Goal: Task Accomplishment & Management: Manage account settings

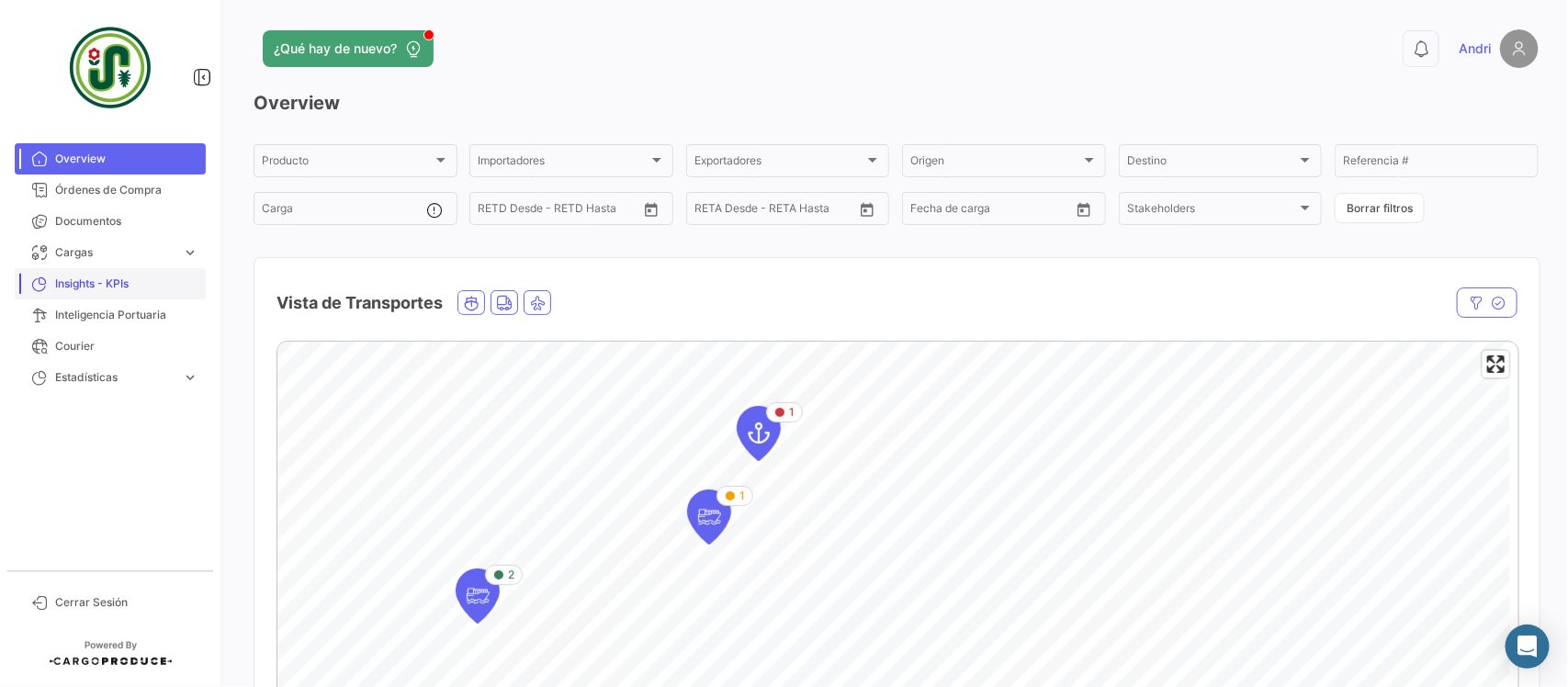
click at [118, 285] on span "Insights - KPIs" at bounding box center [127, 284] width 143 height 17
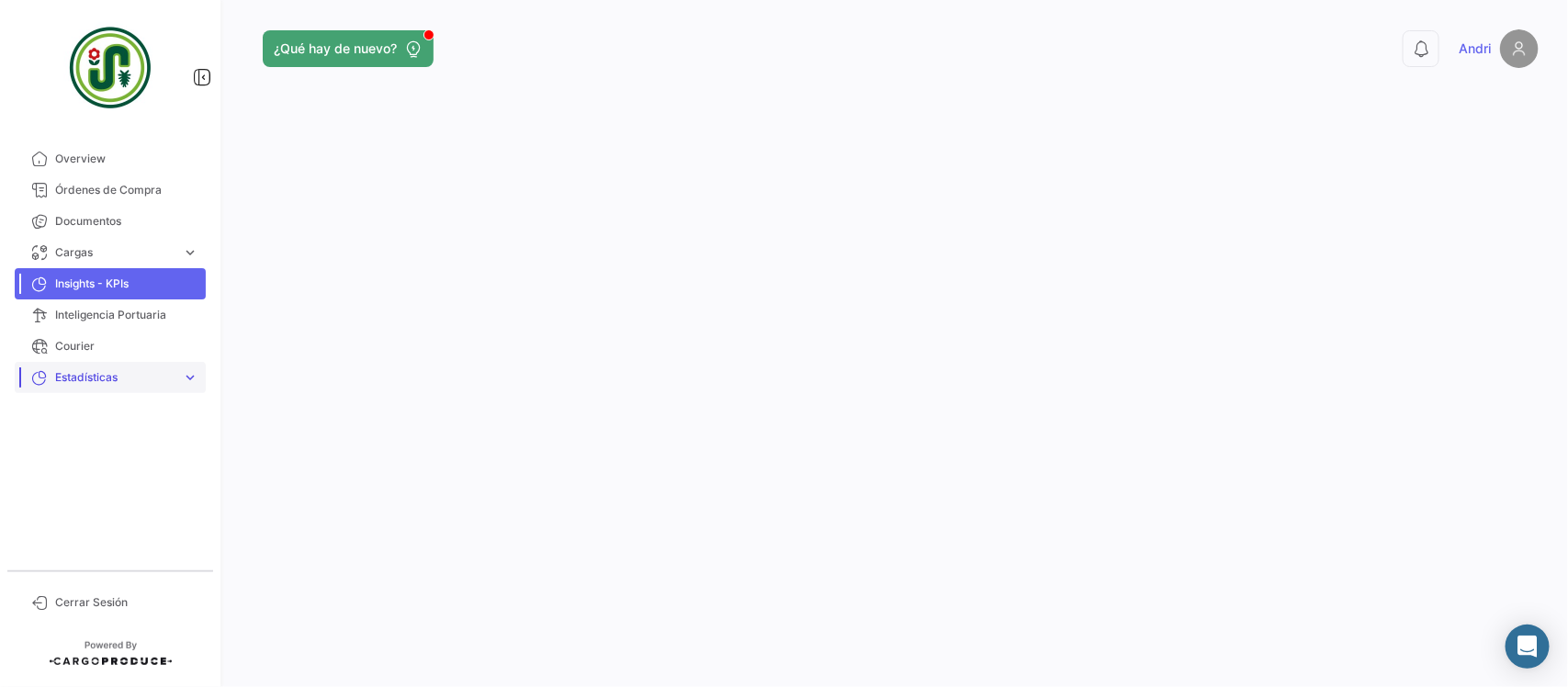
click at [113, 378] on span "Estadísticas" at bounding box center [115, 377] width 120 height 17
click at [157, 190] on span "Órdenes de Compra" at bounding box center [127, 189] width 143 height 17
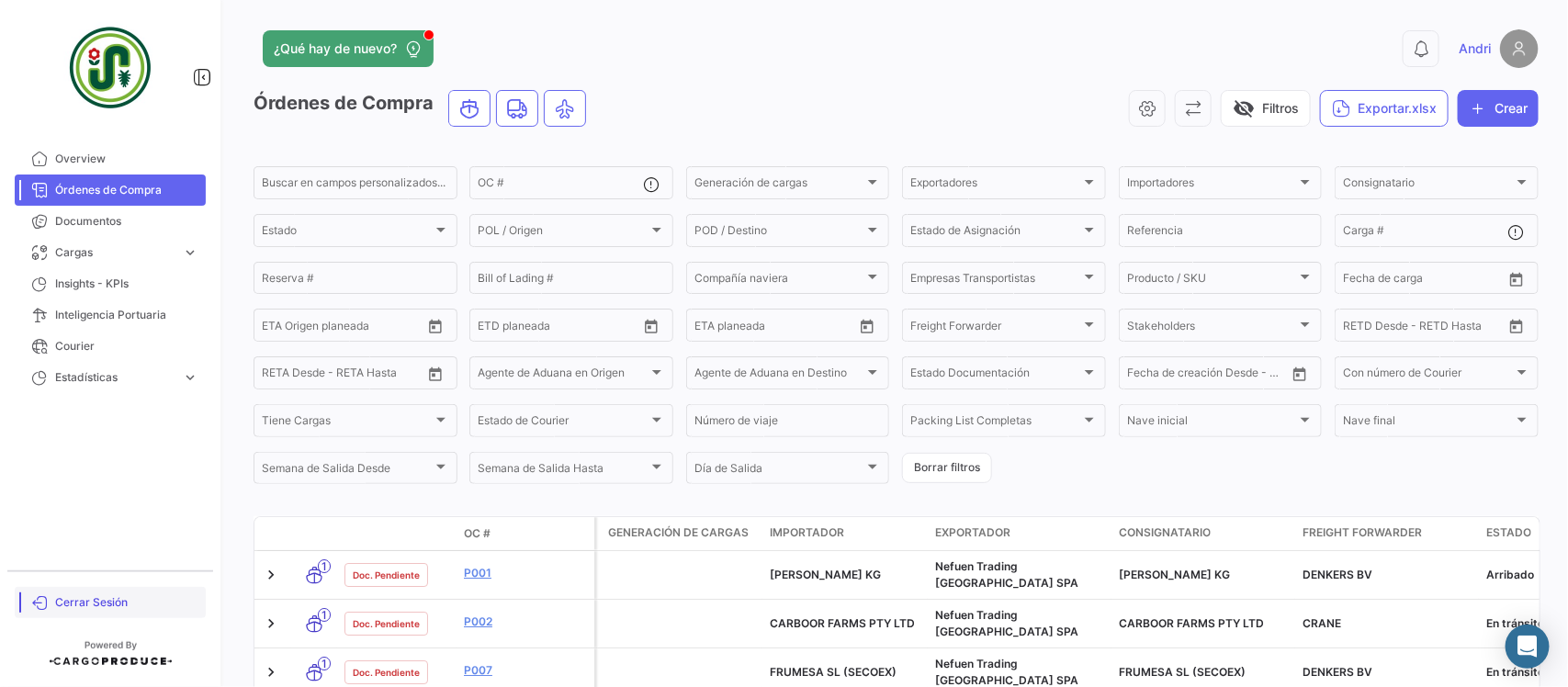
click at [123, 607] on span "Cerrar Sesión" at bounding box center [127, 603] width 143 height 17
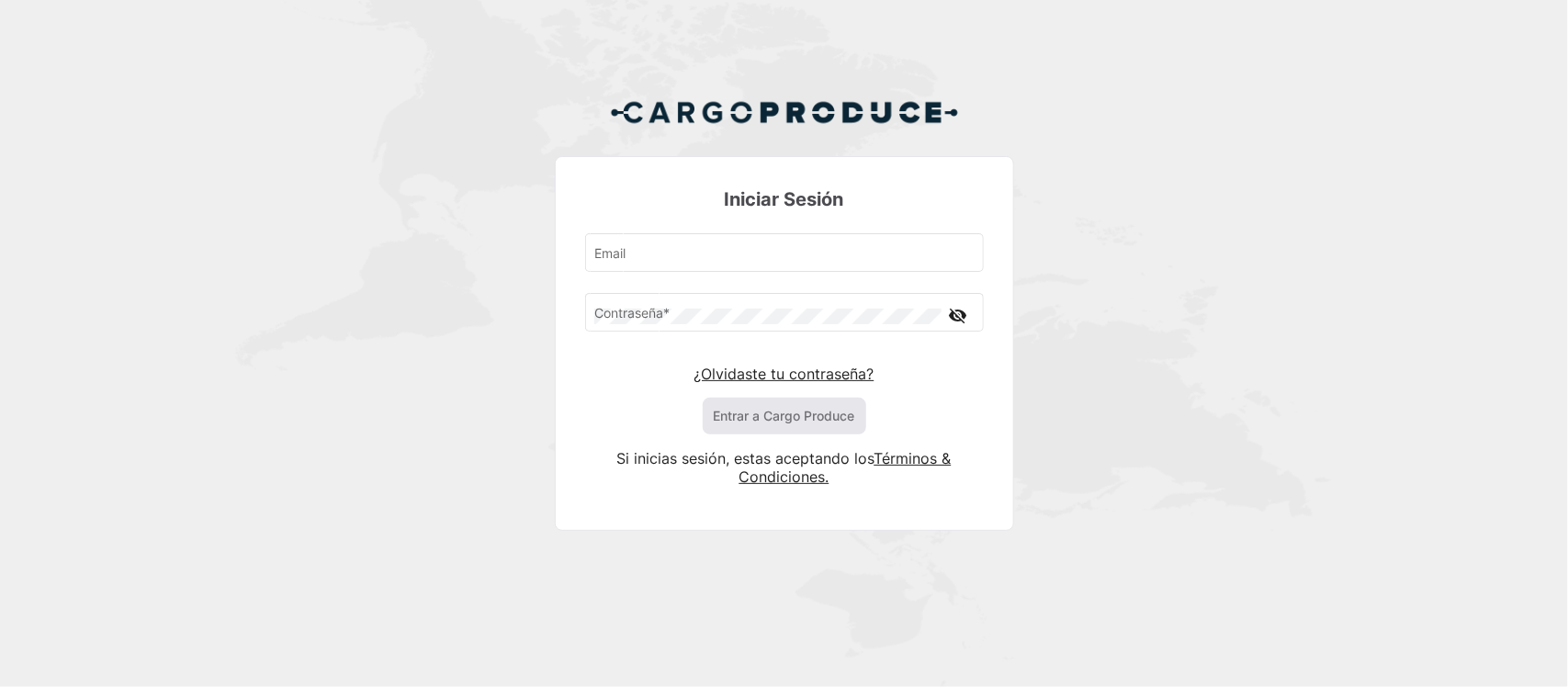
type input "[EMAIL_ADDRESS][DOMAIN_NAME]"
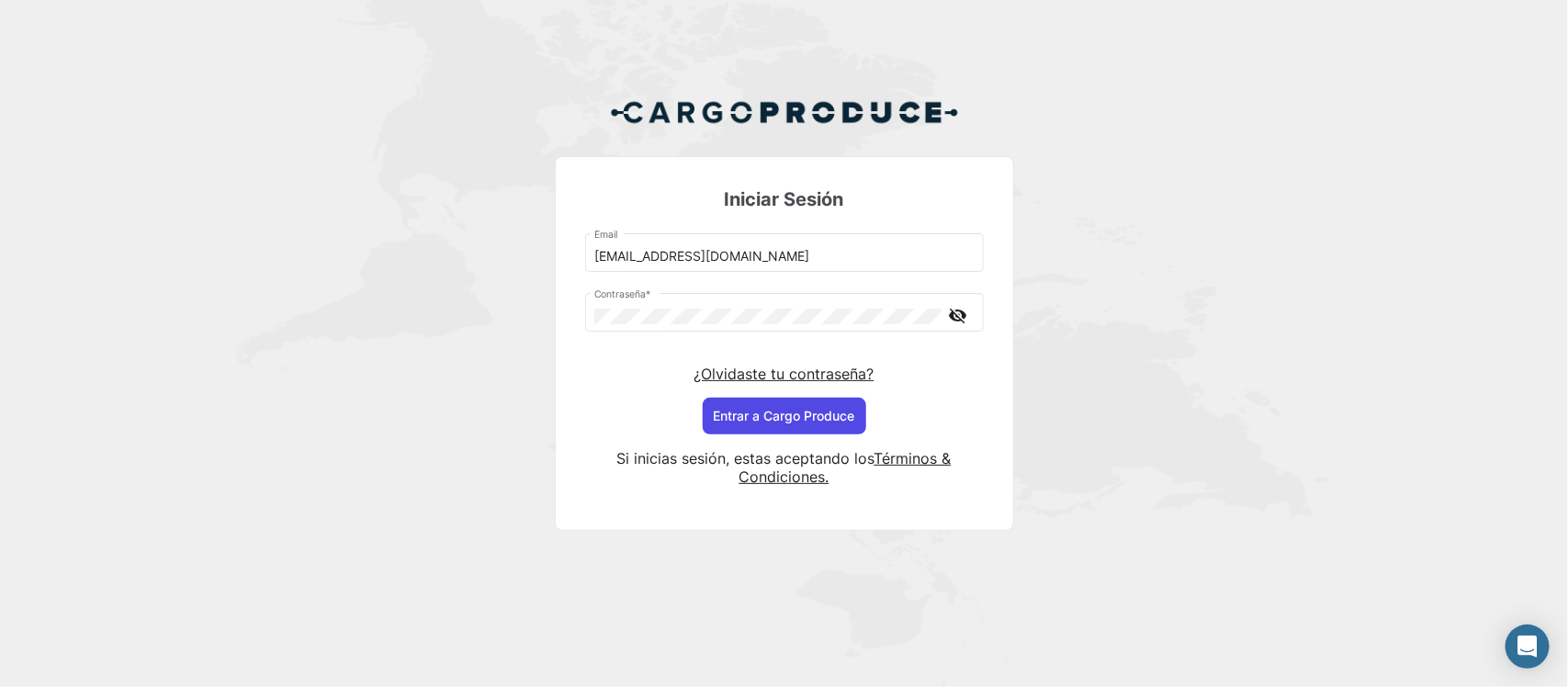
click at [815, 423] on button "Entrar a Cargo Produce" at bounding box center [784, 415] width 164 height 36
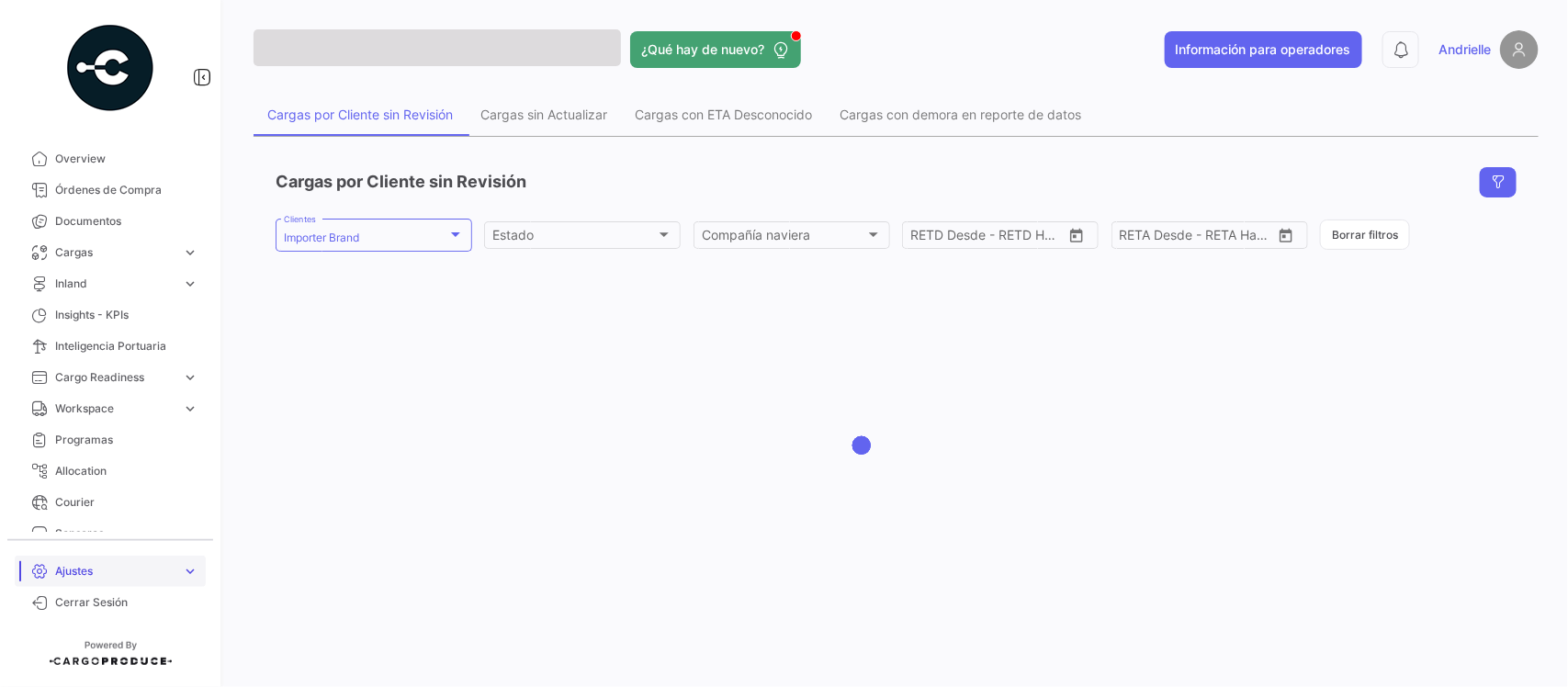
click at [115, 571] on span "Ajustes" at bounding box center [115, 571] width 120 height 17
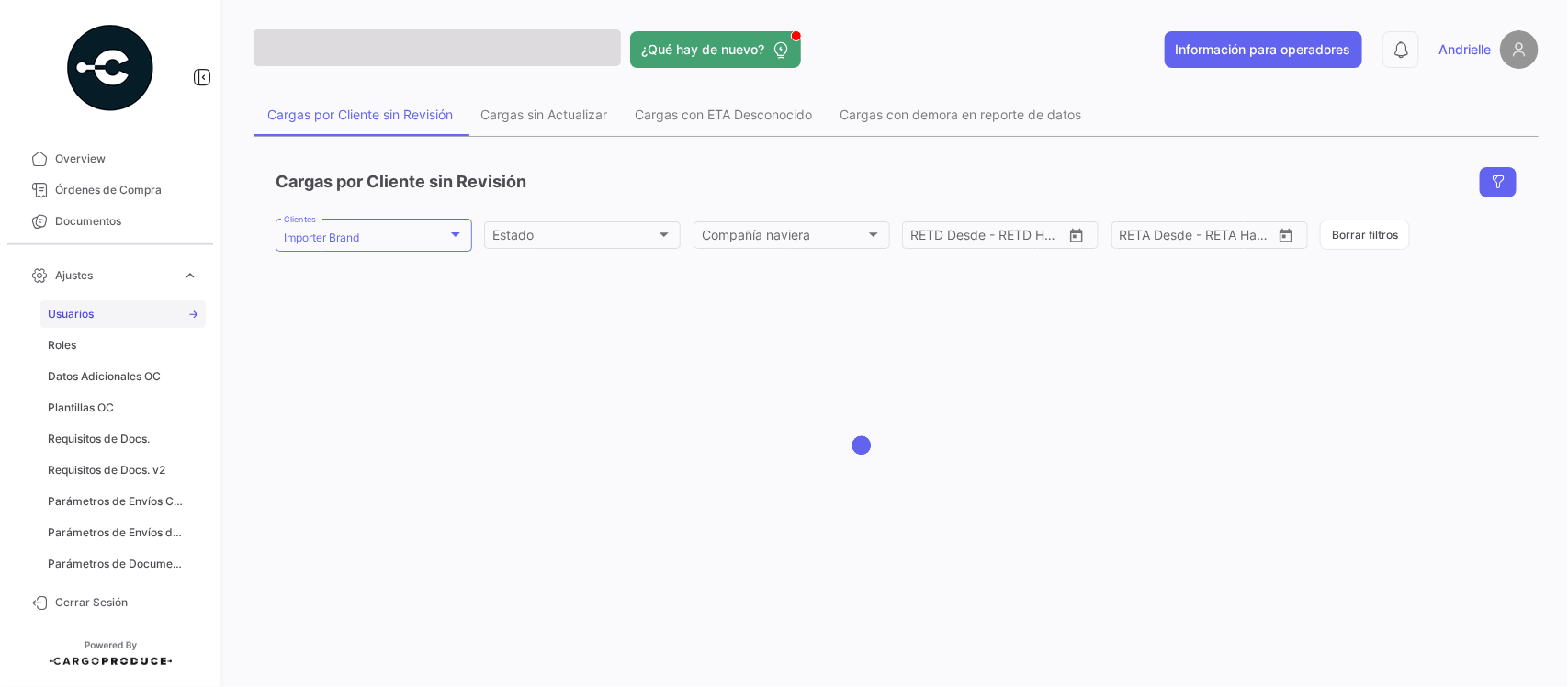
click at [97, 314] on link "Usuarios" at bounding box center [123, 314] width 166 height 27
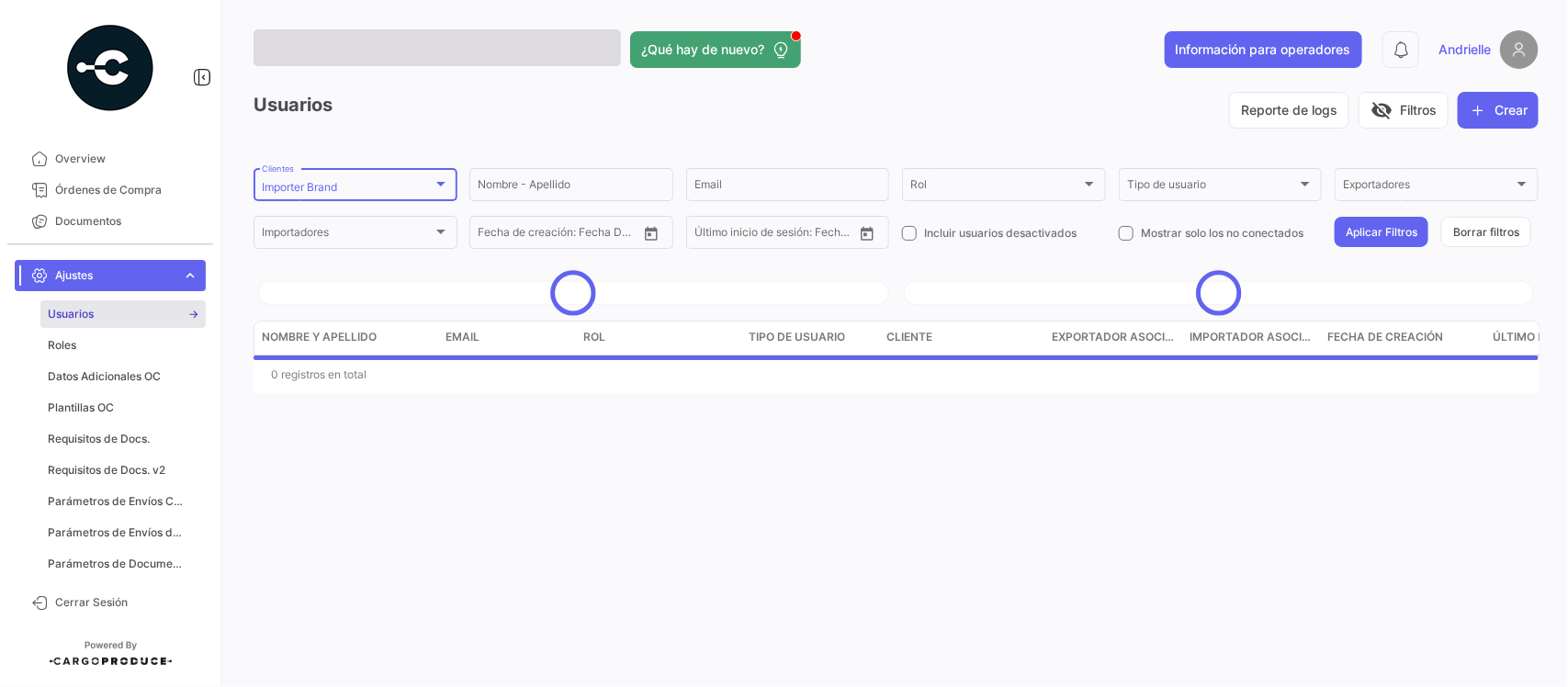
click at [401, 186] on div "Importer Brand" at bounding box center [347, 186] width 171 height 13
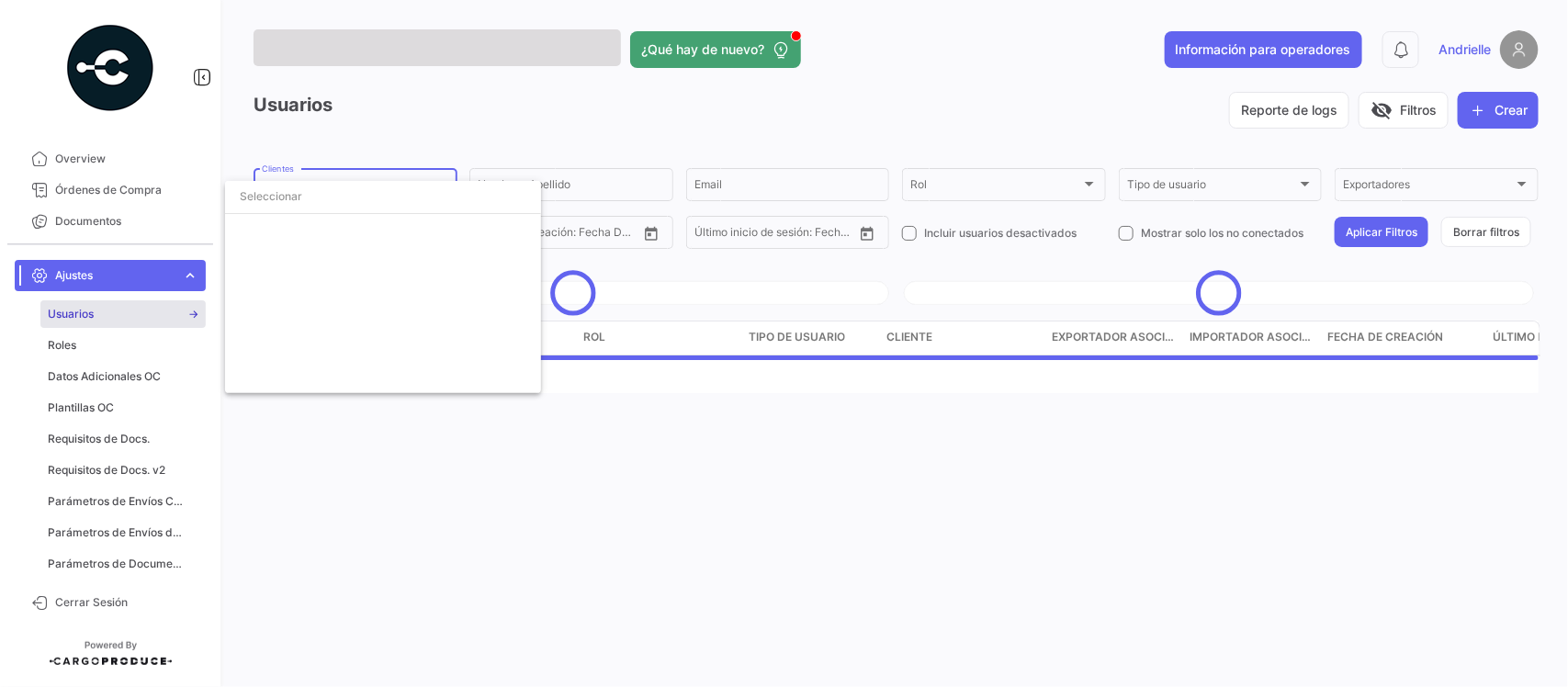
scroll to position [4264, 0]
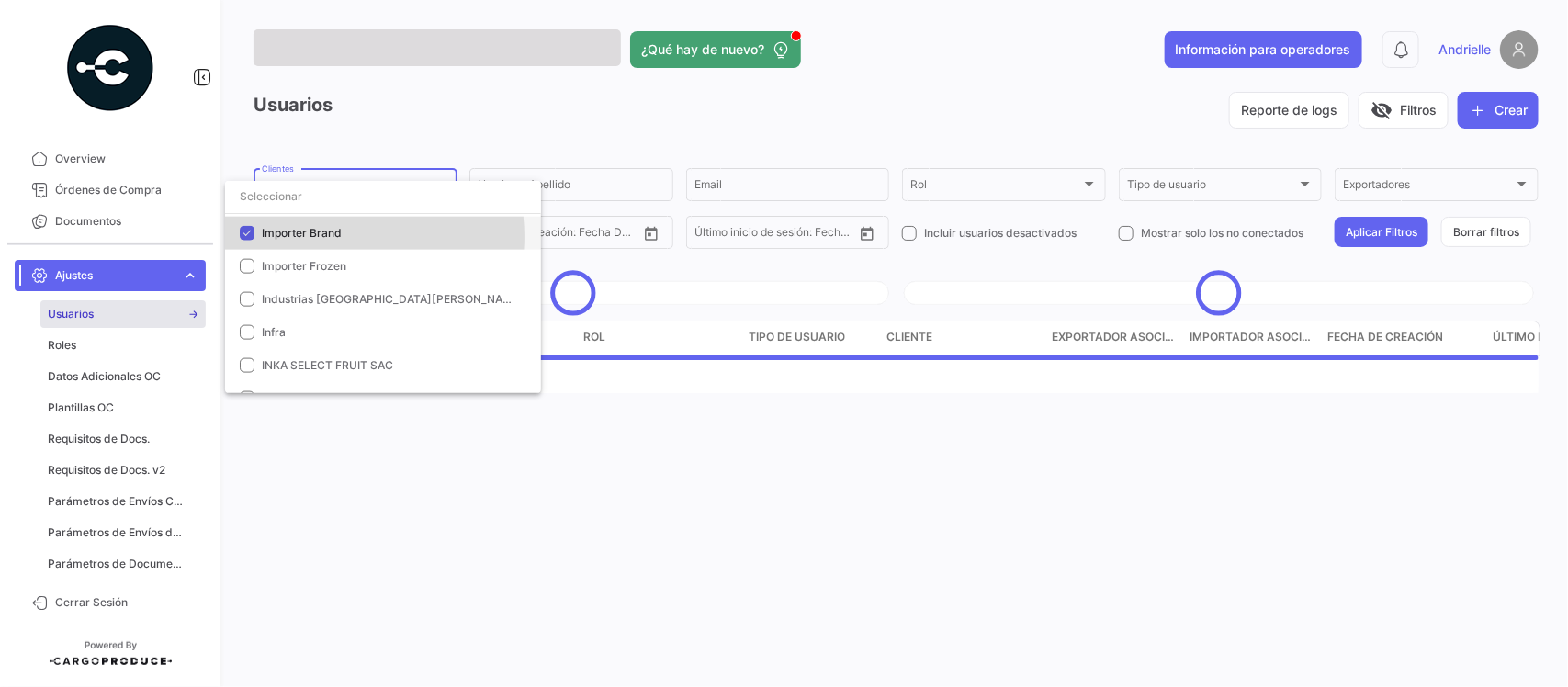
click at [337, 237] on span "Importer Brand" at bounding box center [301, 233] width 79 height 14
click at [368, 142] on div at bounding box center [784, 344] width 1568 height 687
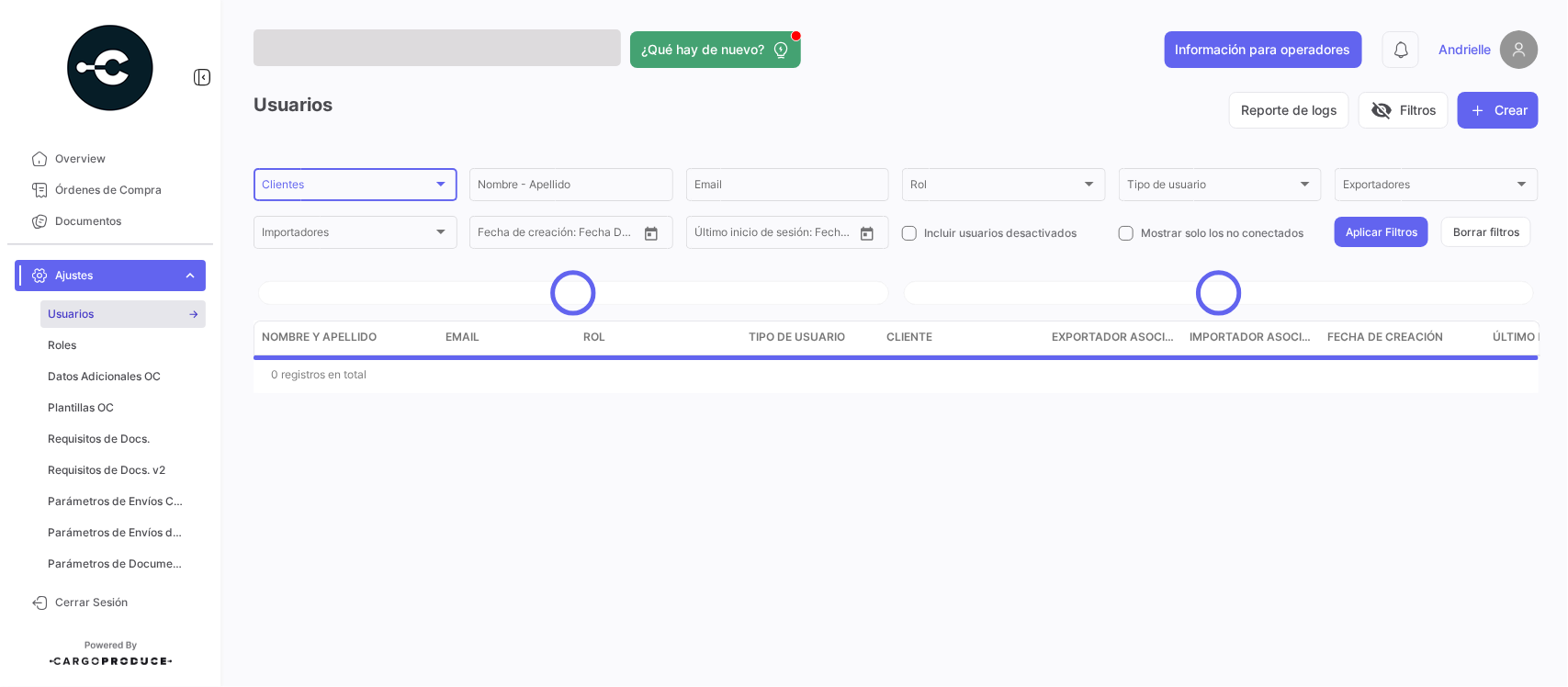
click at [360, 184] on div "Clientes" at bounding box center [347, 186] width 171 height 13
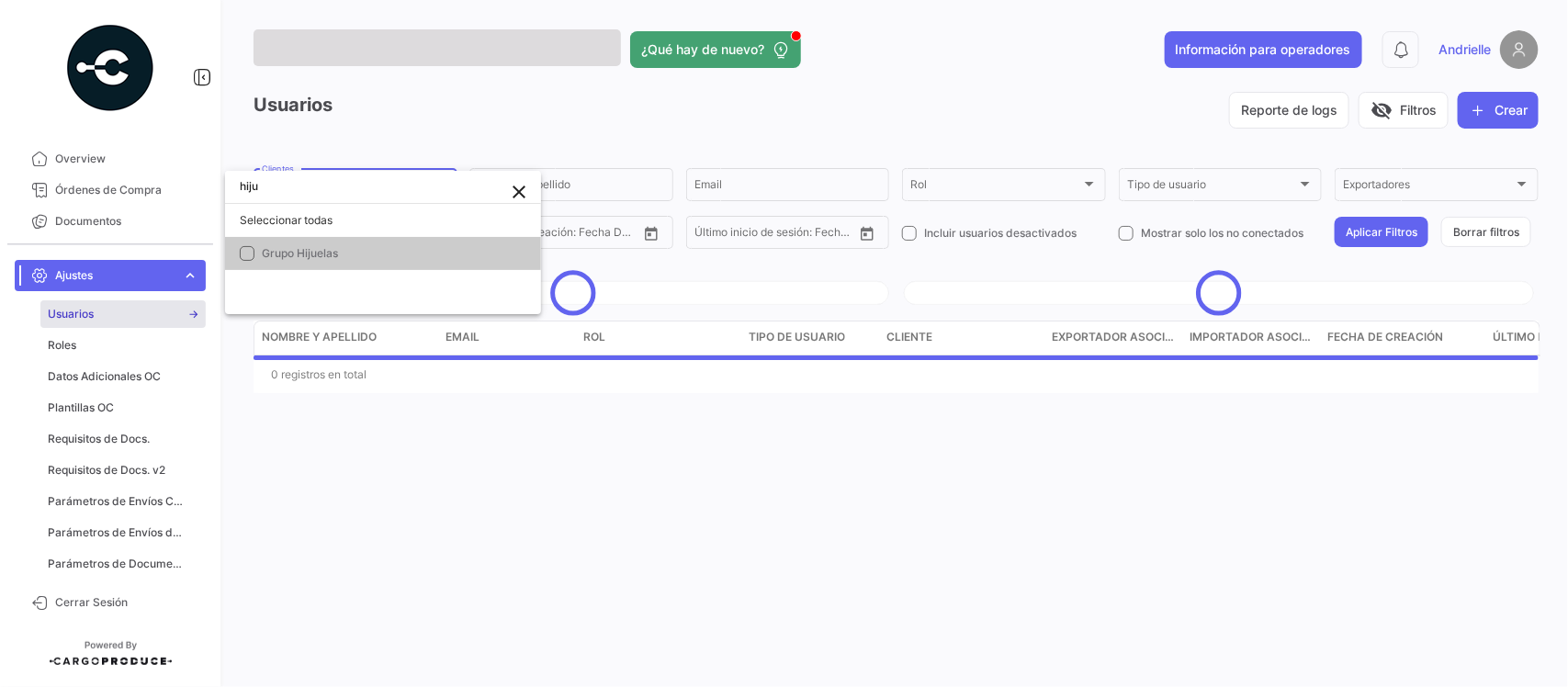
type input "hiju"
drag, startPoint x: 351, startPoint y: 254, endPoint x: 418, endPoint y: 475, distance: 230.9
click at [352, 254] on span "Grupo Hijuelas" at bounding box center [391, 253] width 257 height 17
click at [444, 558] on div at bounding box center [784, 344] width 1568 height 687
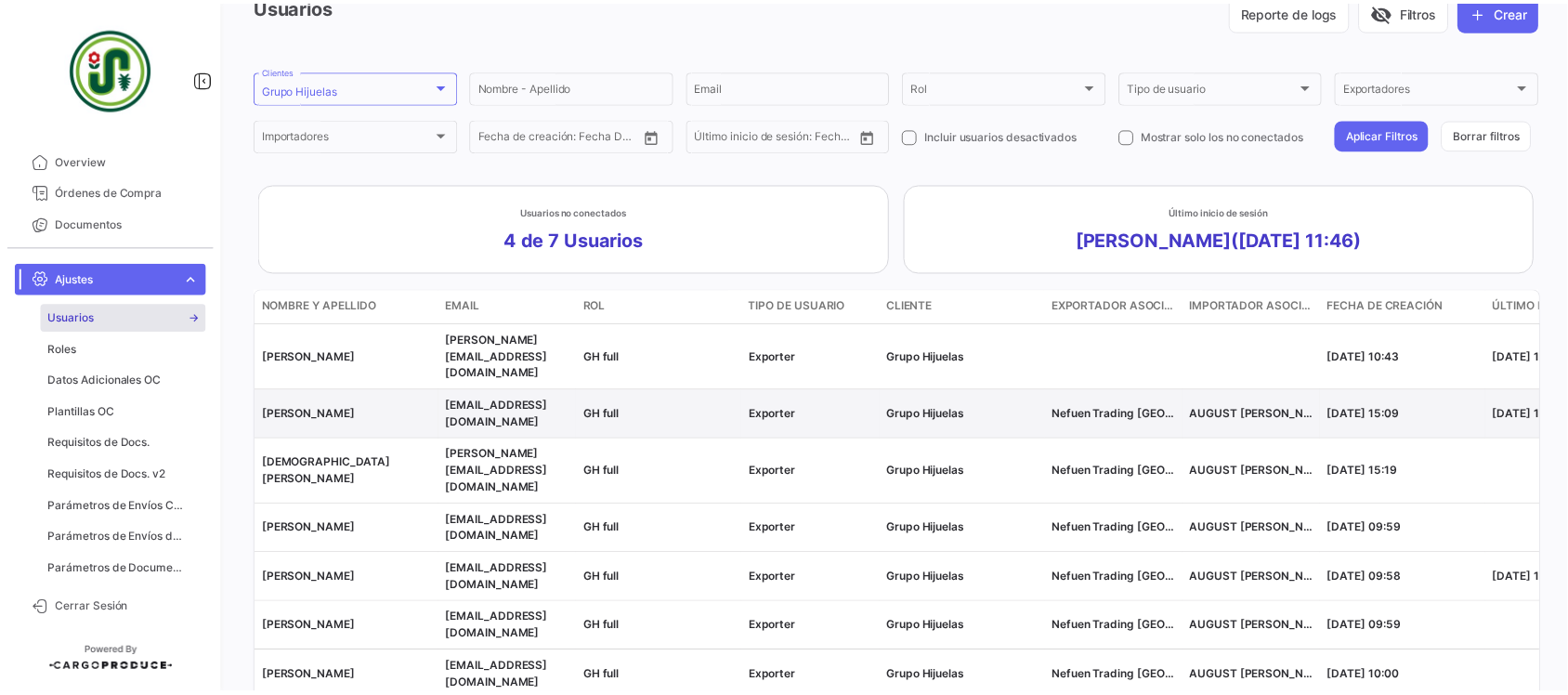
scroll to position [58, 0]
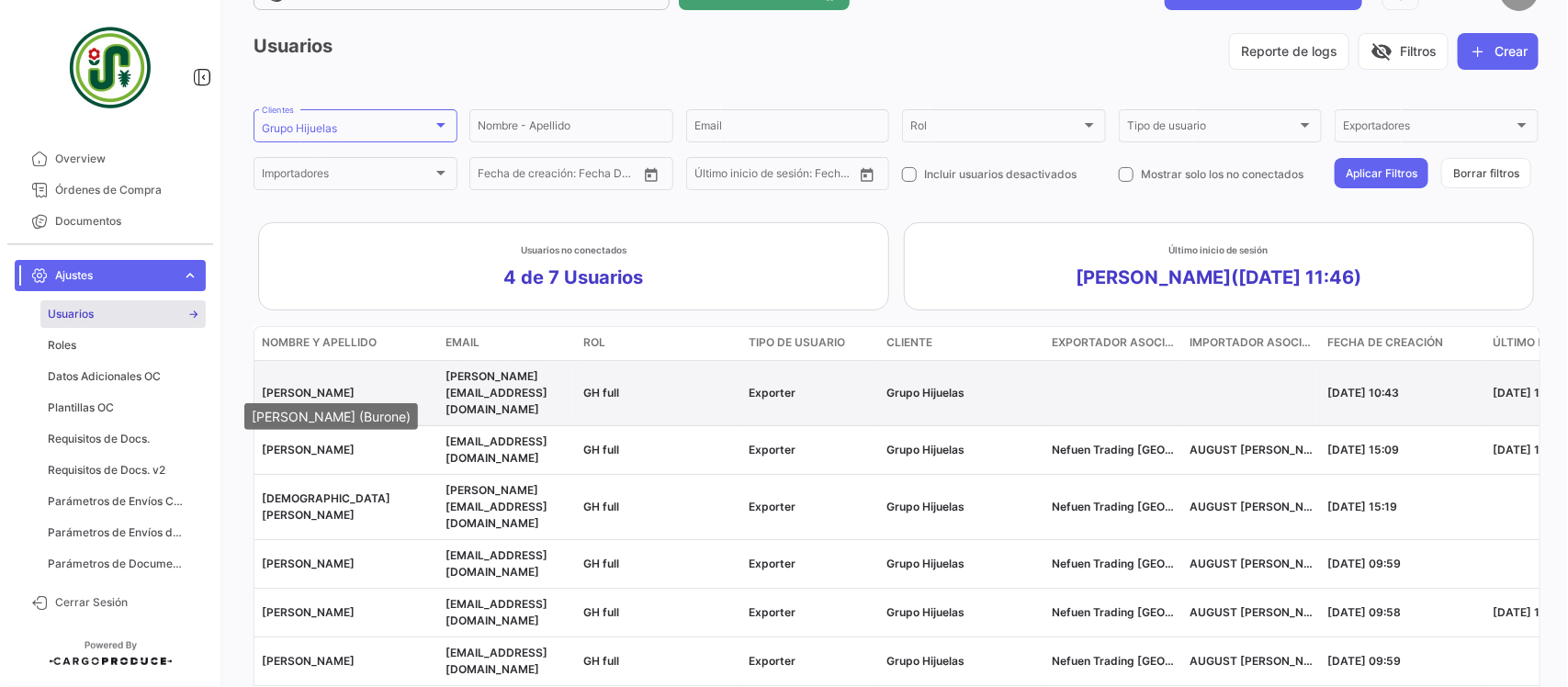
click at [327, 386] on span "[PERSON_NAME]" at bounding box center [308, 393] width 93 height 14
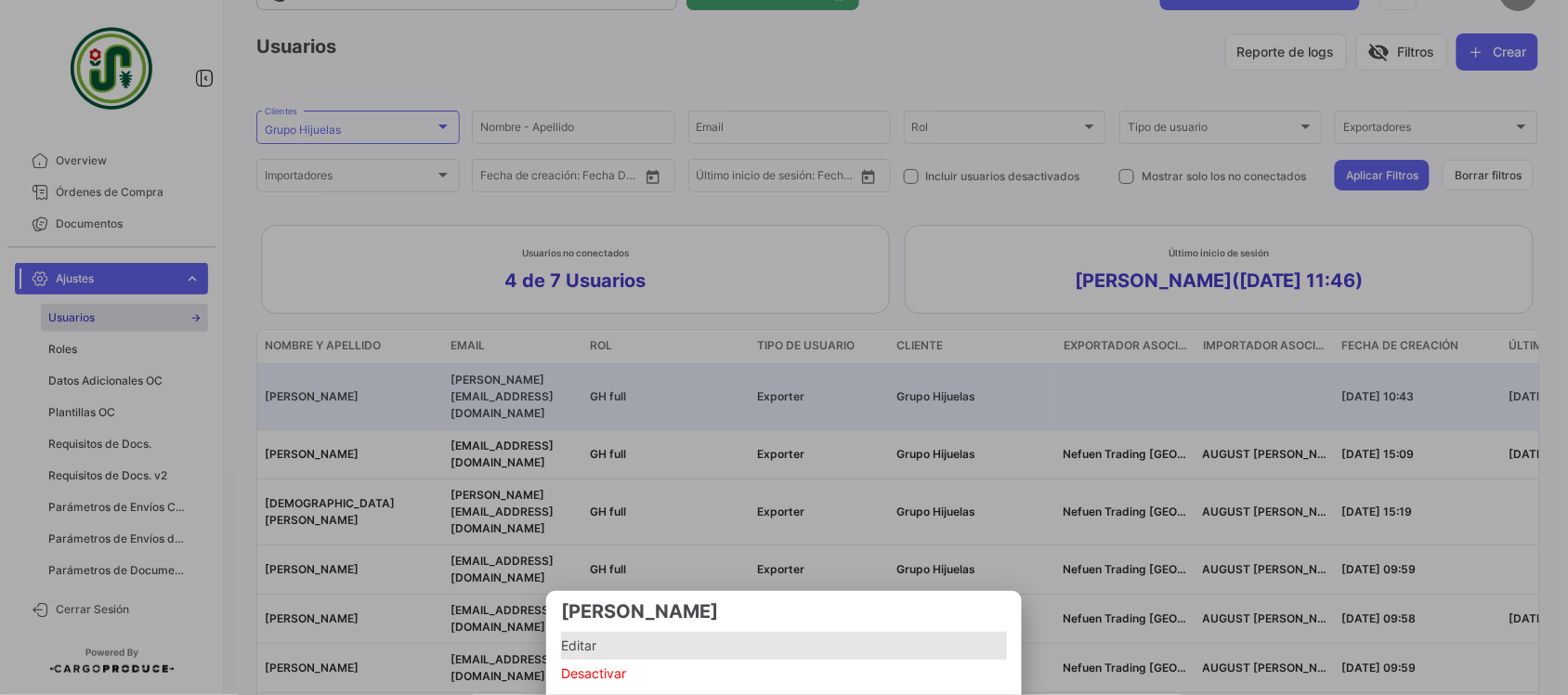
click at [578, 633] on span "Editar" at bounding box center [783, 646] width 446 height 28
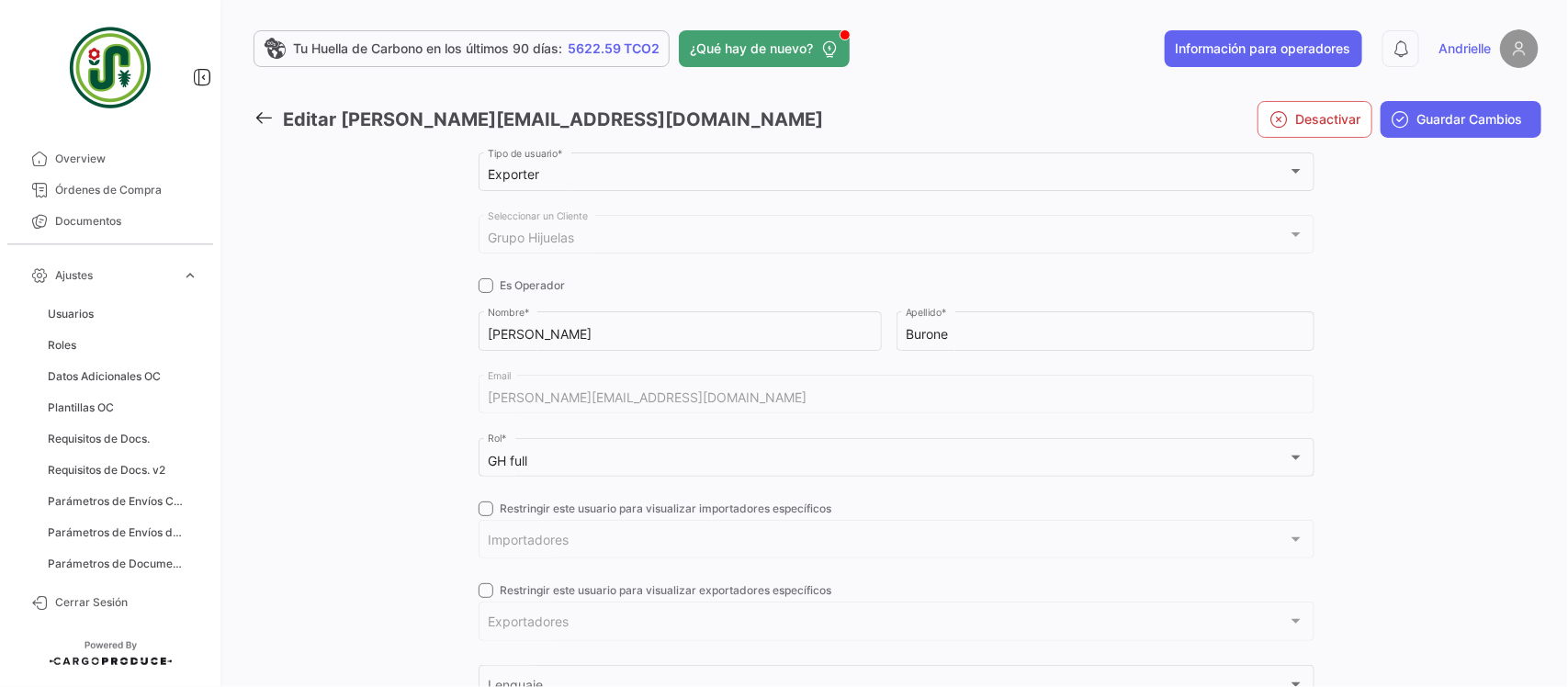
checkbox input "true"
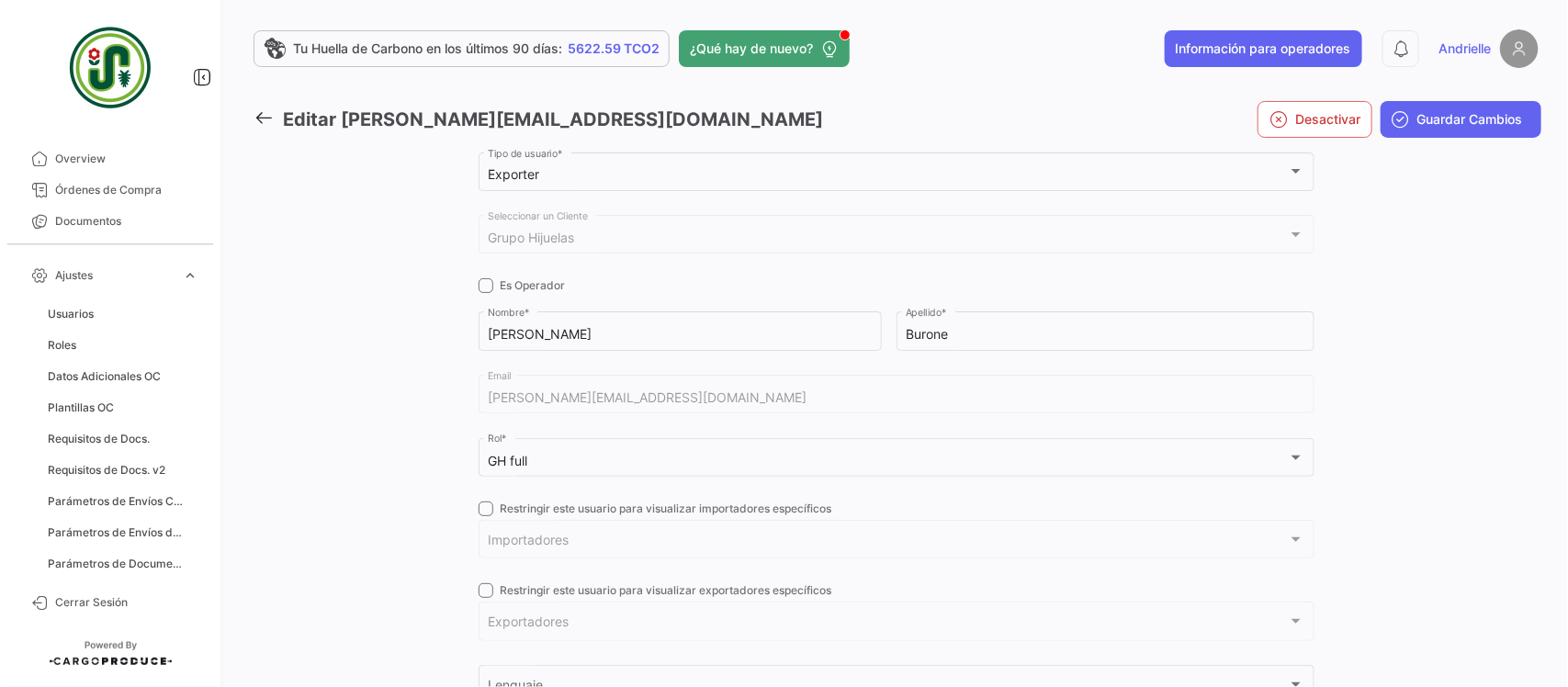
checkbox input "true"
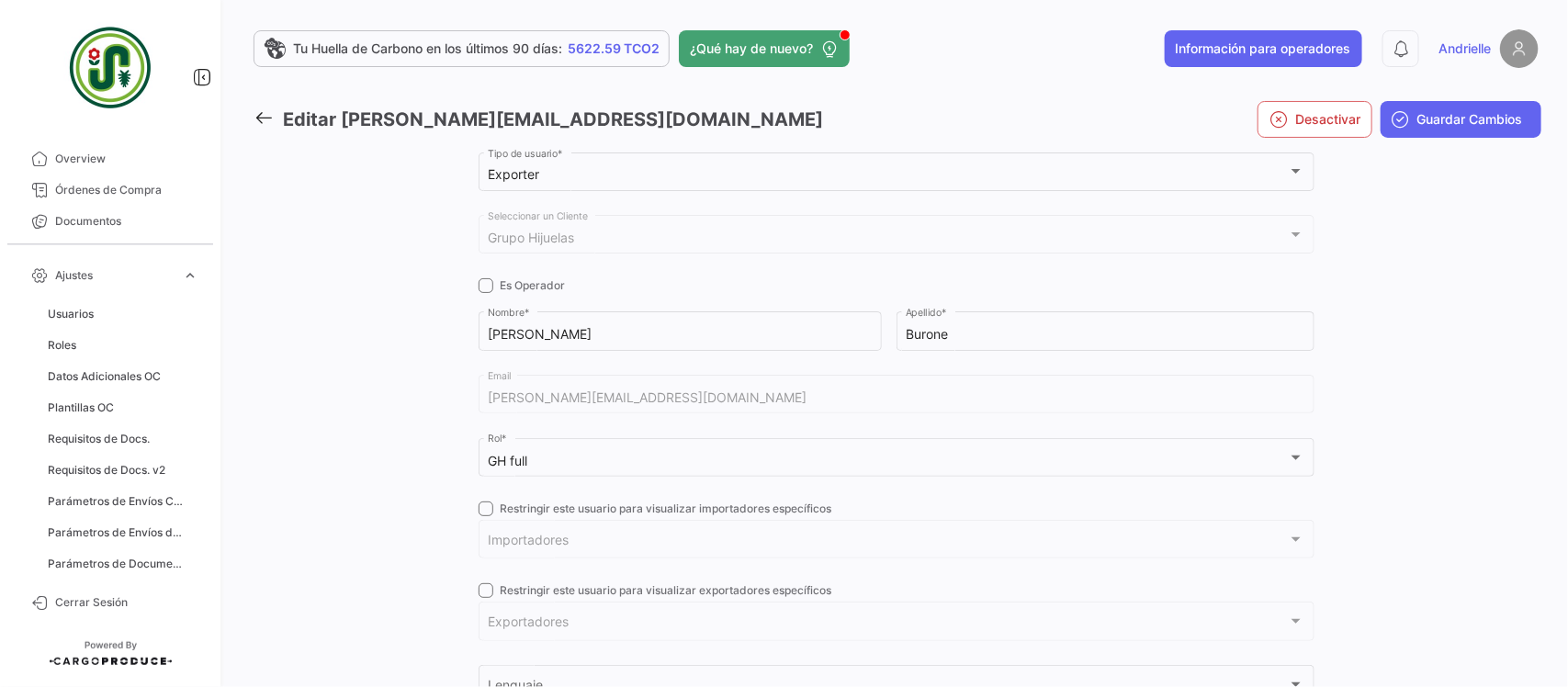
checkbox input "true"
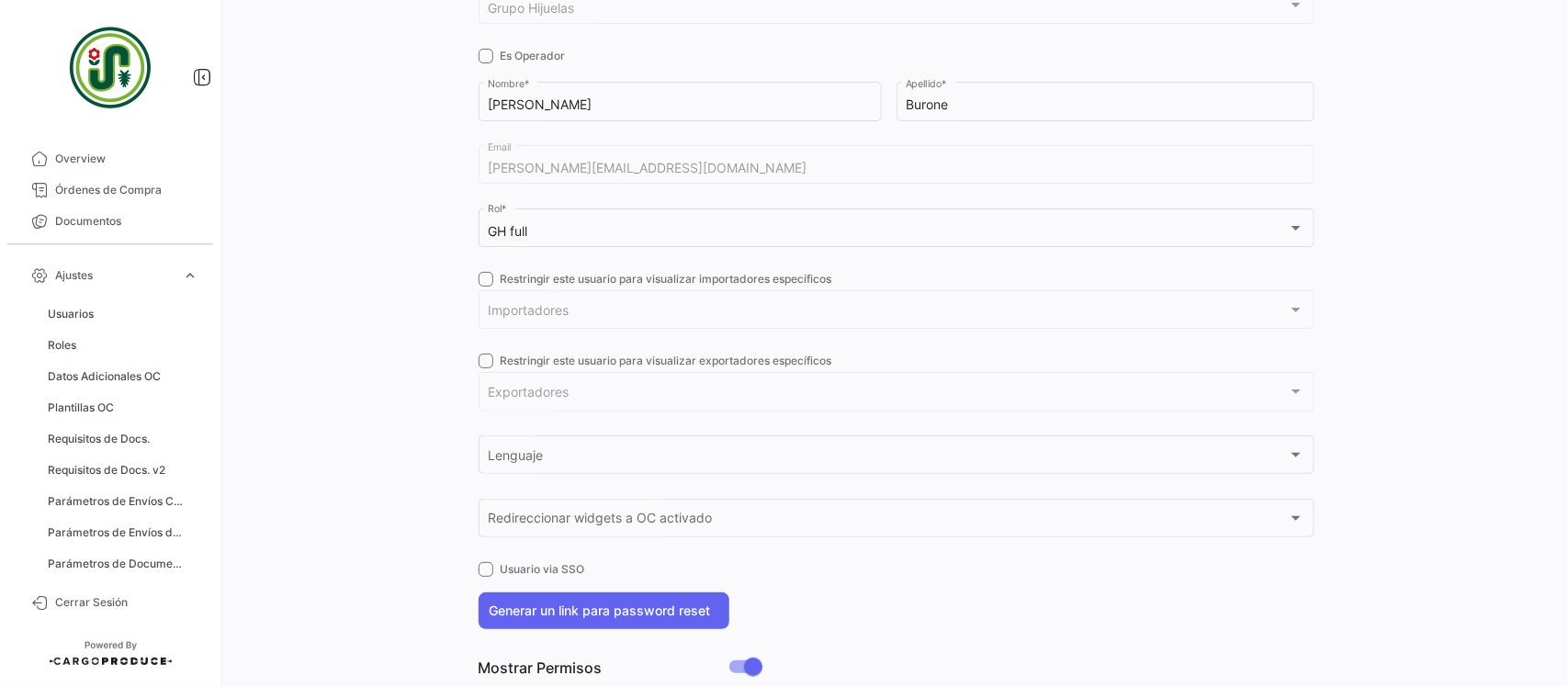
click at [479, 278] on span at bounding box center [486, 279] width 15 height 15
click at [485, 287] on input "Restringir este usuario para visualizar importadores específicos" at bounding box center [485, 287] width 1 height 1
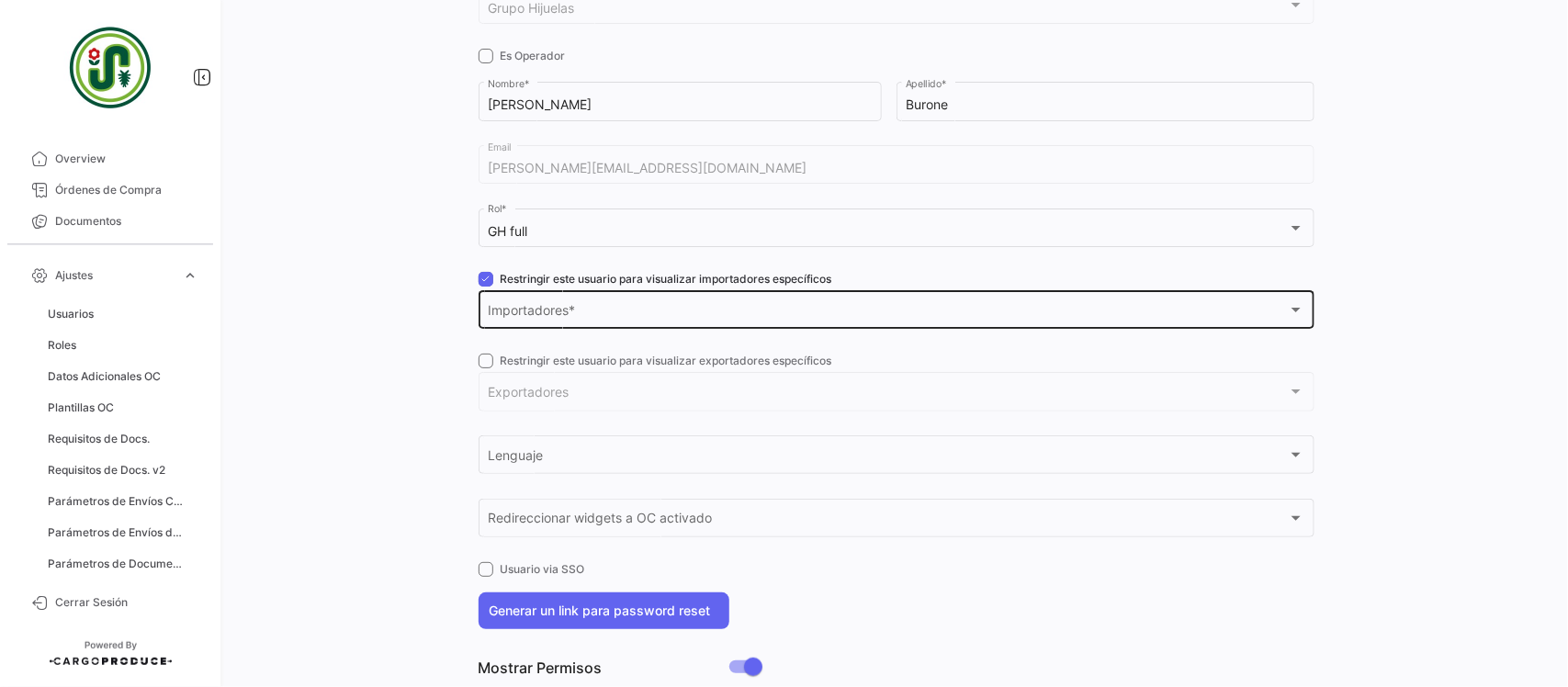
click at [548, 309] on span "Importadores" at bounding box center [887, 314] width 800 height 16
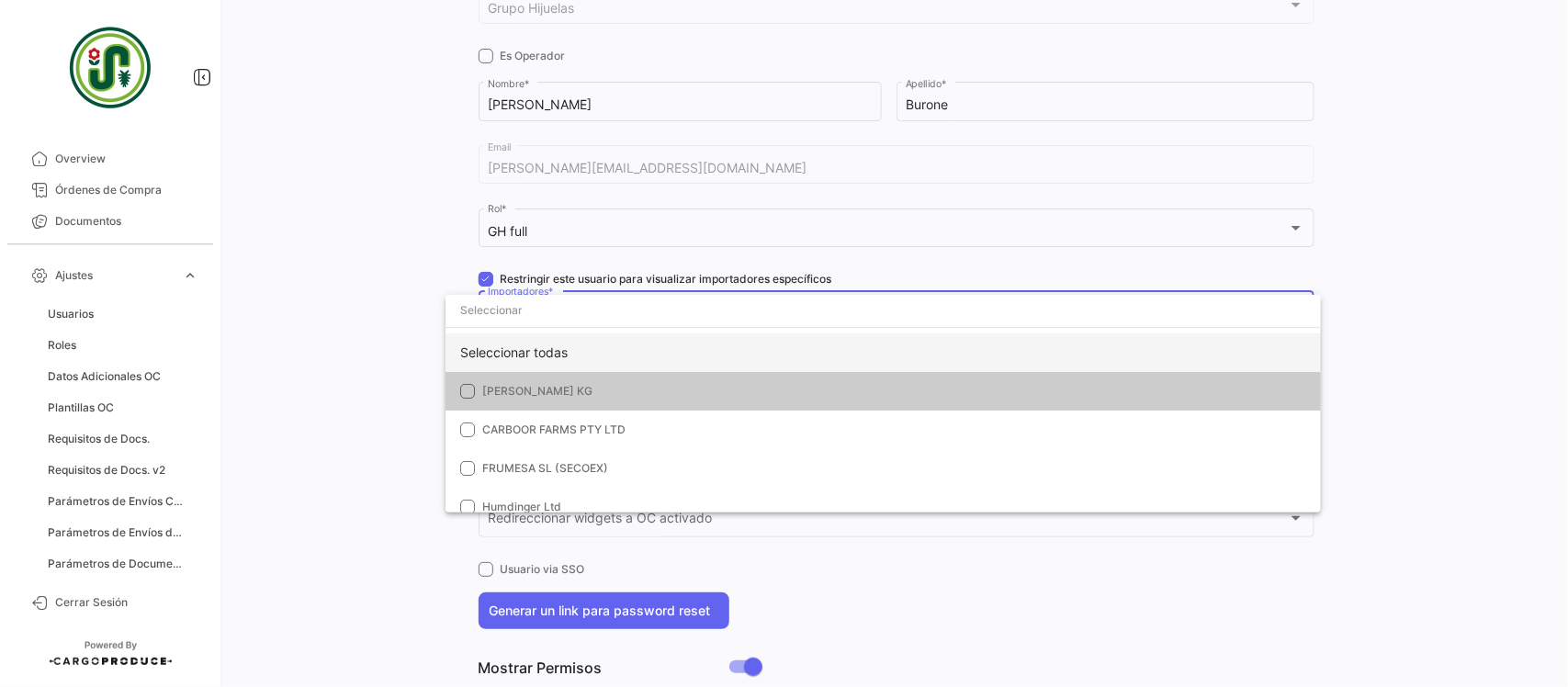
click at [547, 340] on div "Seleccionar todas" at bounding box center [883, 352] width 875 height 38
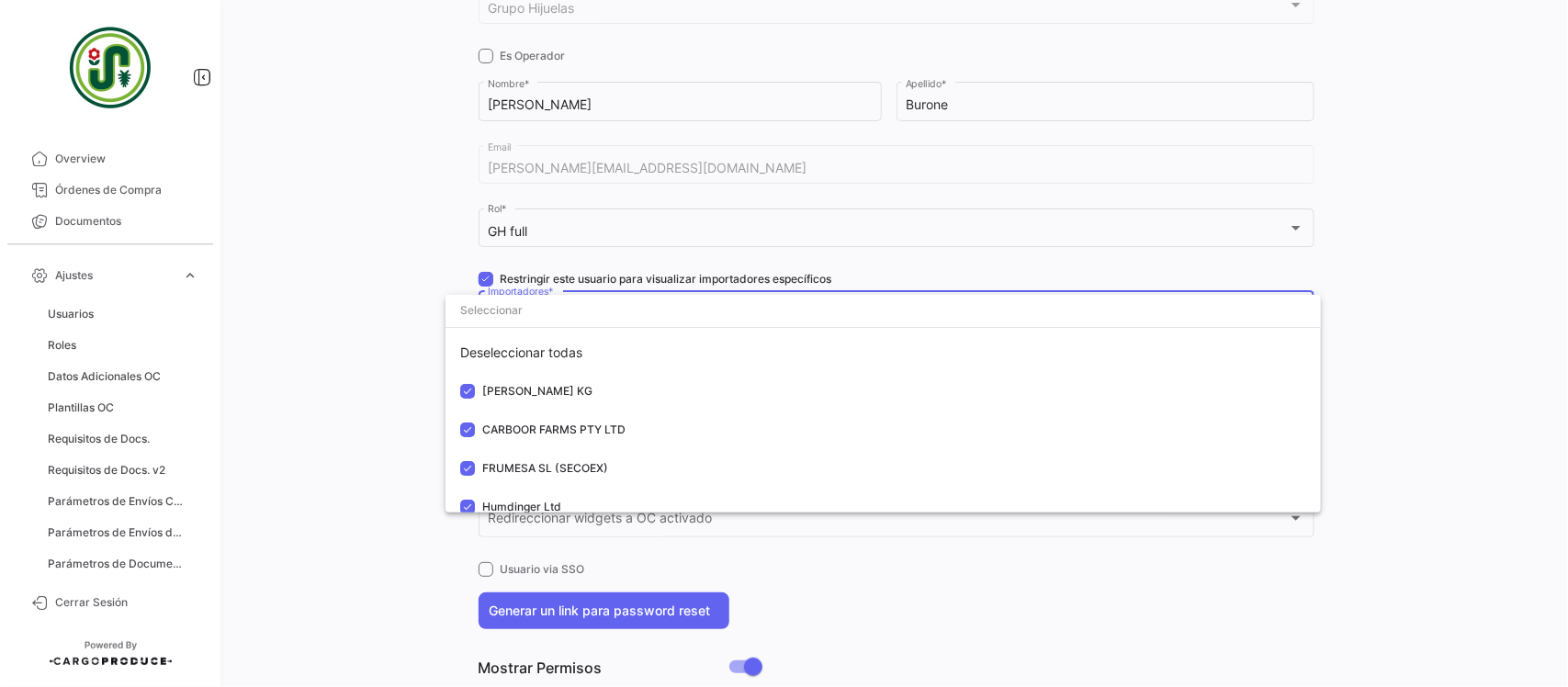
drag, startPoint x: 327, startPoint y: 331, endPoint x: 483, endPoint y: 294, distance: 160.3
click at [333, 331] on div at bounding box center [784, 344] width 1568 height 687
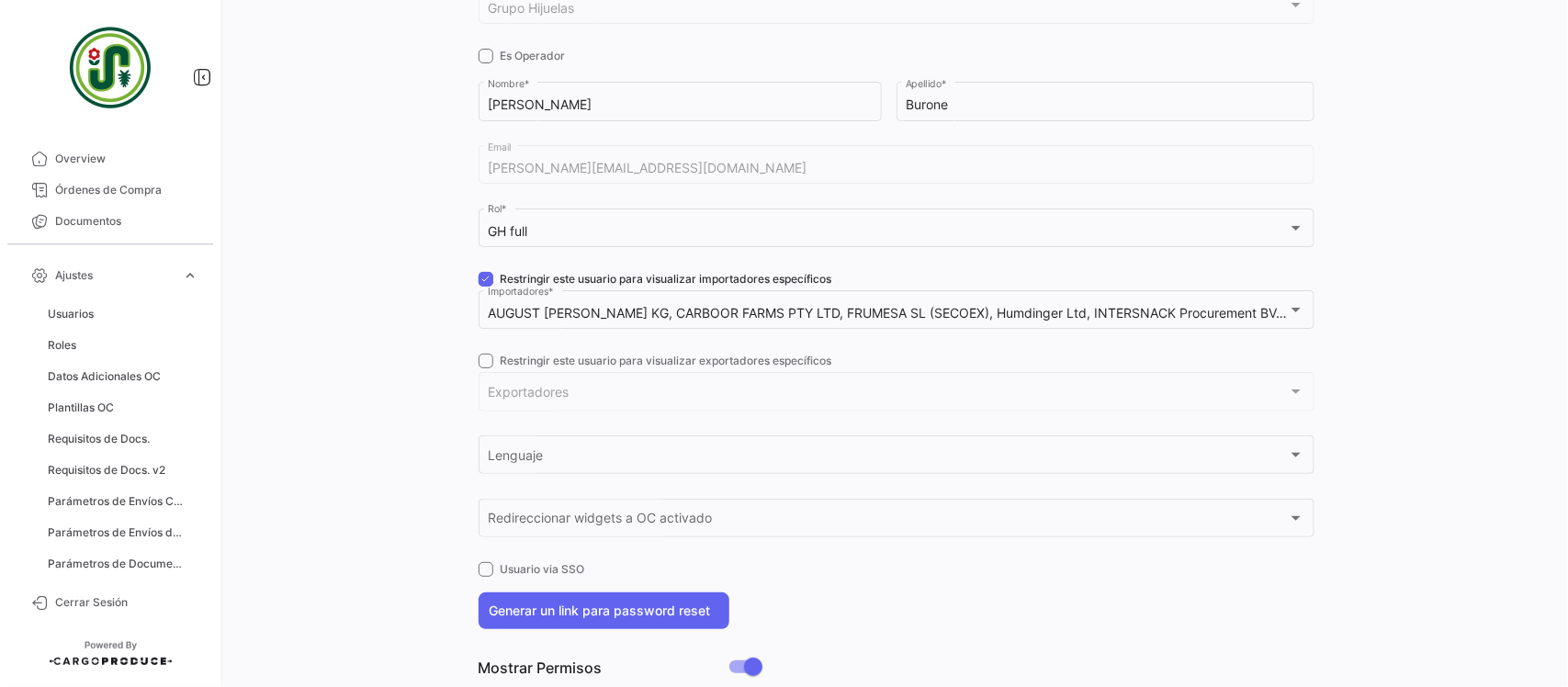
click at [488, 281] on label "Restringir este usuario para visualizar importadores específicos" at bounding box center [655, 279] width 353 height 17
click at [486, 287] on input "Restringir este usuario para visualizar importadores específicos" at bounding box center [485, 287] width 1 height 1
checkbox input "false"
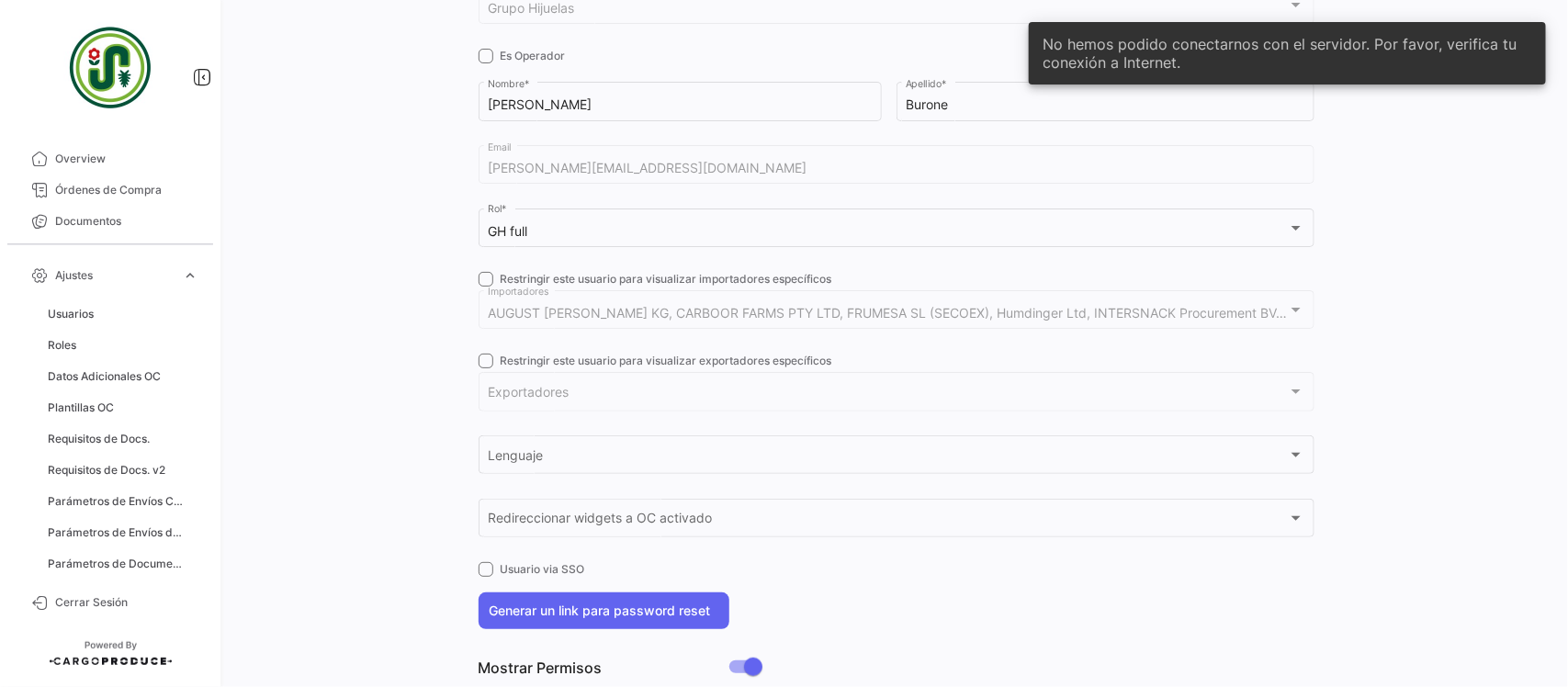
click at [483, 360] on span at bounding box center [486, 360] width 15 height 15
click at [485, 368] on input "Restringir este usuario para visualizar exportadores específicos" at bounding box center [485, 368] width 1 height 1
checkbox input "true"
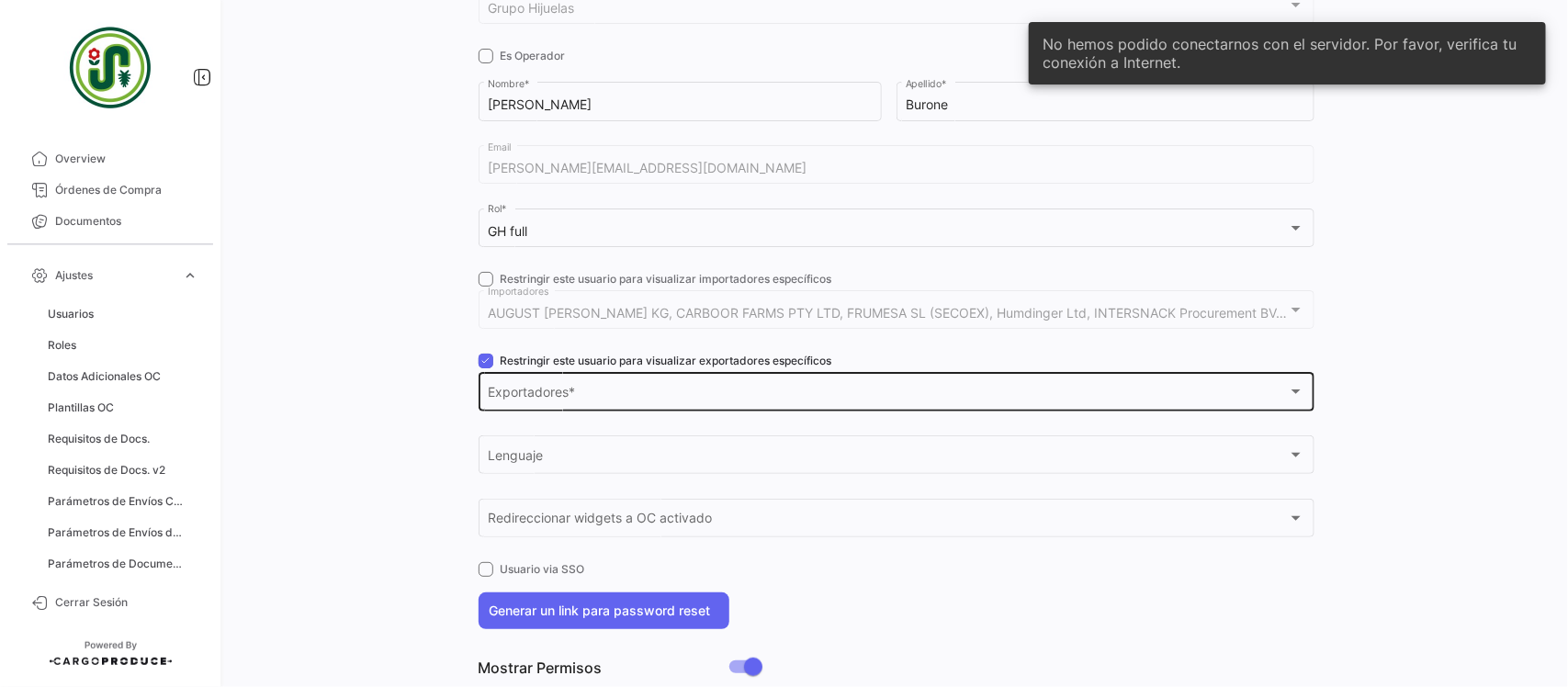
click at [526, 400] on span "Exportadores" at bounding box center [887, 396] width 800 height 16
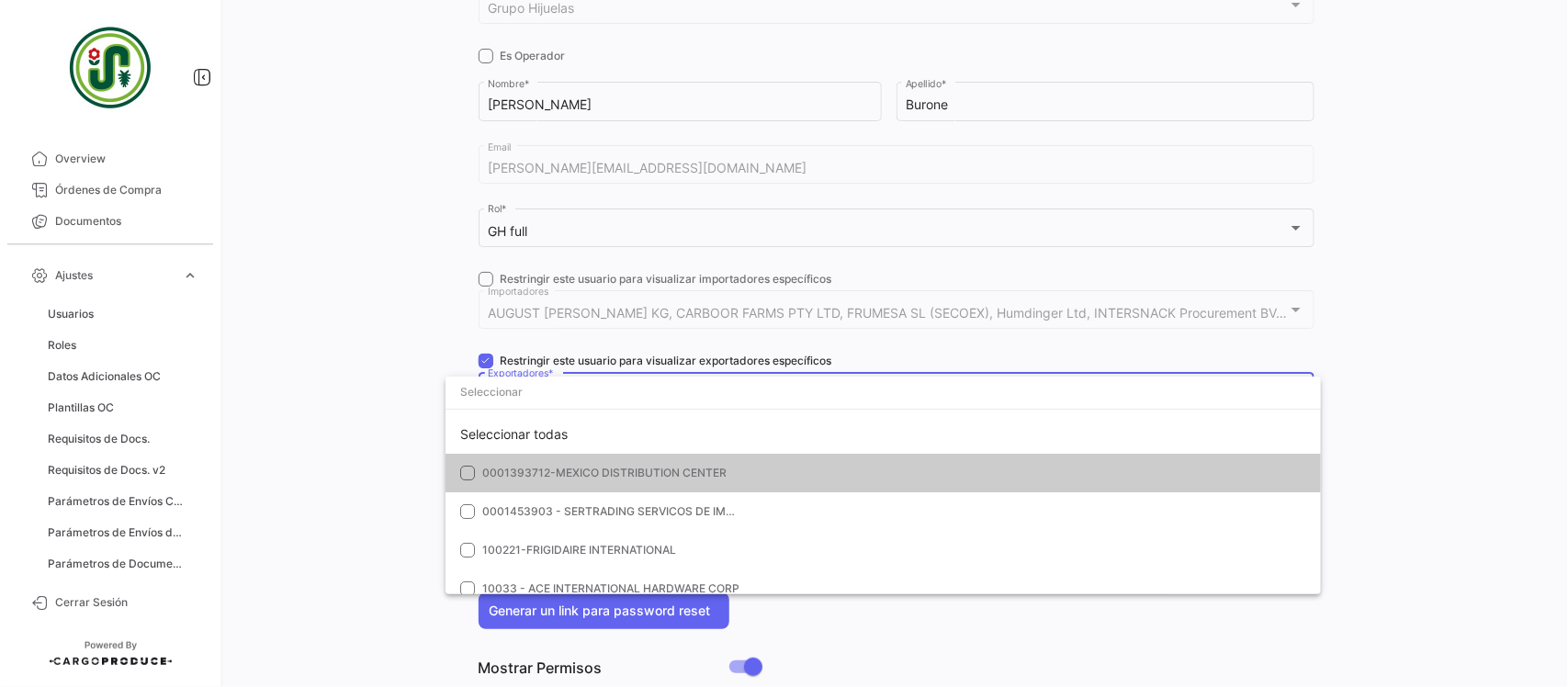
click at [372, 336] on div at bounding box center [784, 344] width 1568 height 687
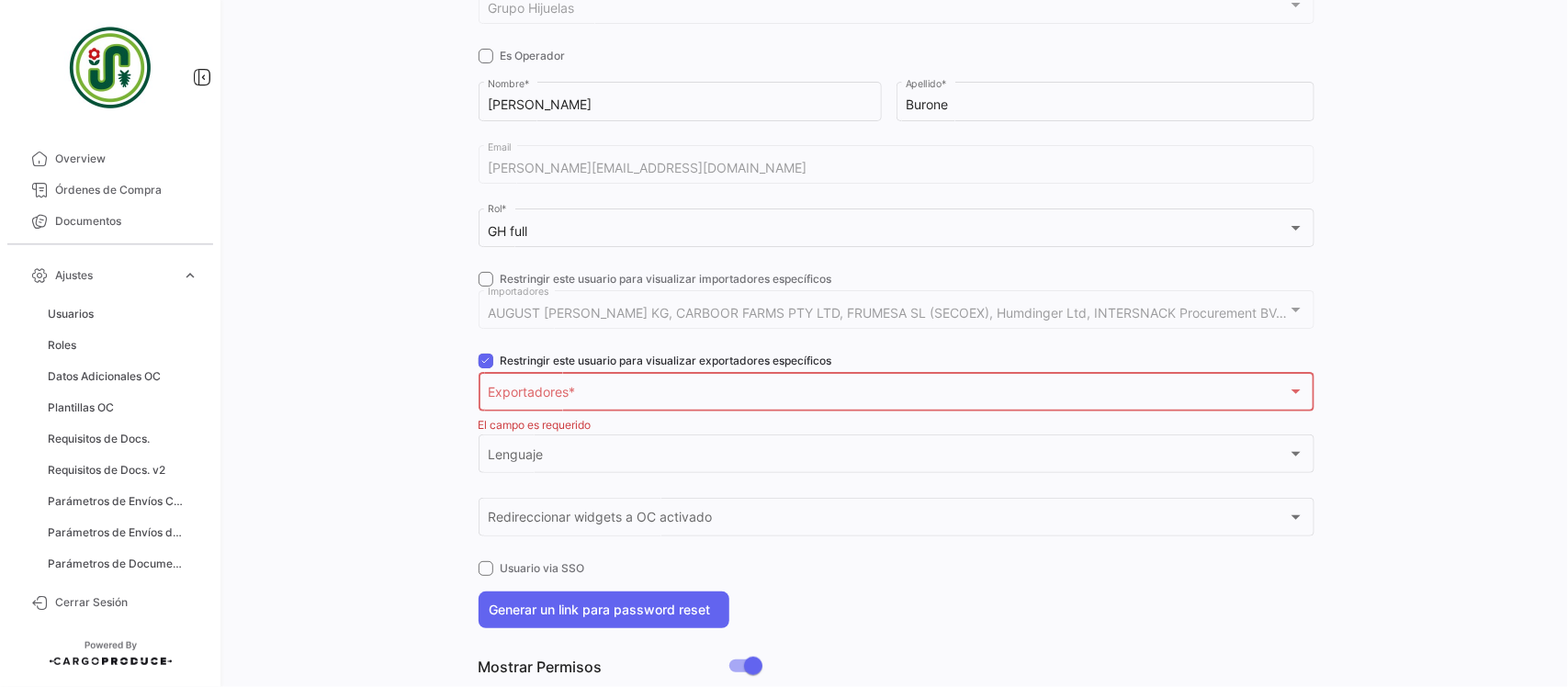
click at [515, 396] on span "Exportadores" at bounding box center [887, 396] width 800 height 16
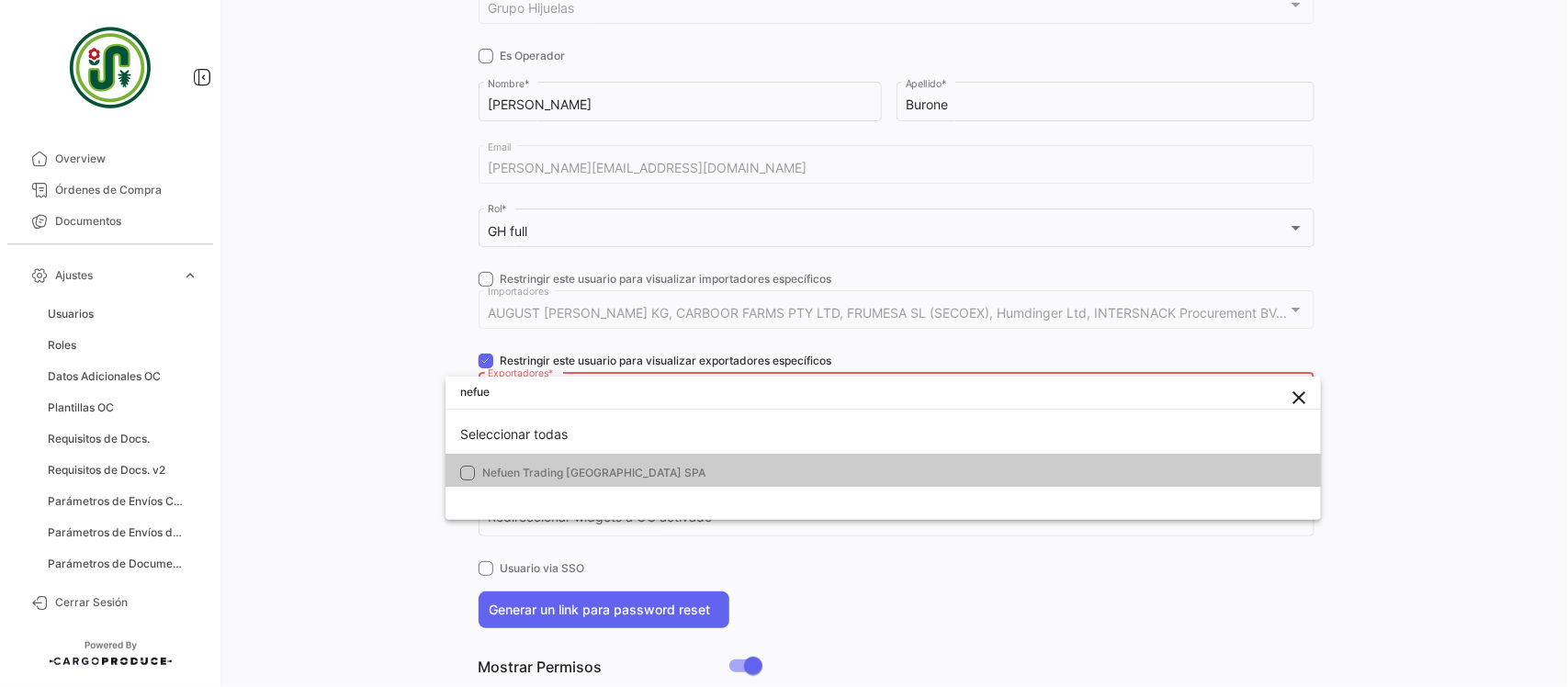
type input "nefue"
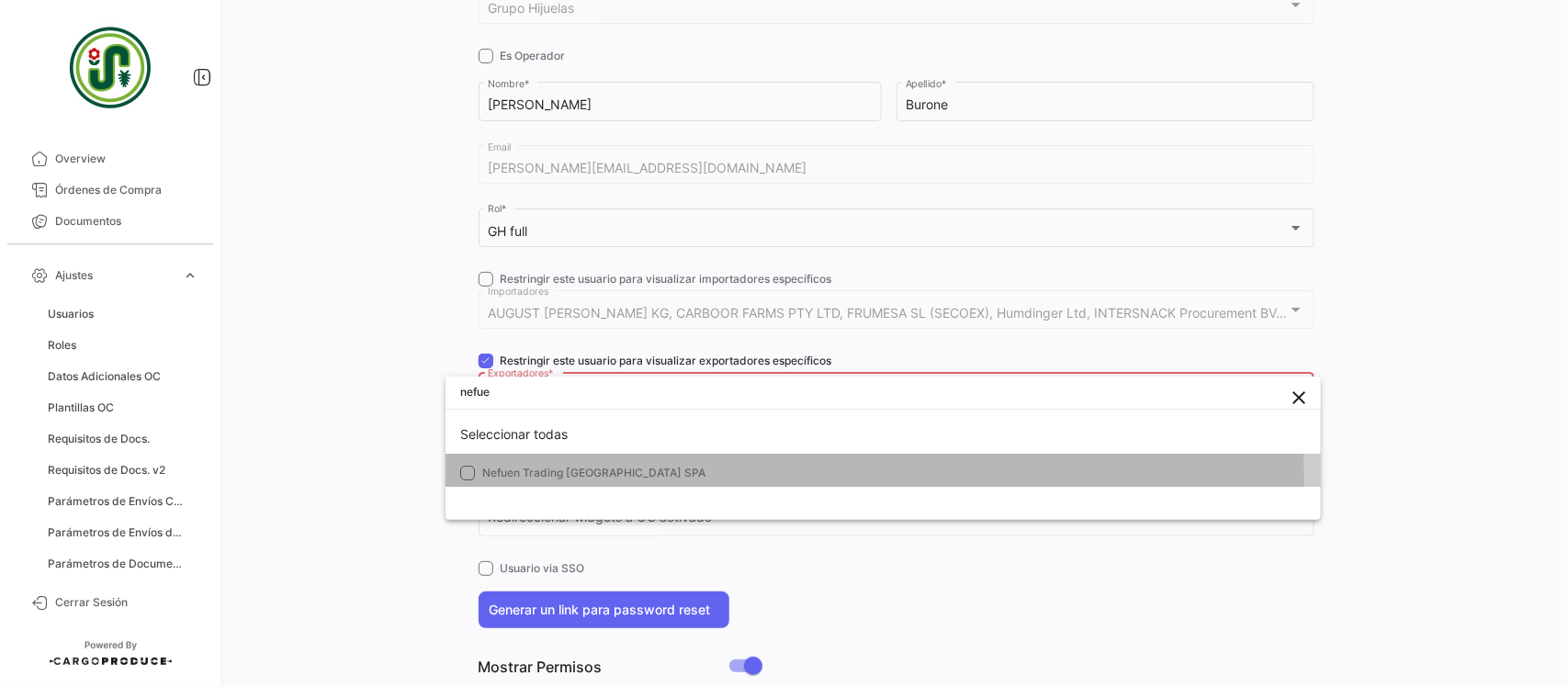
drag, startPoint x: 543, startPoint y: 485, endPoint x: 489, endPoint y: 484, distance: 54.0
click at [544, 485] on mat-option "Nefuen Trading [GEOGRAPHIC_DATA] SPA" at bounding box center [883, 472] width 875 height 38
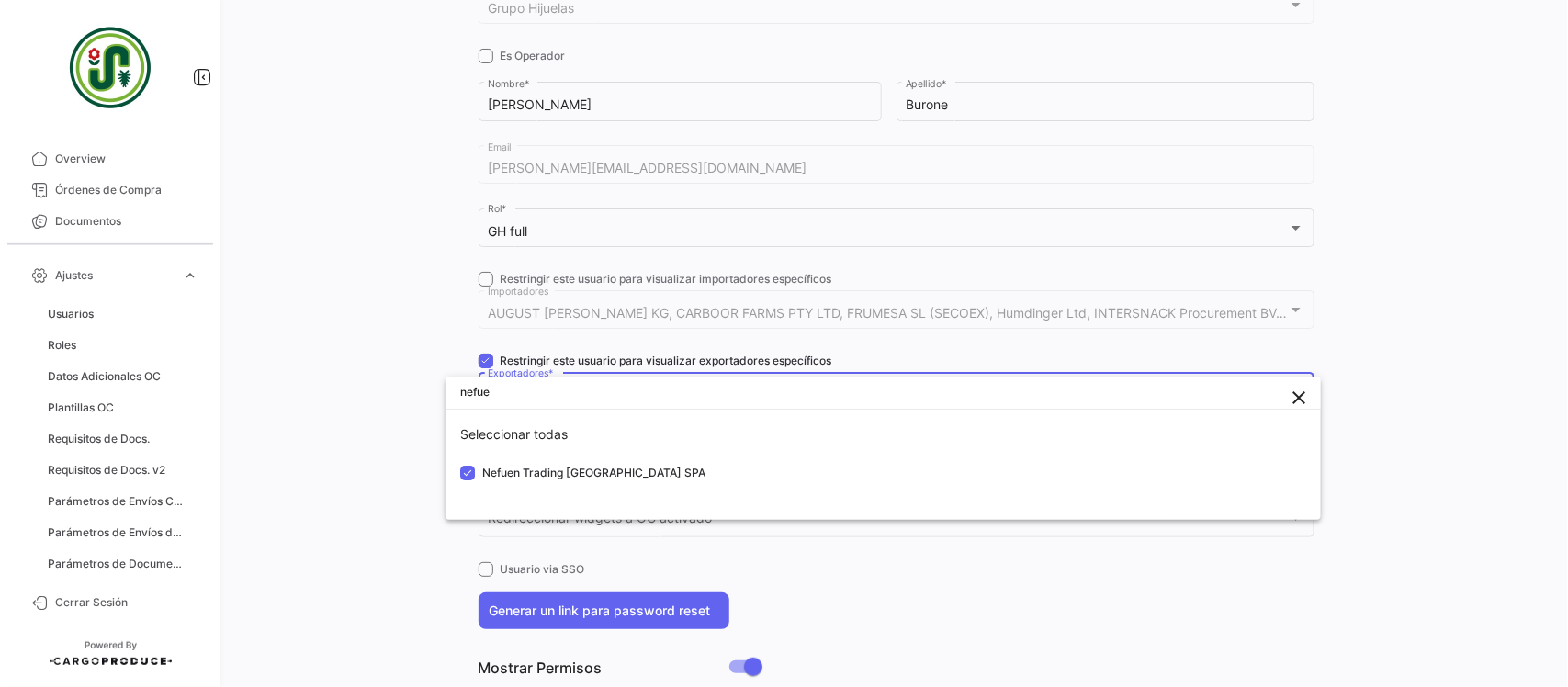
scroll to position [6, 0]
click at [337, 483] on div at bounding box center [784, 344] width 1568 height 687
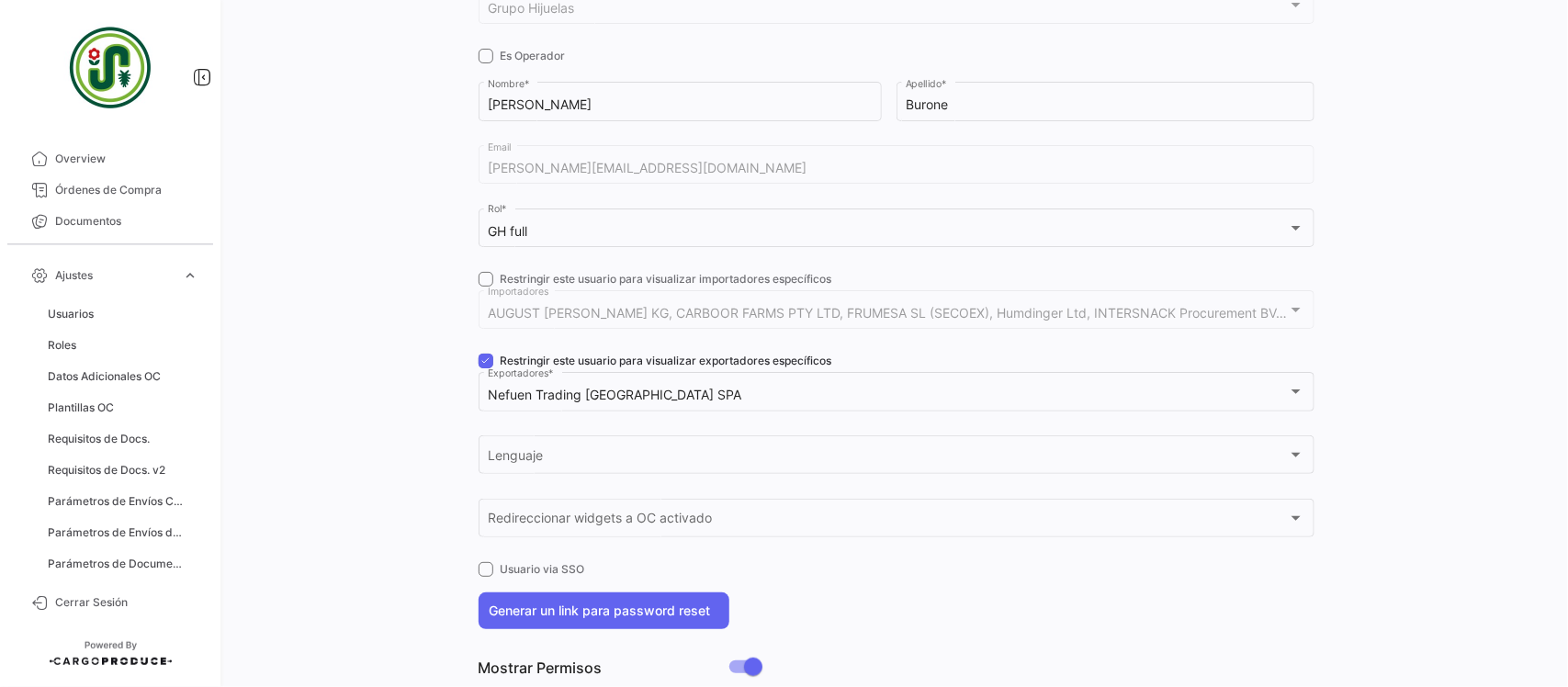
click at [487, 361] on span at bounding box center [486, 360] width 15 height 15
click at [486, 368] on input "Restringir este usuario para visualizar exportadores específicos" at bounding box center [485, 368] width 1 height 1
checkbox input "false"
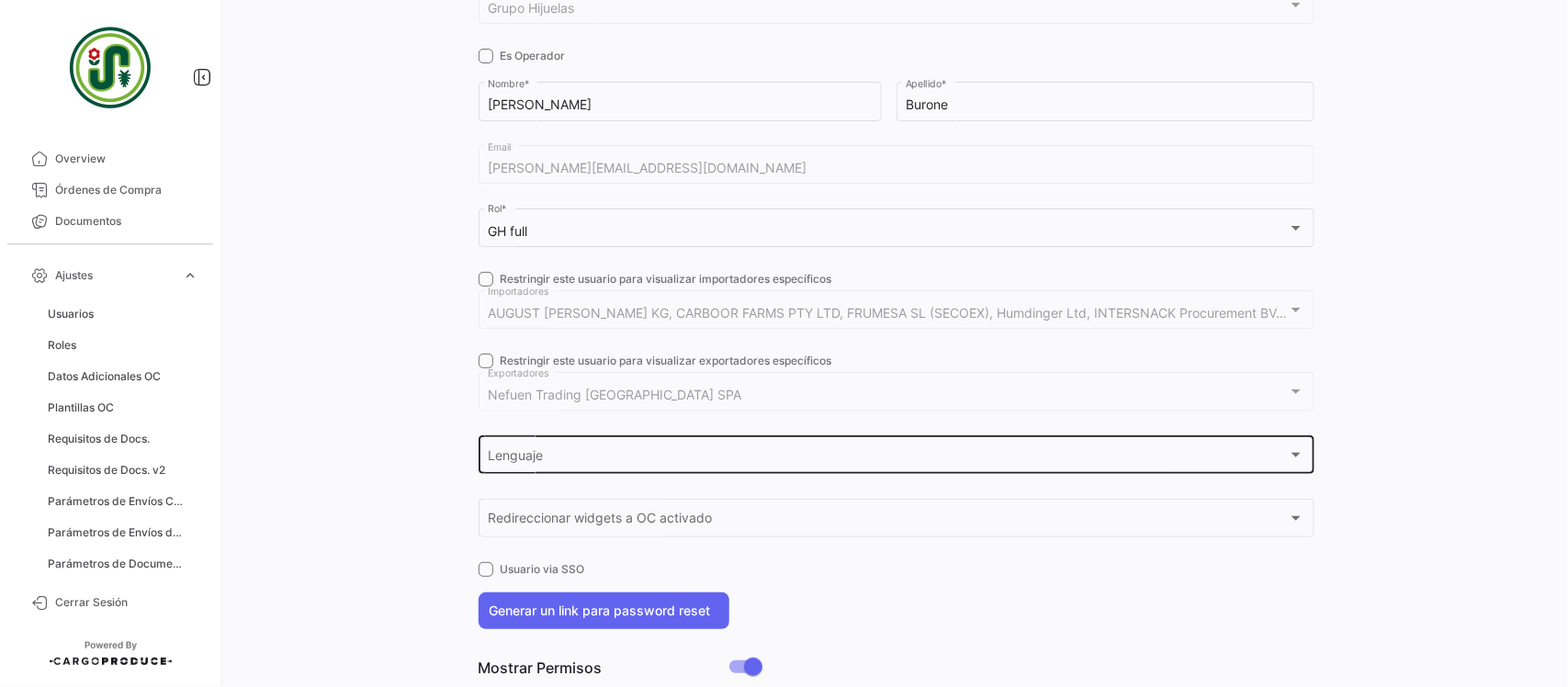
click at [575, 455] on div "Lenguaje" at bounding box center [887, 459] width 800 height 16
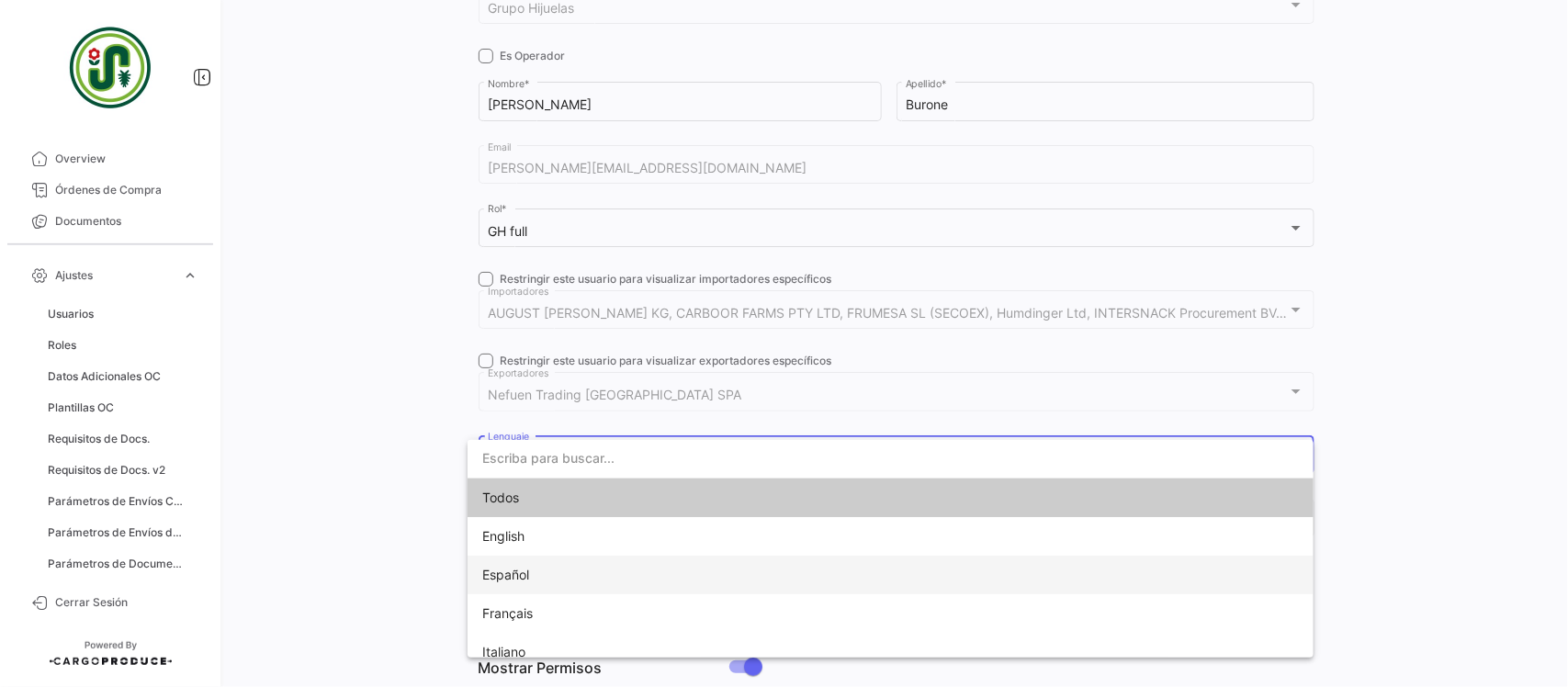
click at [548, 577] on span "Español" at bounding box center [611, 574] width 257 height 38
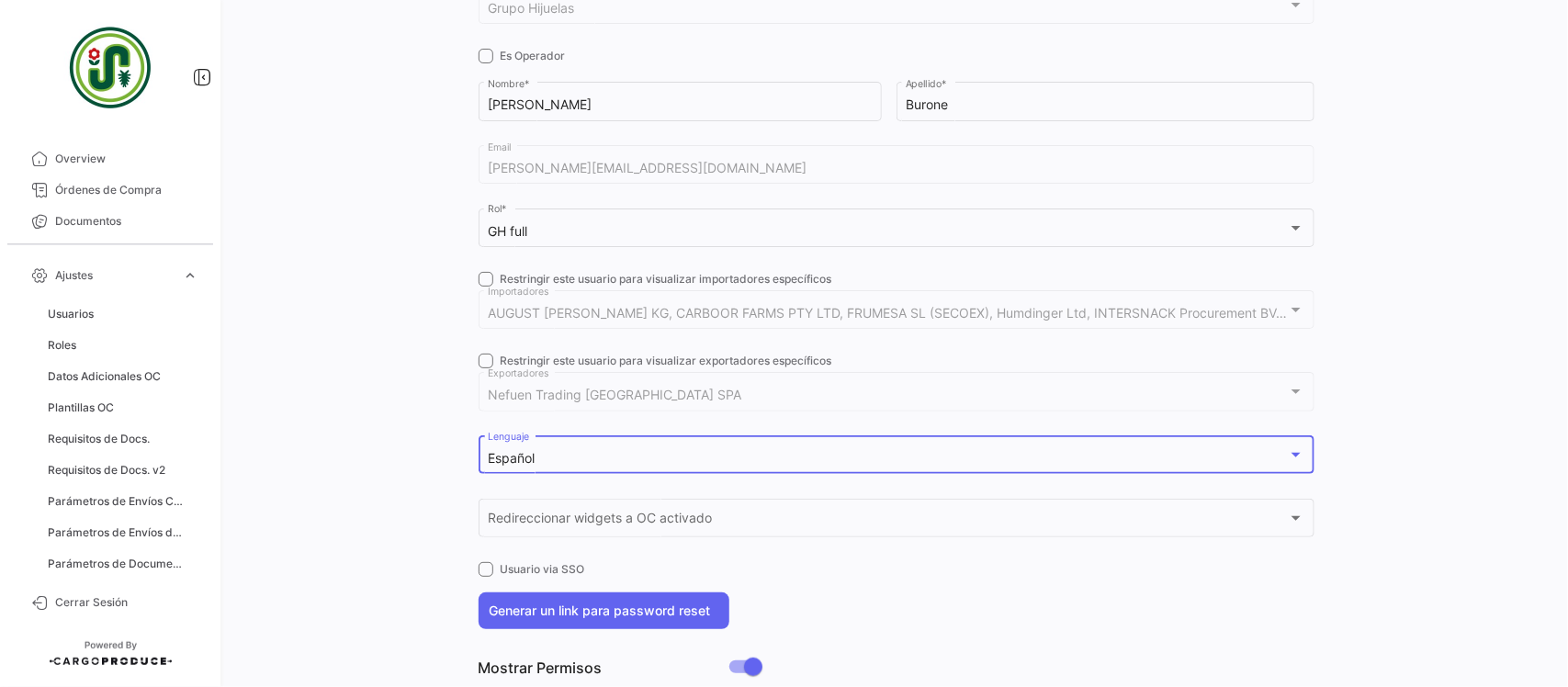
scroll to position [0, 0]
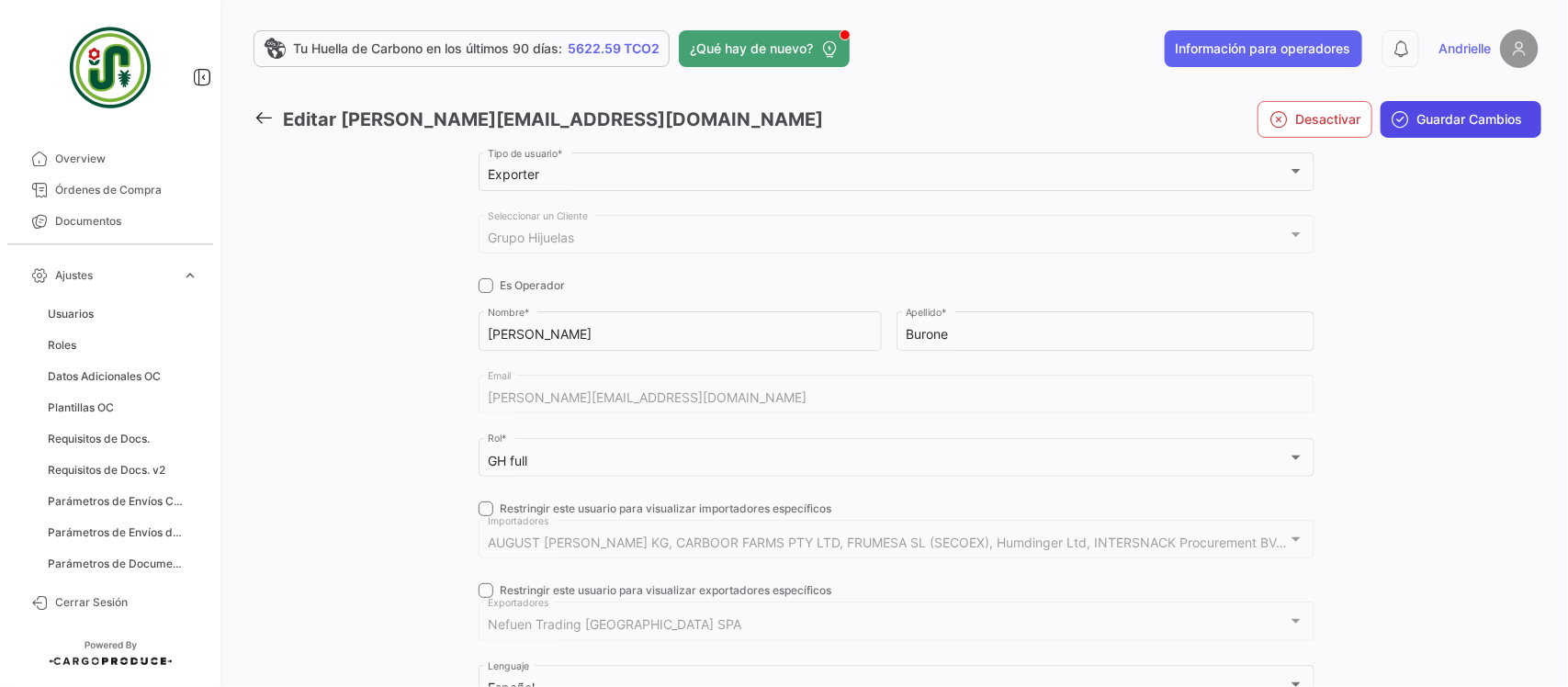
click at [1418, 124] on span "Guardar Cambios" at bounding box center [1471, 119] width 106 height 19
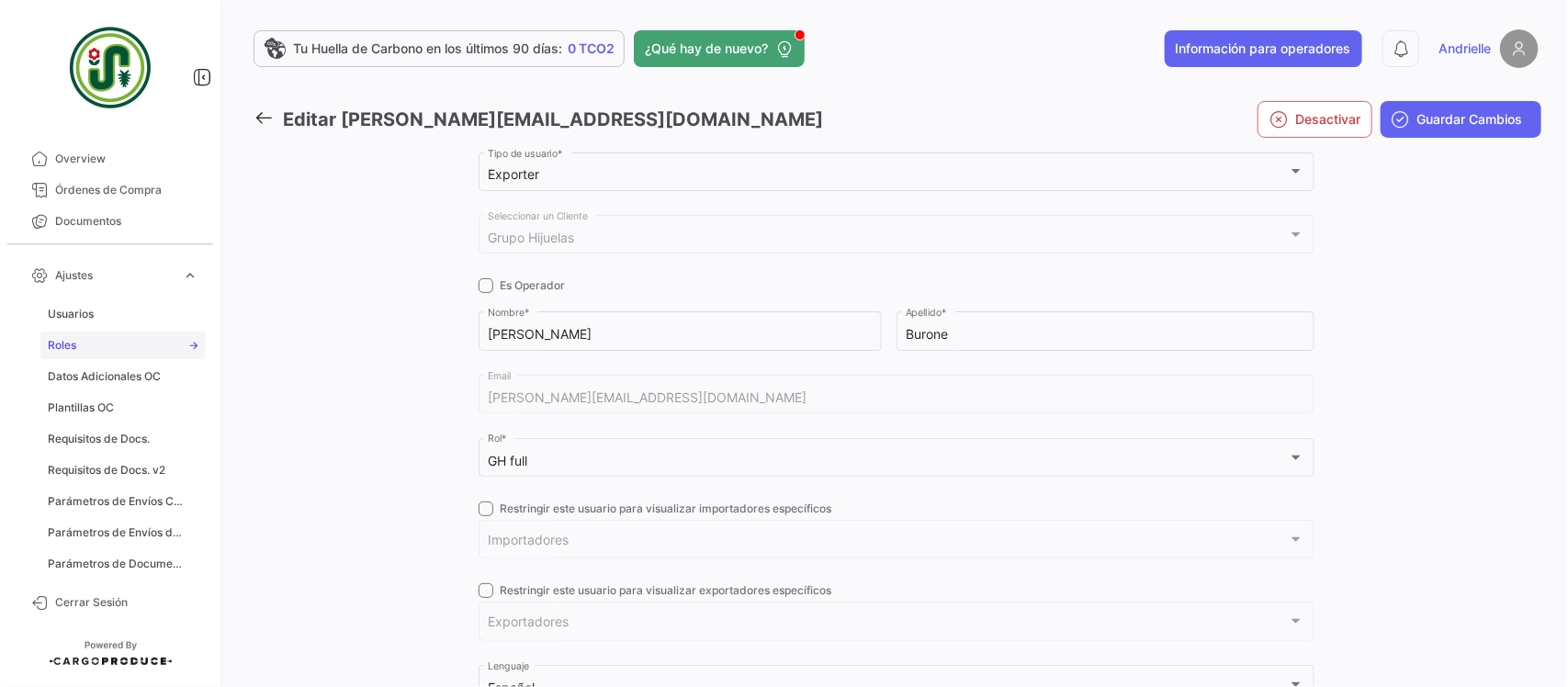
click at [107, 349] on link "Roles" at bounding box center [123, 345] width 166 height 27
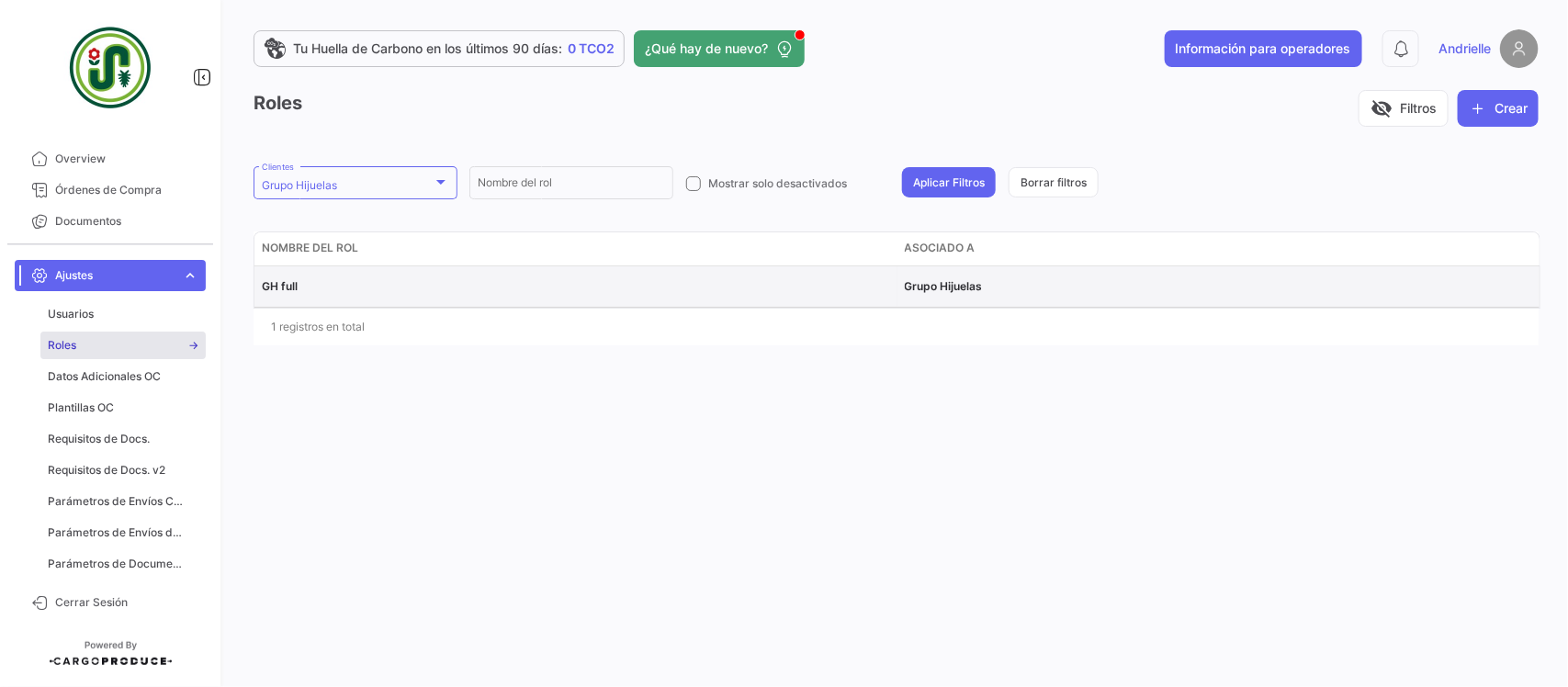
click at [296, 288] on span "GH full" at bounding box center [280, 287] width 36 height 14
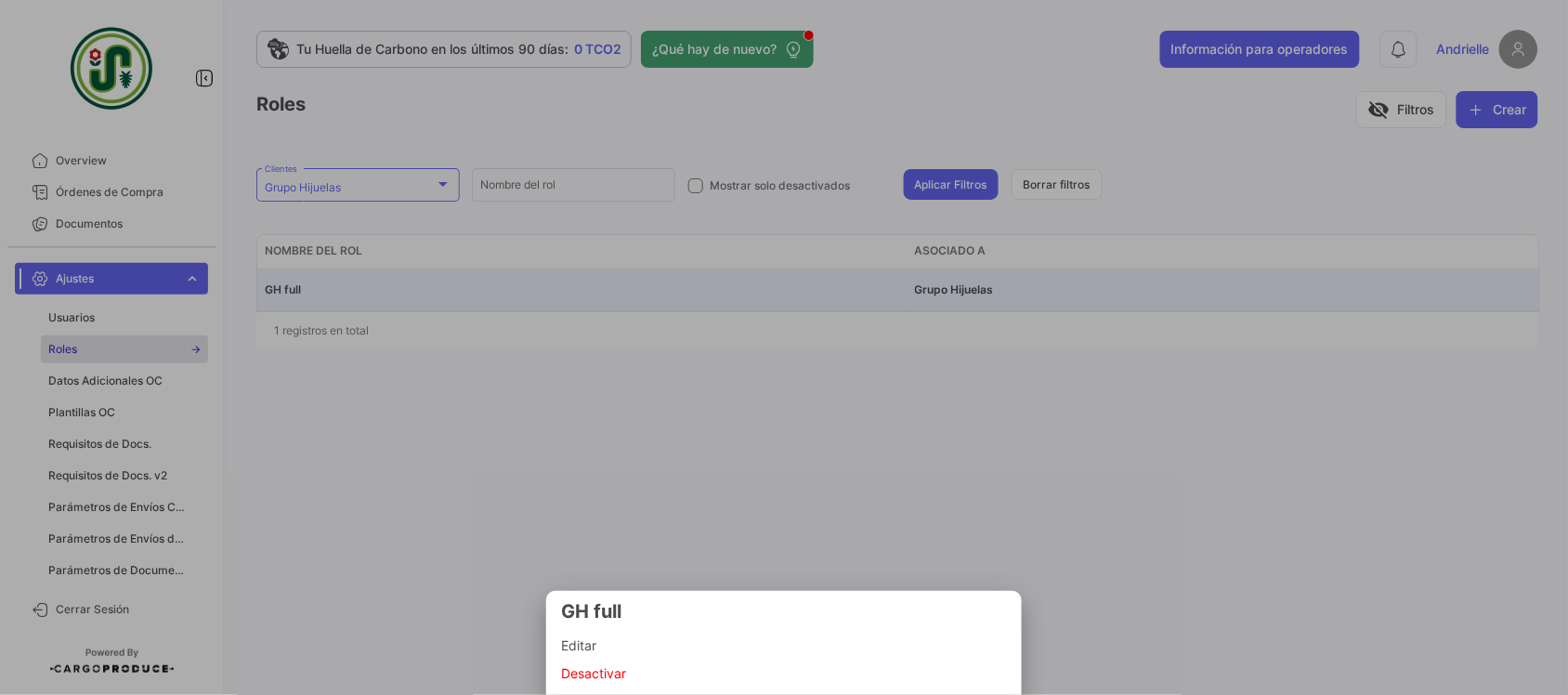
click at [614, 644] on span "Editar" at bounding box center [783, 645] width 446 height 22
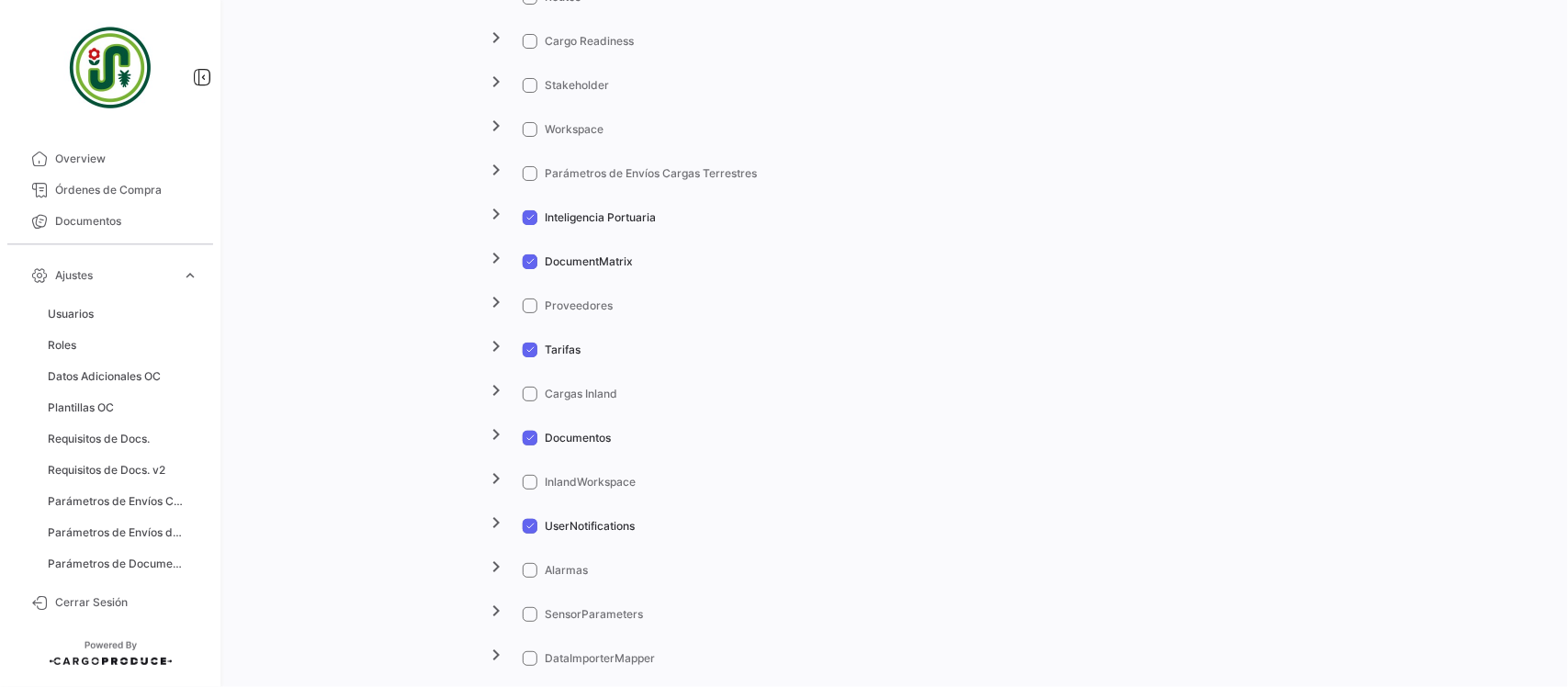
scroll to position [2067, 0]
click at [523, 304] on span at bounding box center [530, 303] width 15 height 15
click at [529, 311] on input "Proveedores" at bounding box center [529, 311] width 1 height 1
checkbox input "true"
click at [497, 304] on mat-icon "chevron_right" at bounding box center [497, 300] width 22 height 22
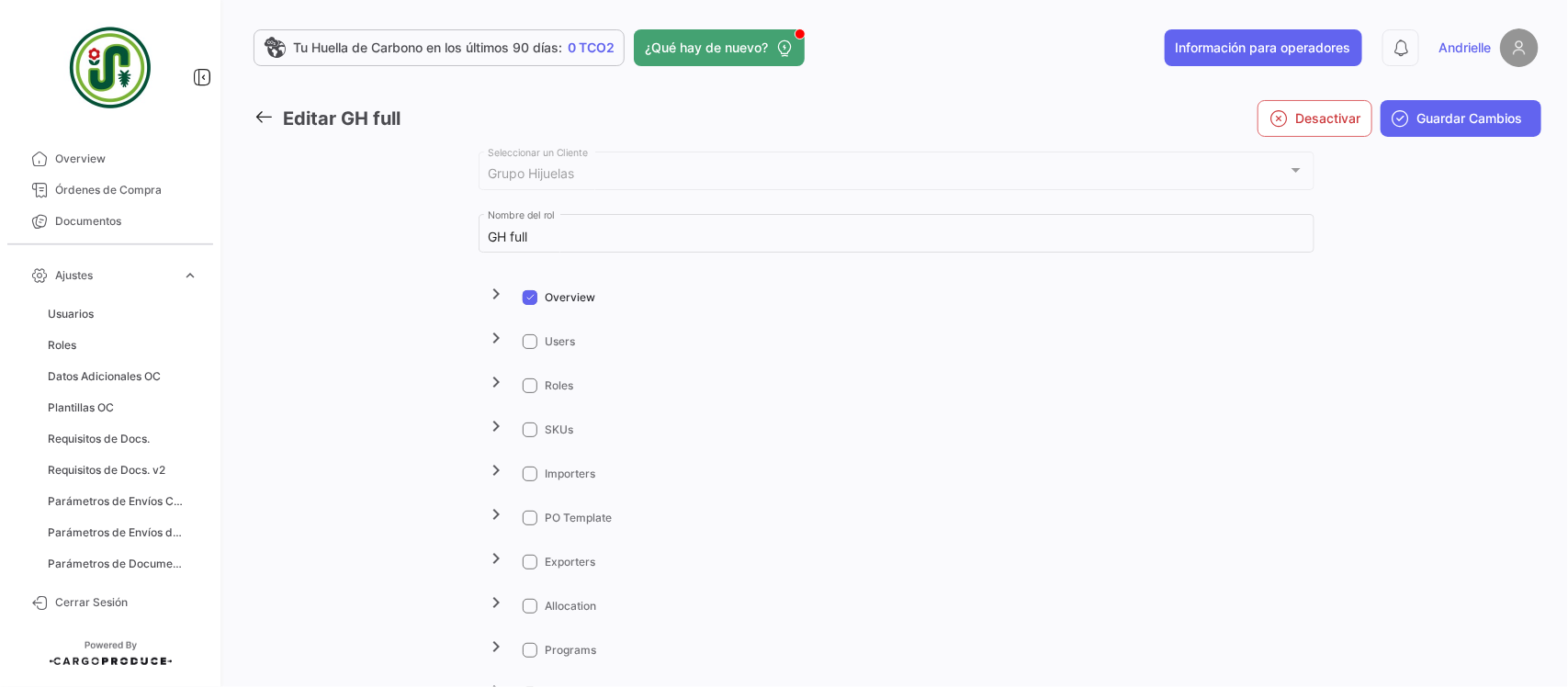
scroll to position [0, 0]
click at [1490, 120] on span "Guardar Cambios" at bounding box center [1471, 119] width 106 height 19
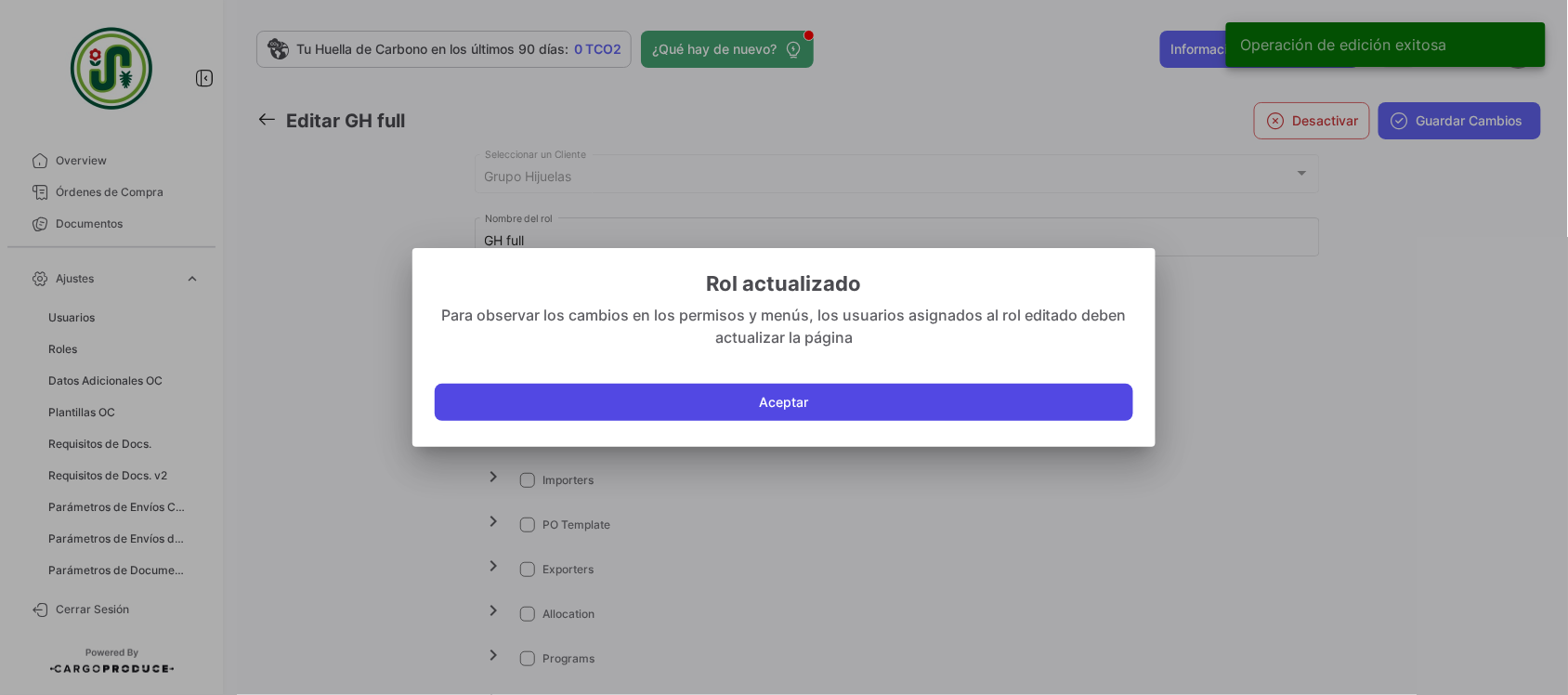
click at [748, 404] on button "Aceptar" at bounding box center [784, 402] width 699 height 37
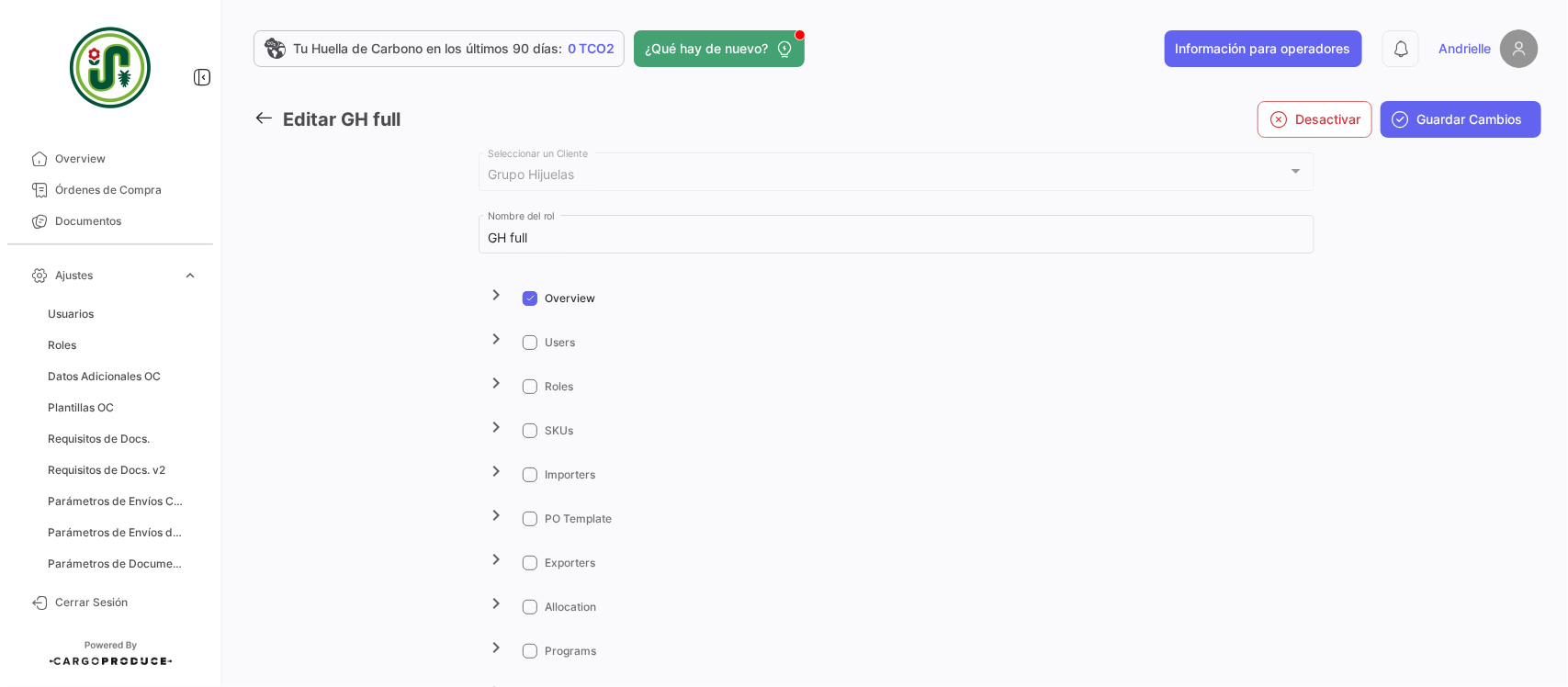
click at [273, 116] on link at bounding box center [268, 120] width 29 height 26
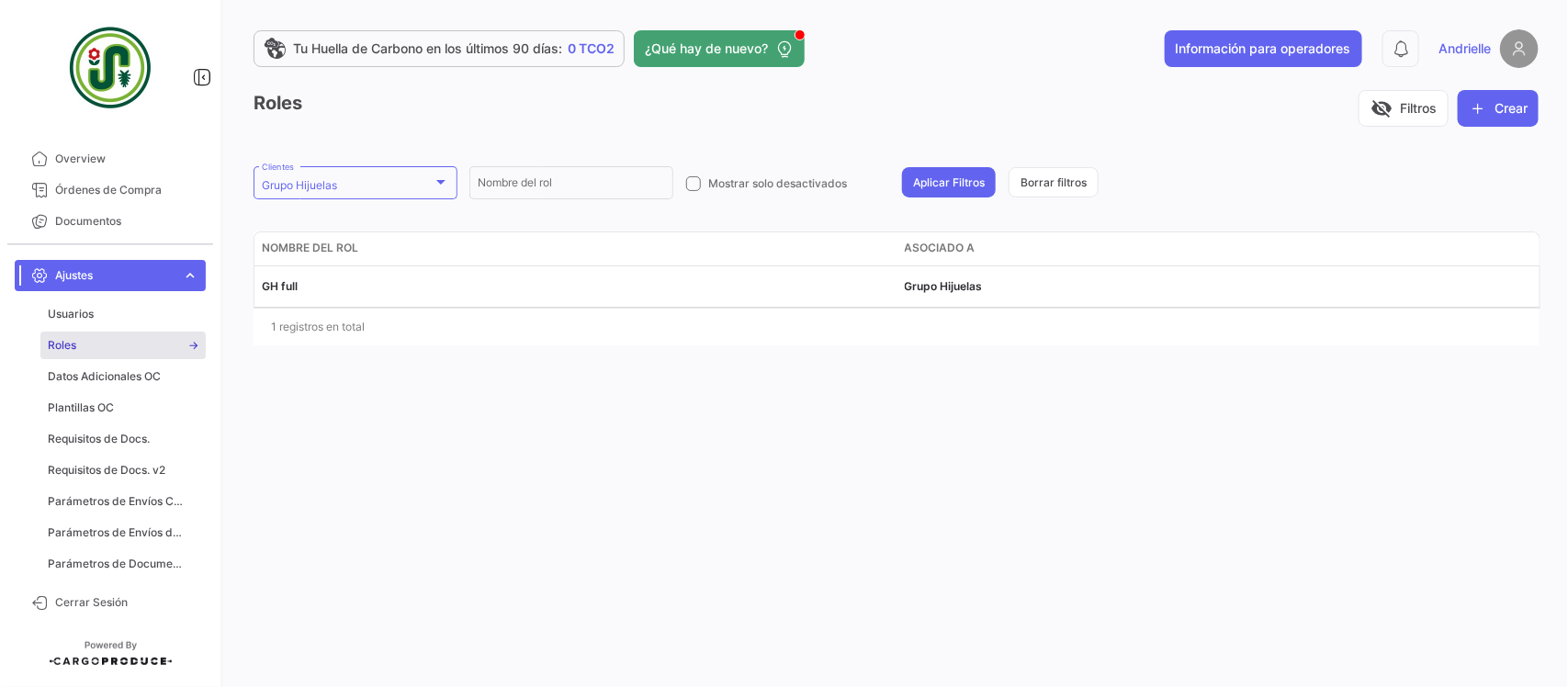
click at [188, 277] on span "expand_more" at bounding box center [189, 275] width 17 height 17
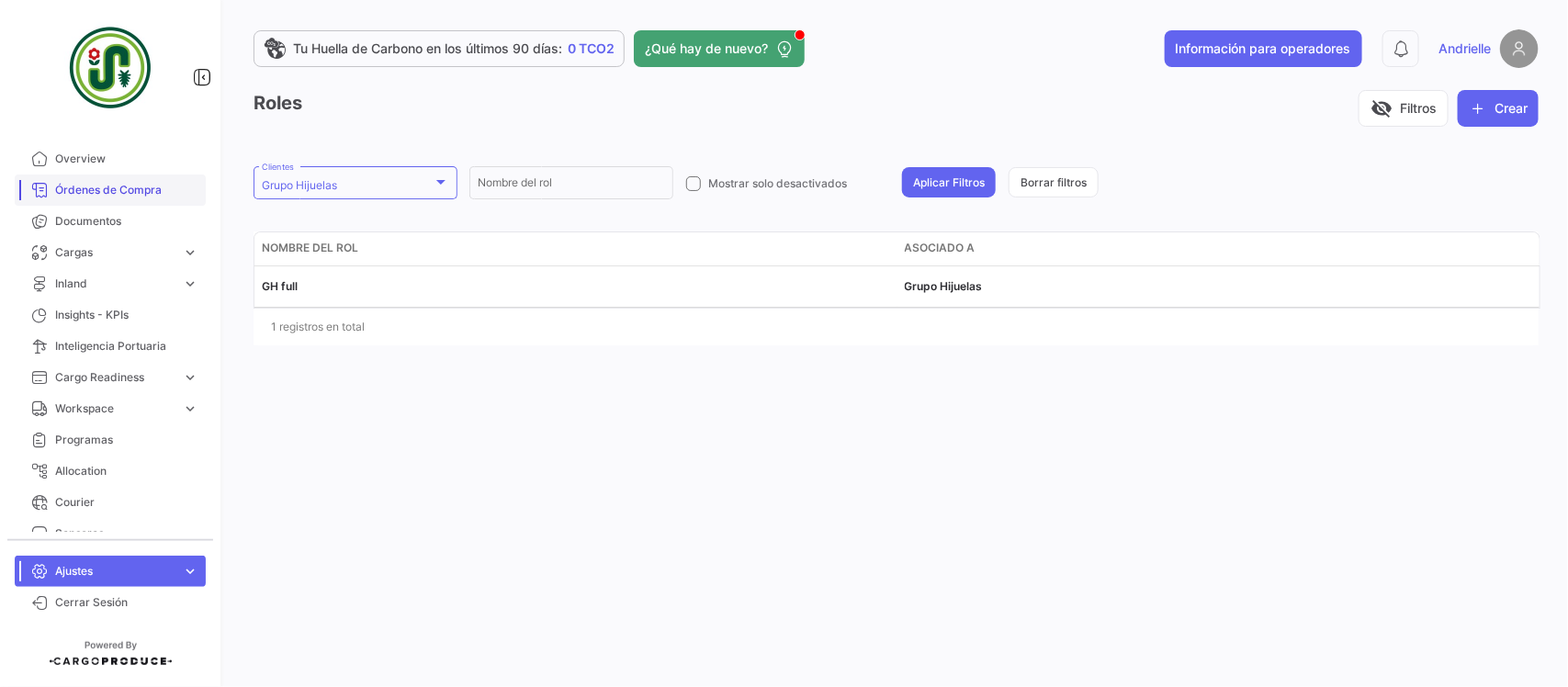
click at [124, 184] on span "Órdenes de Compra" at bounding box center [127, 189] width 143 height 17
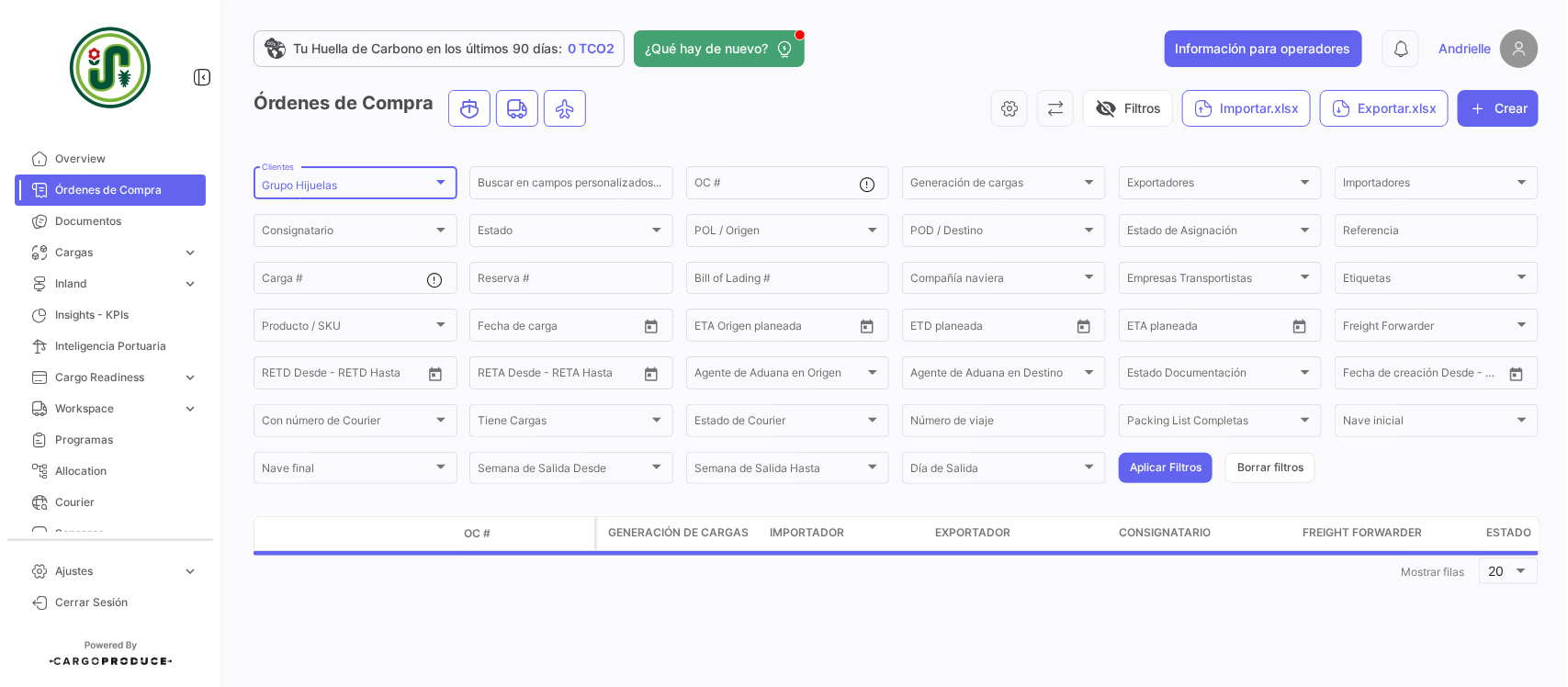
click at [306, 188] on mat-select-trigger "Grupo Hijuelas" at bounding box center [299, 185] width 76 height 14
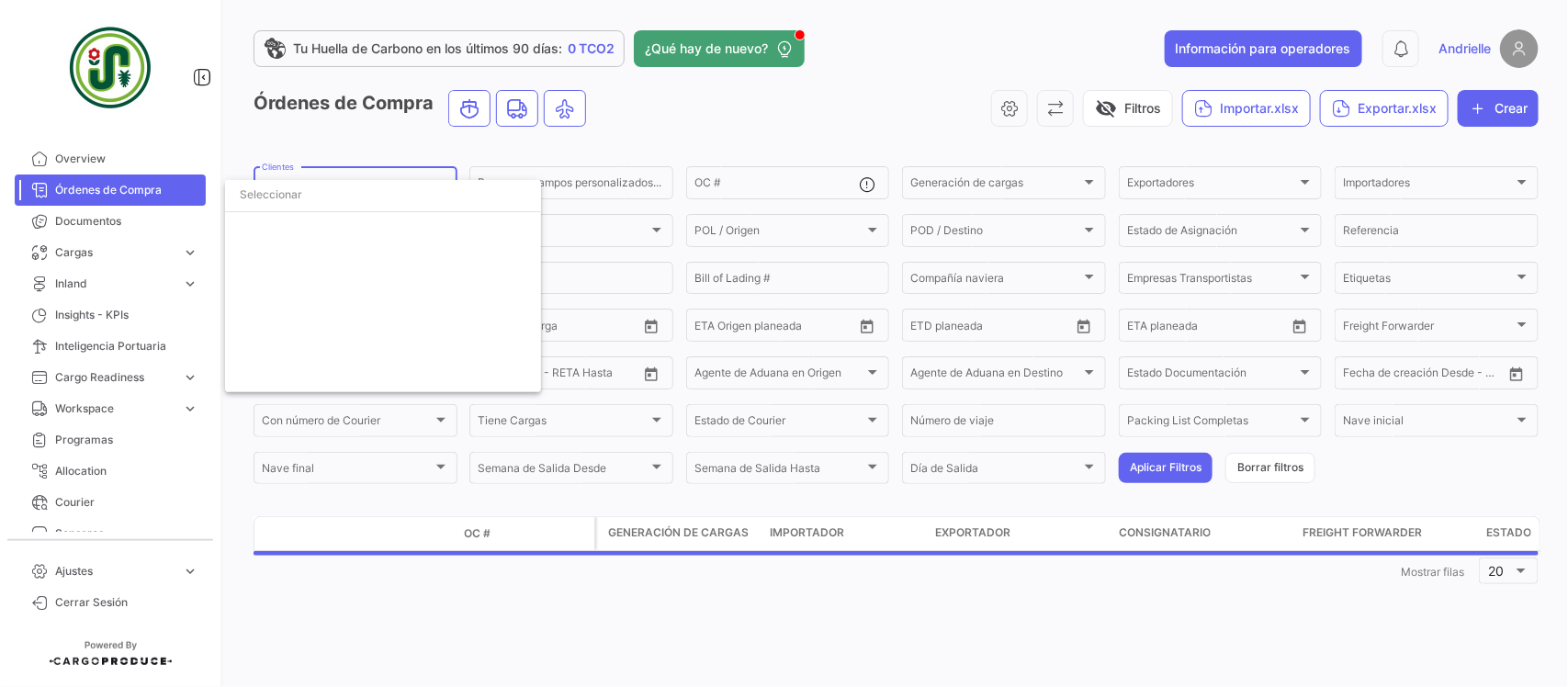
scroll to position [3941, 0]
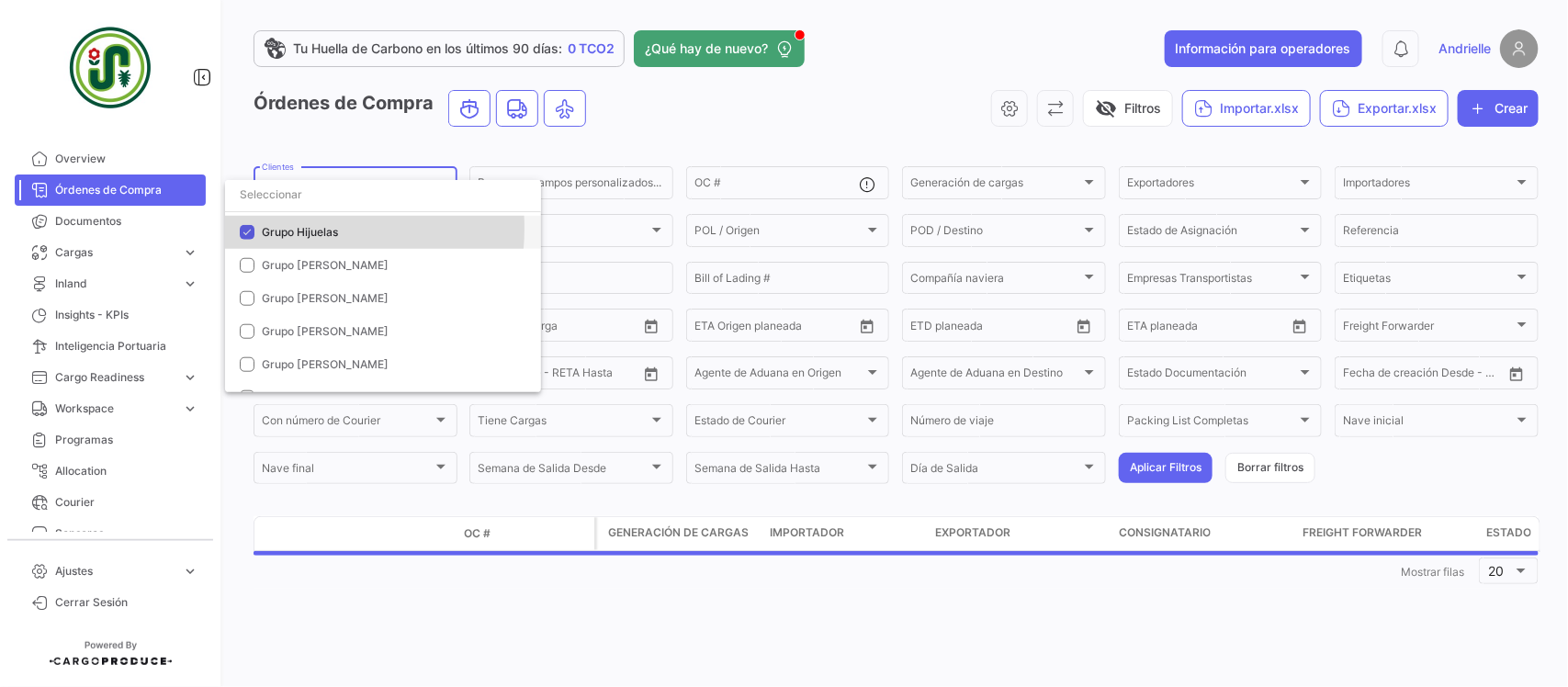
click at [286, 228] on span "Grupo Hijuelas" at bounding box center [300, 232] width 77 height 14
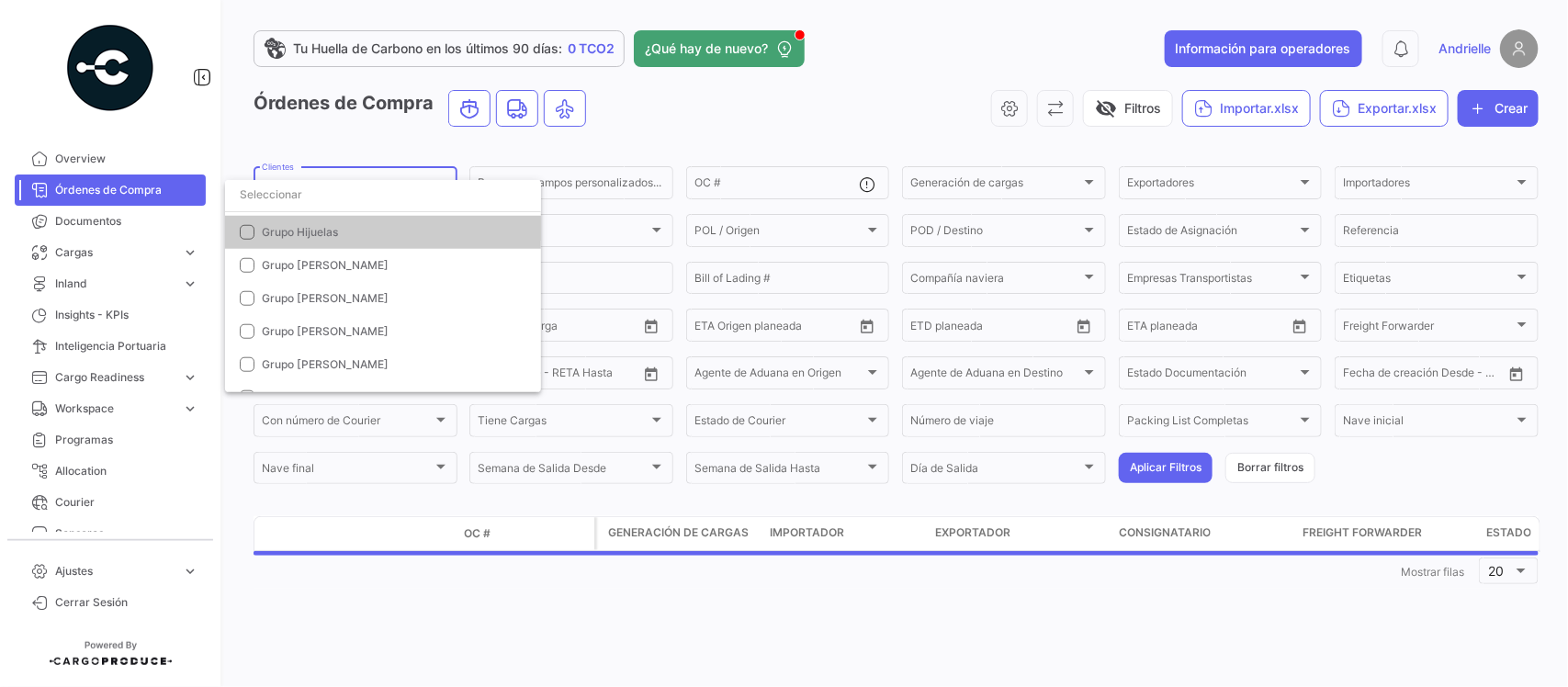
click at [295, 194] on input "dropdown search" at bounding box center [383, 195] width 316 height 33
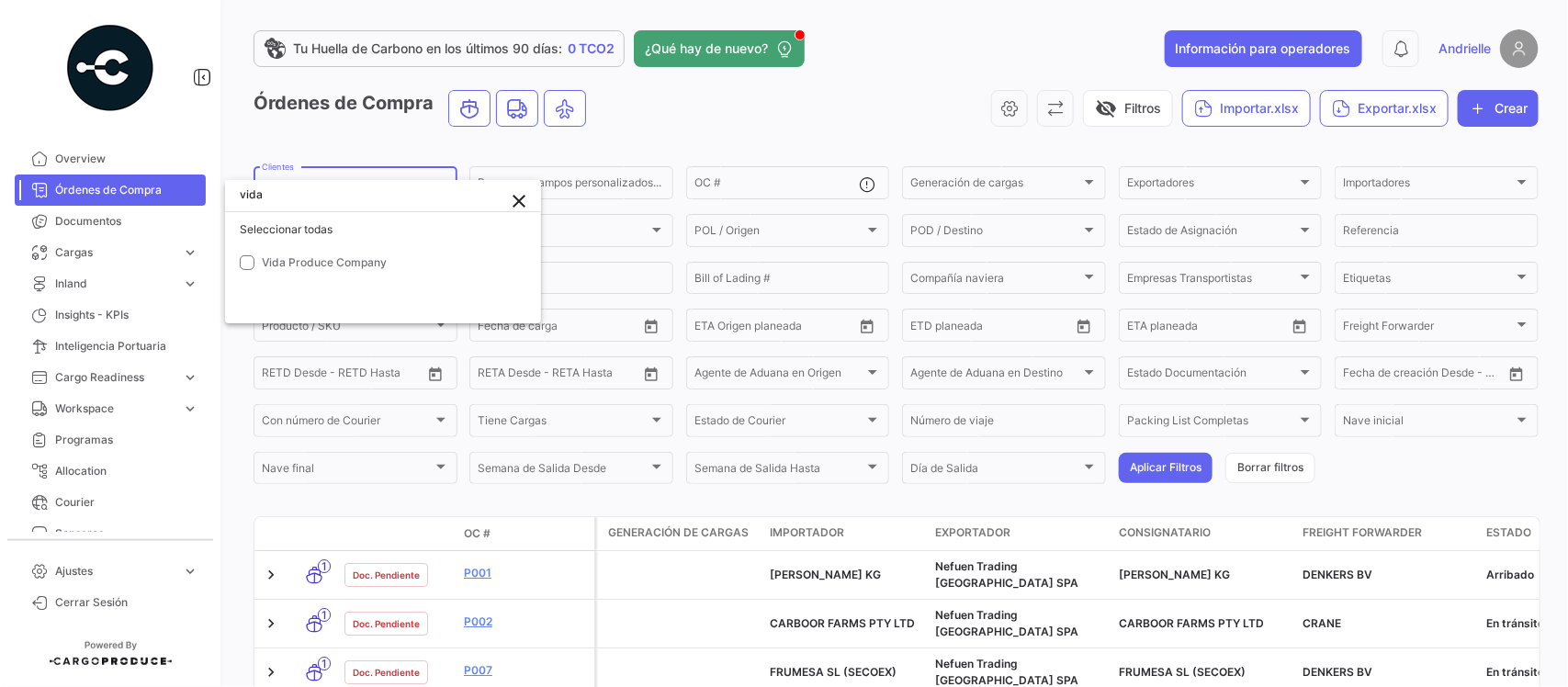
scroll to position [0, 0]
type input "vida"
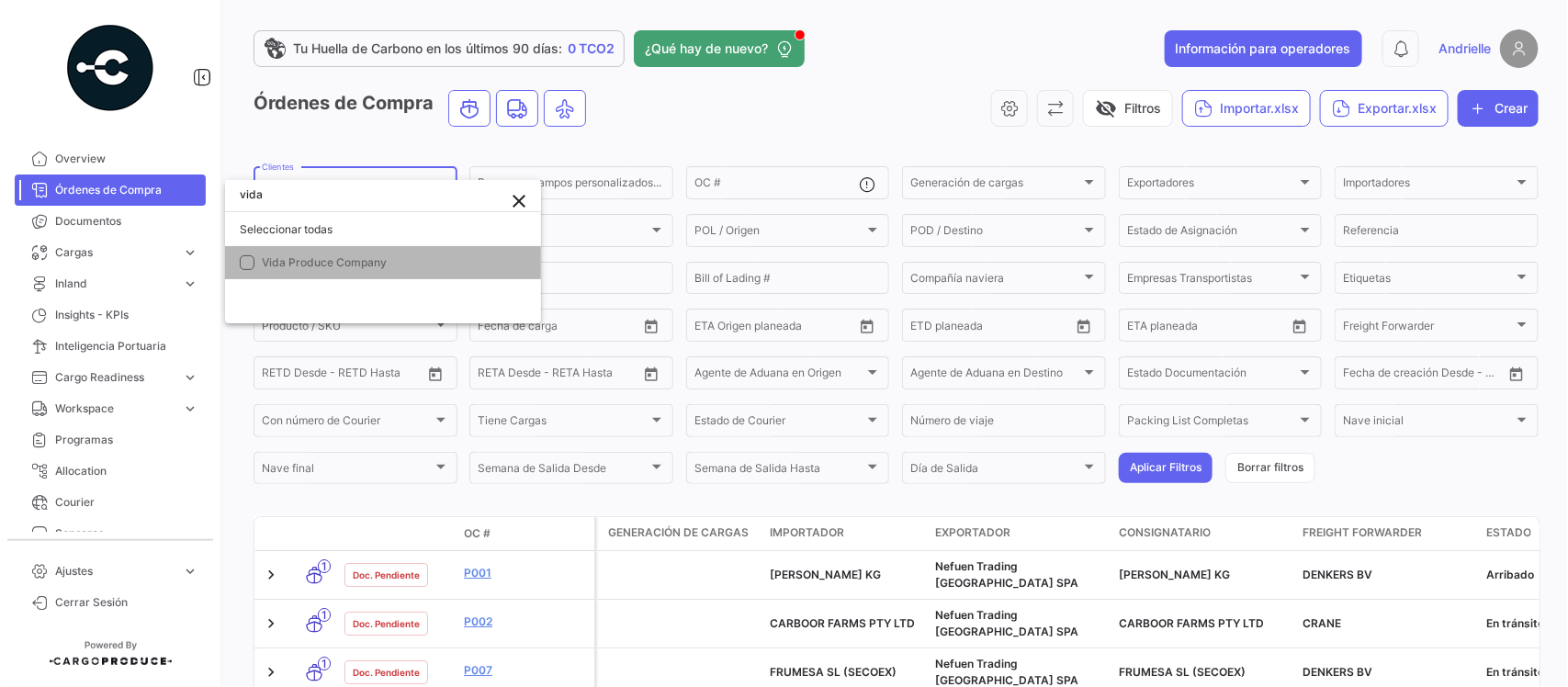
click at [299, 262] on span "Vida Produce Company" at bounding box center [324, 262] width 125 height 14
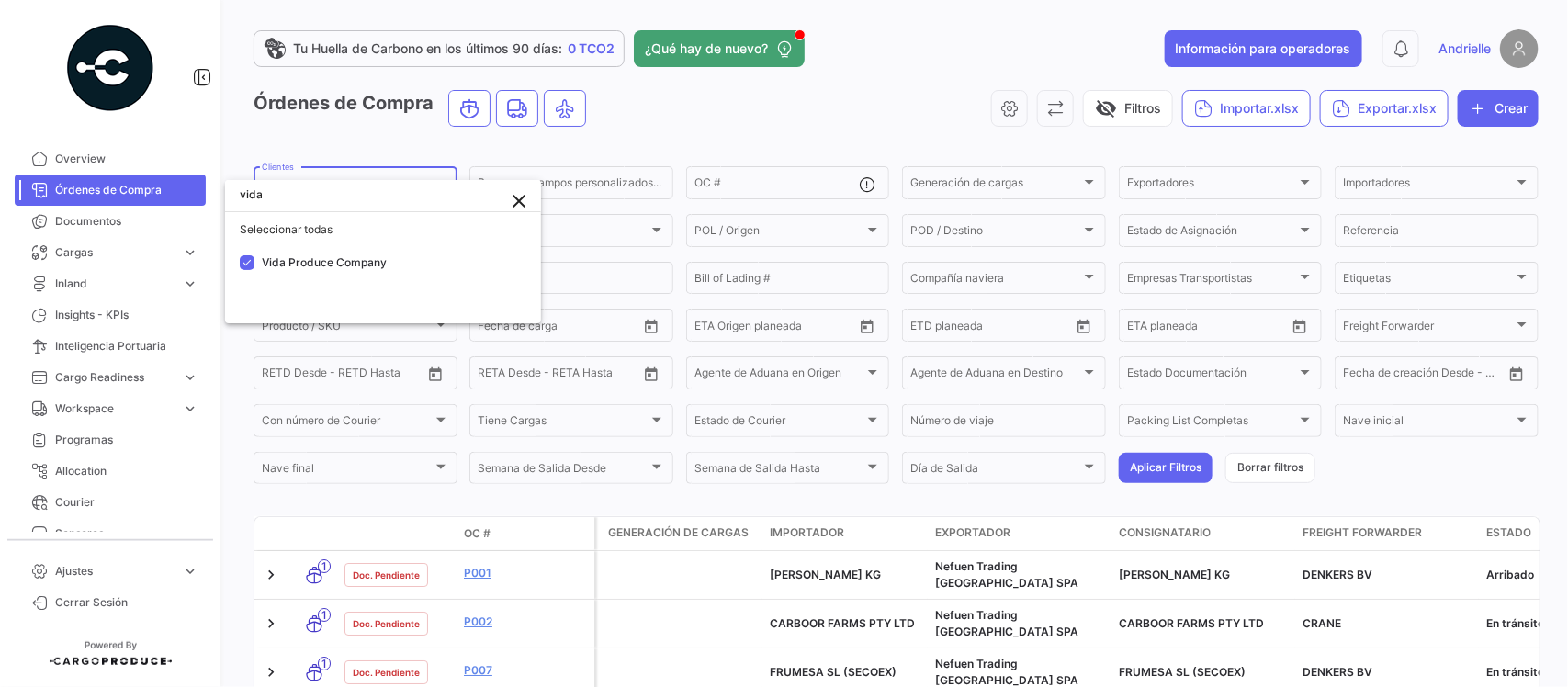
click at [692, 123] on div at bounding box center [784, 344] width 1568 height 687
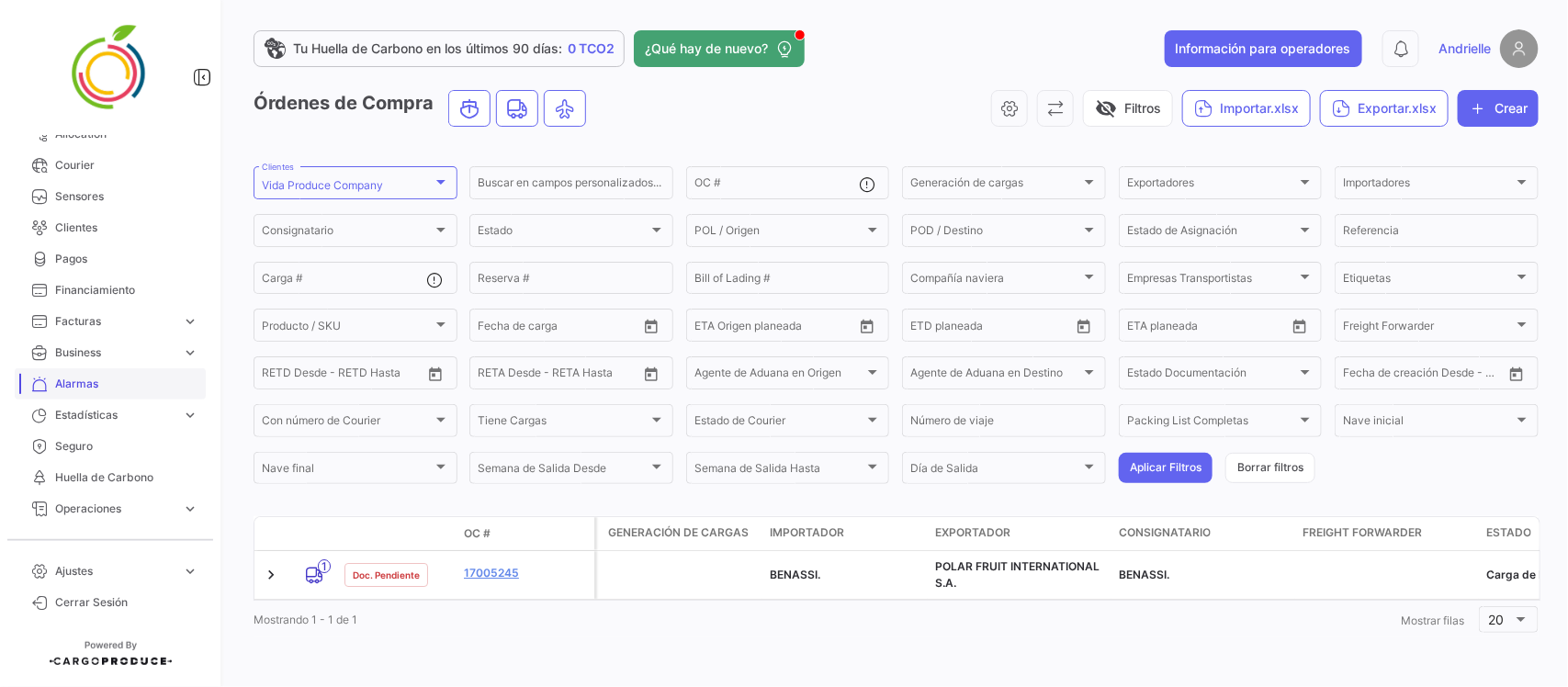
scroll to position [344, 0]
click at [79, 384] on link "Alarmas" at bounding box center [110, 377] width 191 height 31
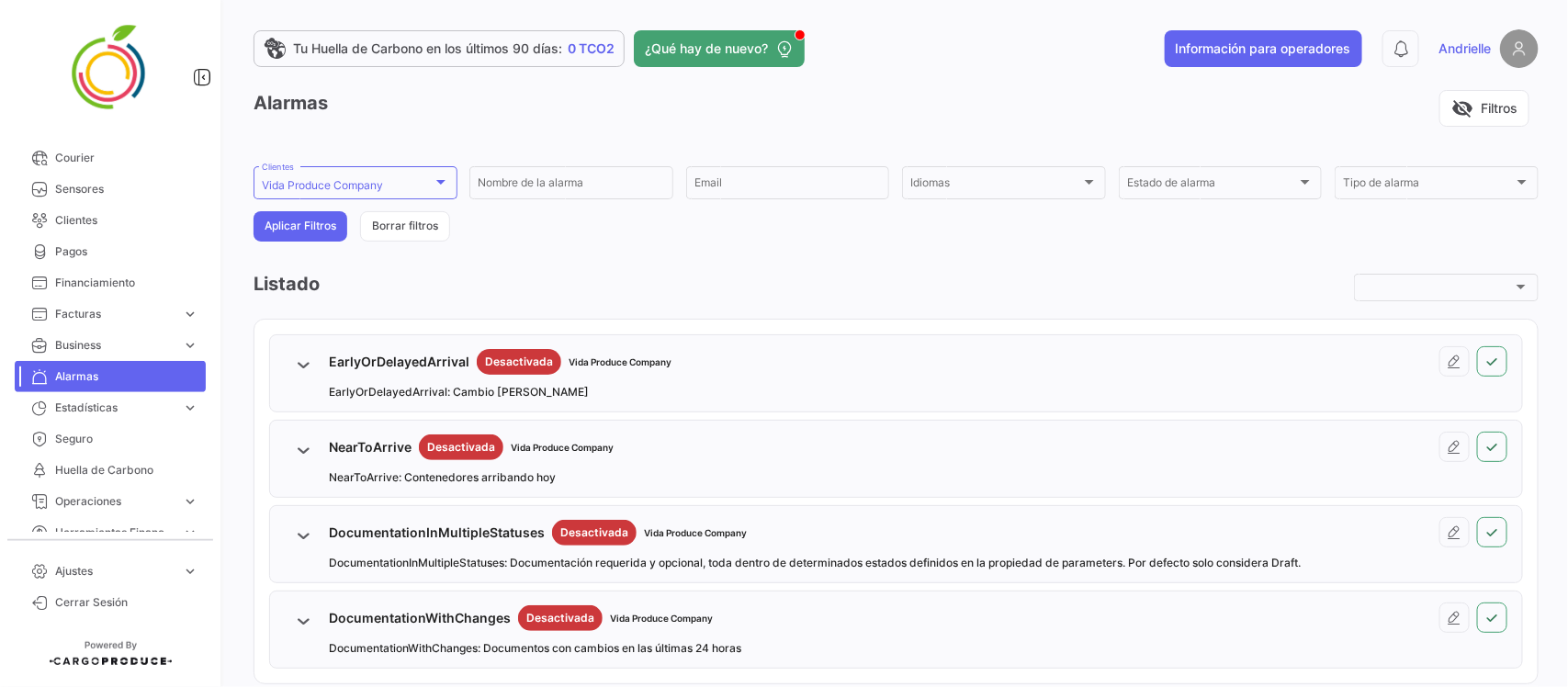
scroll to position [79, 0]
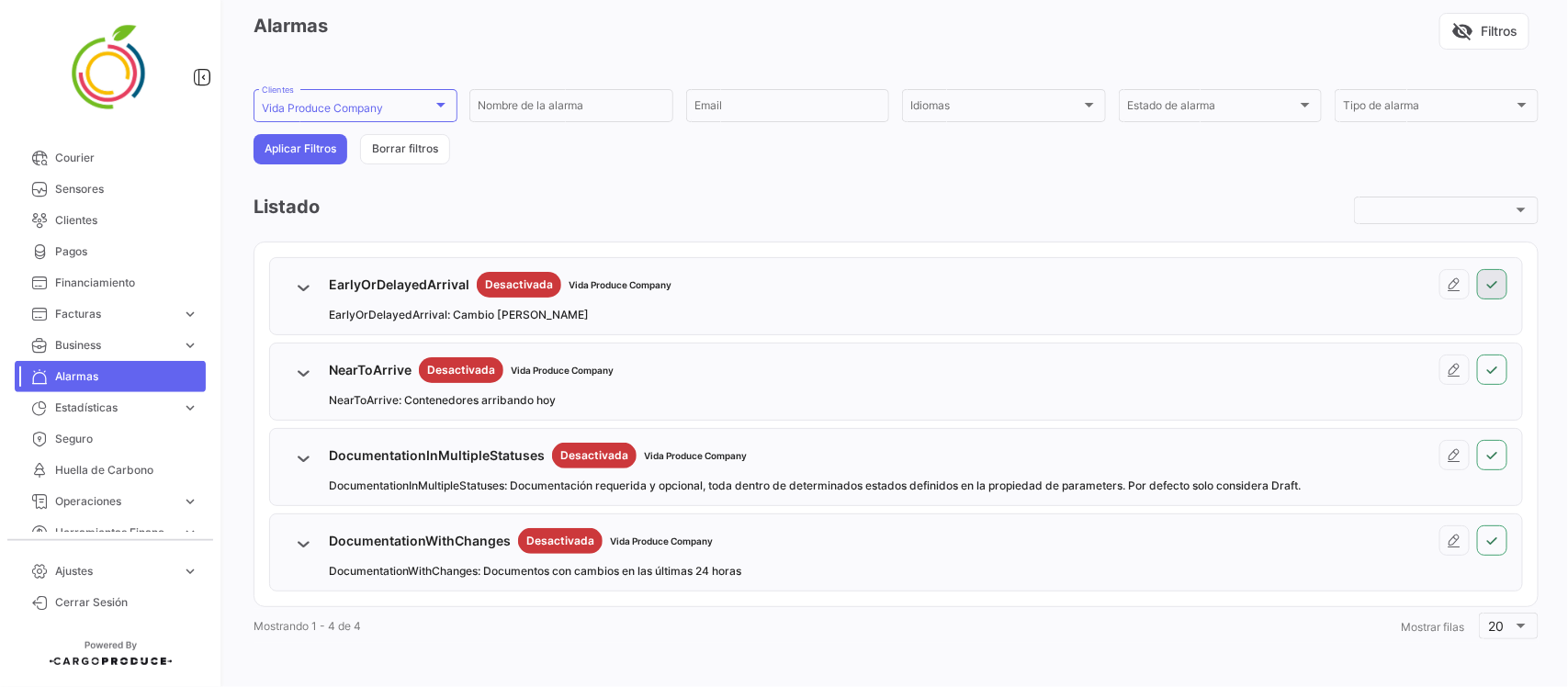
click at [1481, 294] on button at bounding box center [1491, 284] width 30 height 30
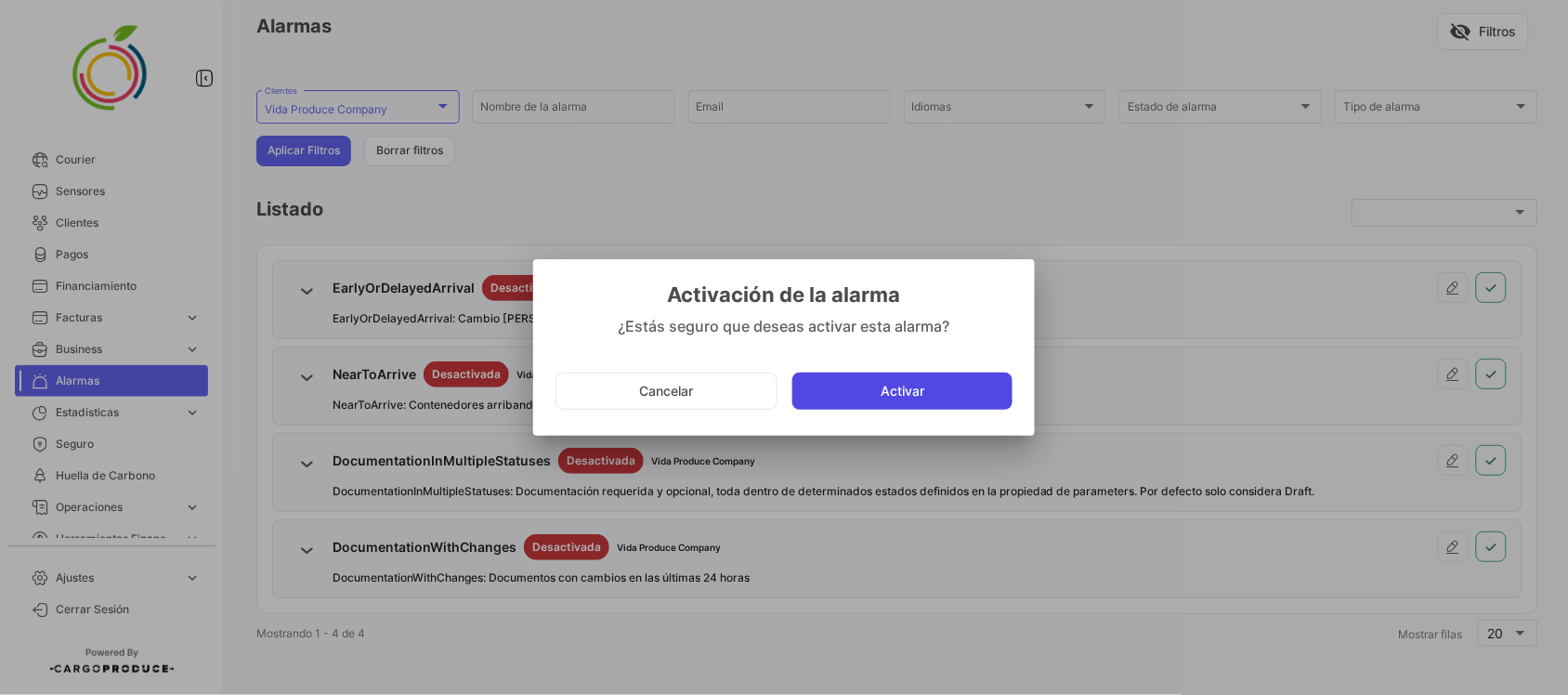
click at [873, 388] on button "Activar" at bounding box center [903, 390] width 220 height 37
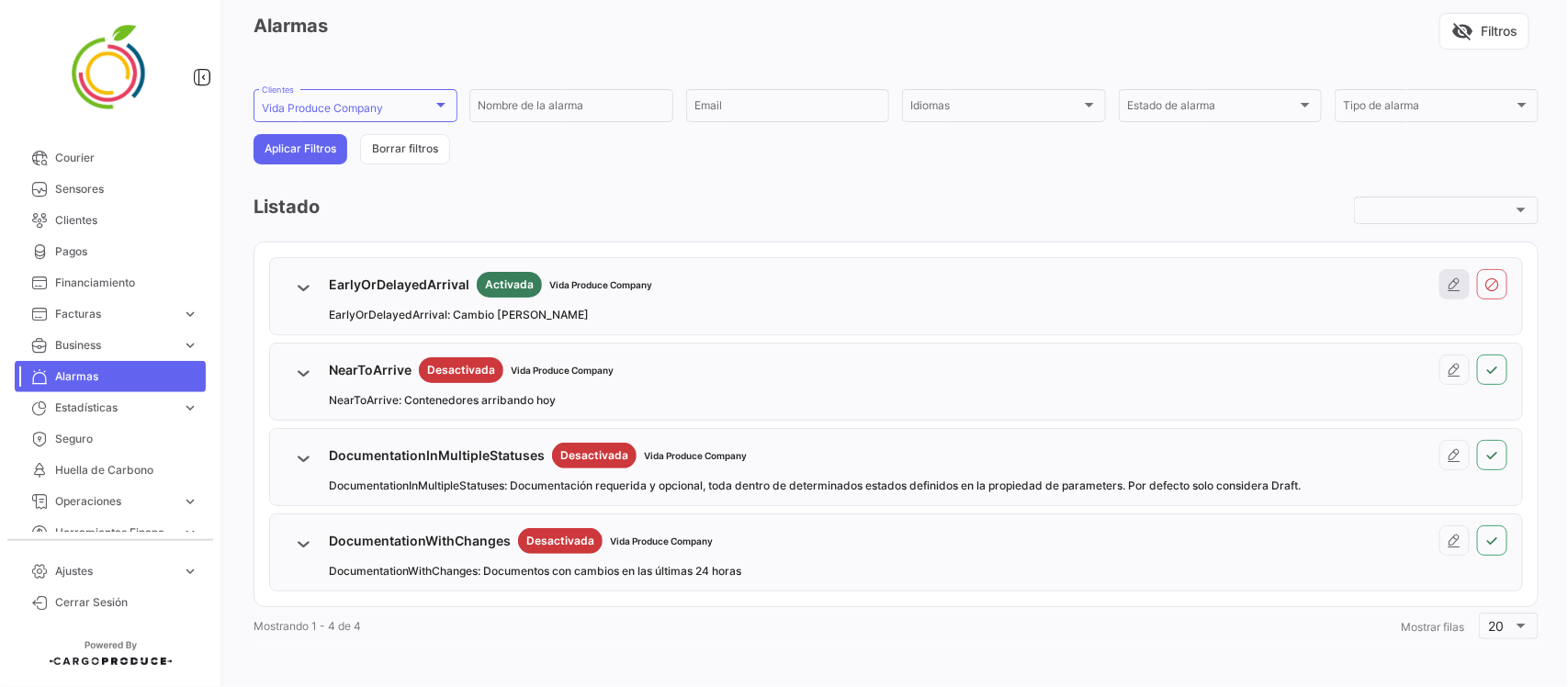
click at [1447, 291] on icon at bounding box center [1454, 285] width 15 height 15
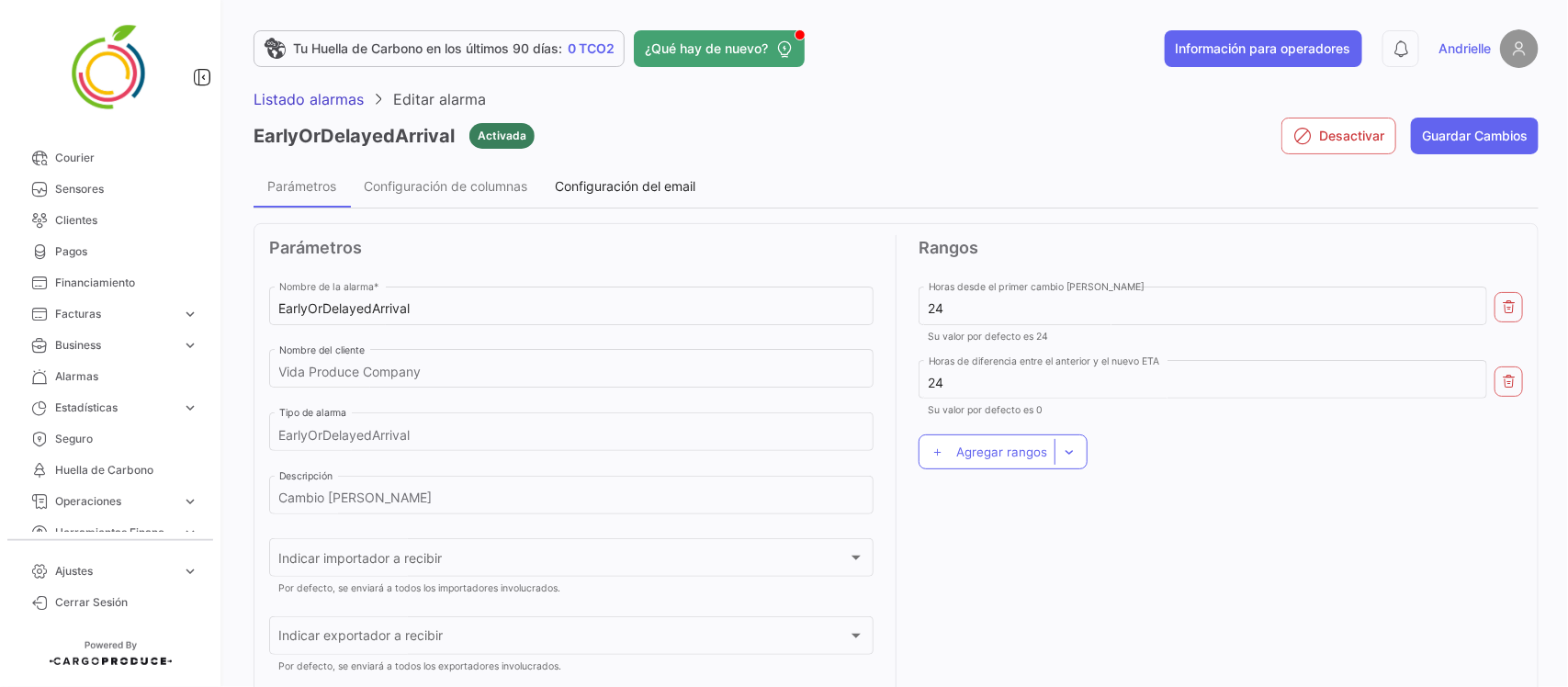
click at [622, 182] on span "Configuración del email" at bounding box center [624, 186] width 140 height 16
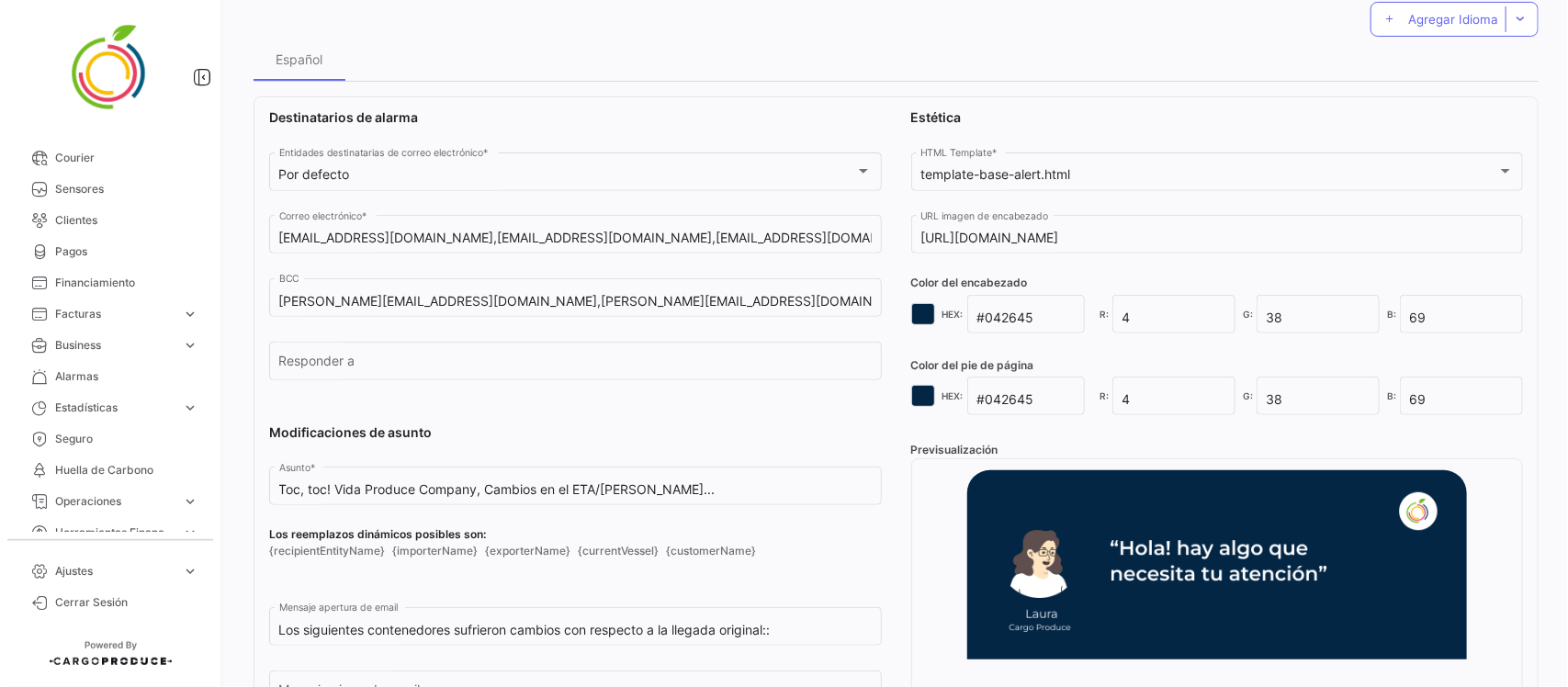
scroll to position [230, 0]
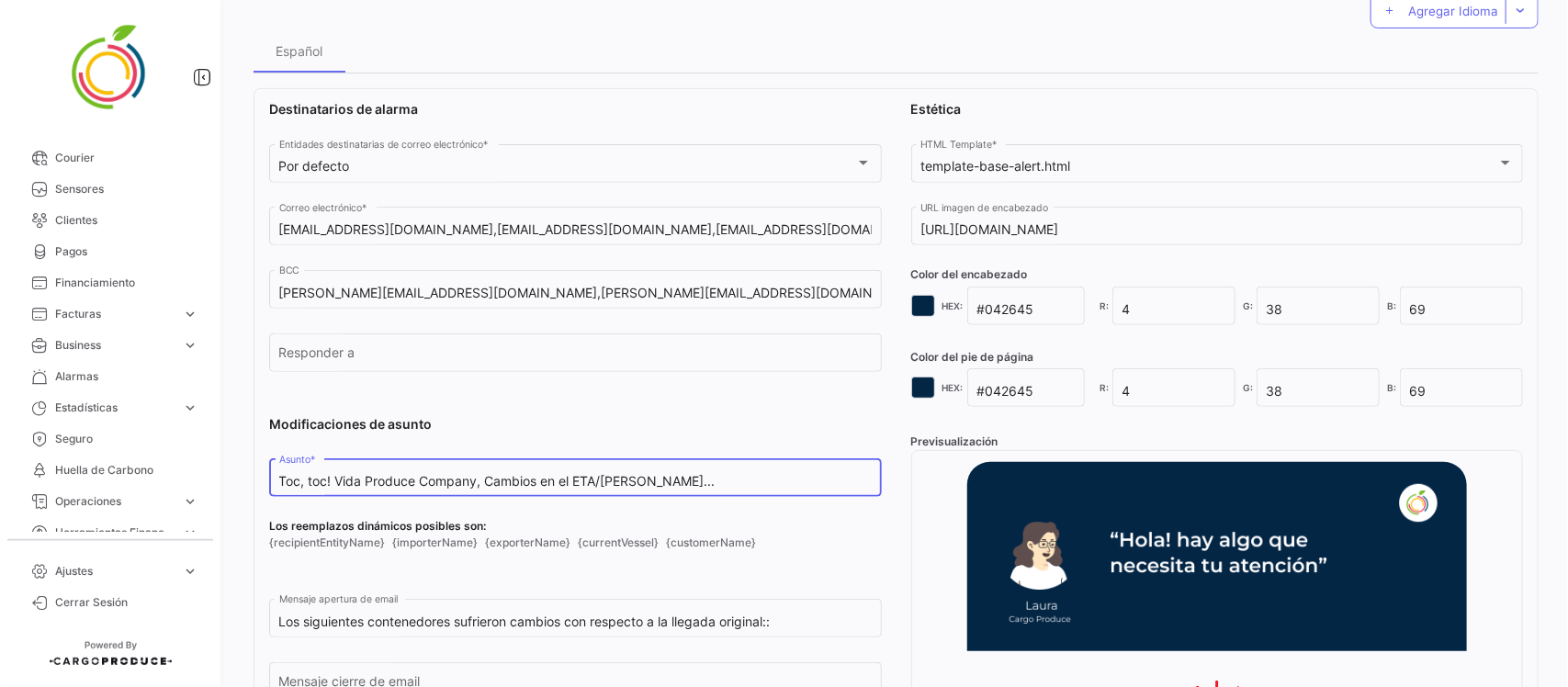
drag, startPoint x: 483, startPoint y: 483, endPoint x: 222, endPoint y: 483, distance: 261.0
click at [222, 483] on mat-sidenav-container "Overview Órdenes de Compra Documentos Cargas expand_more Cargas Aéreas Cargas M…" at bounding box center [784, 344] width 1568 height 687
type input "Cambios en el ETA/[PERSON_NAME]..."
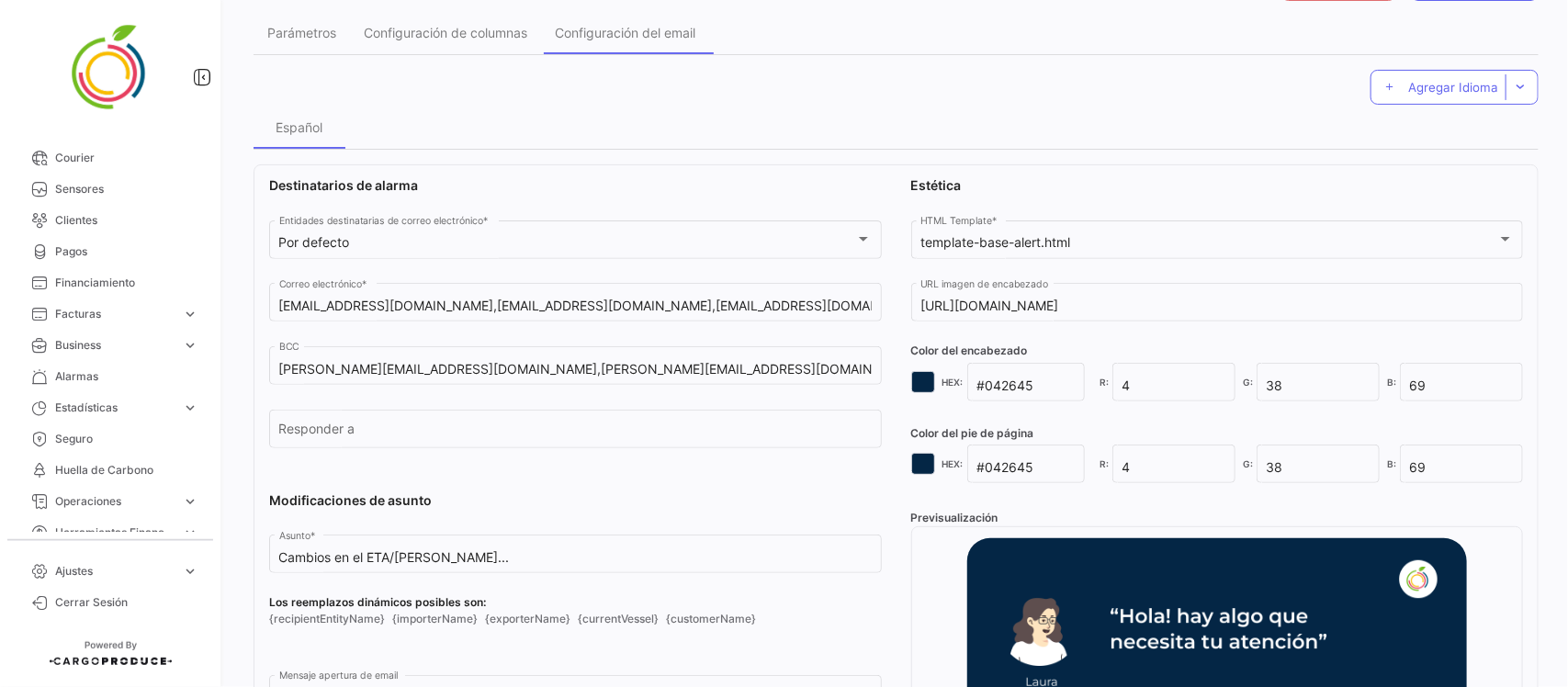
scroll to position [115, 0]
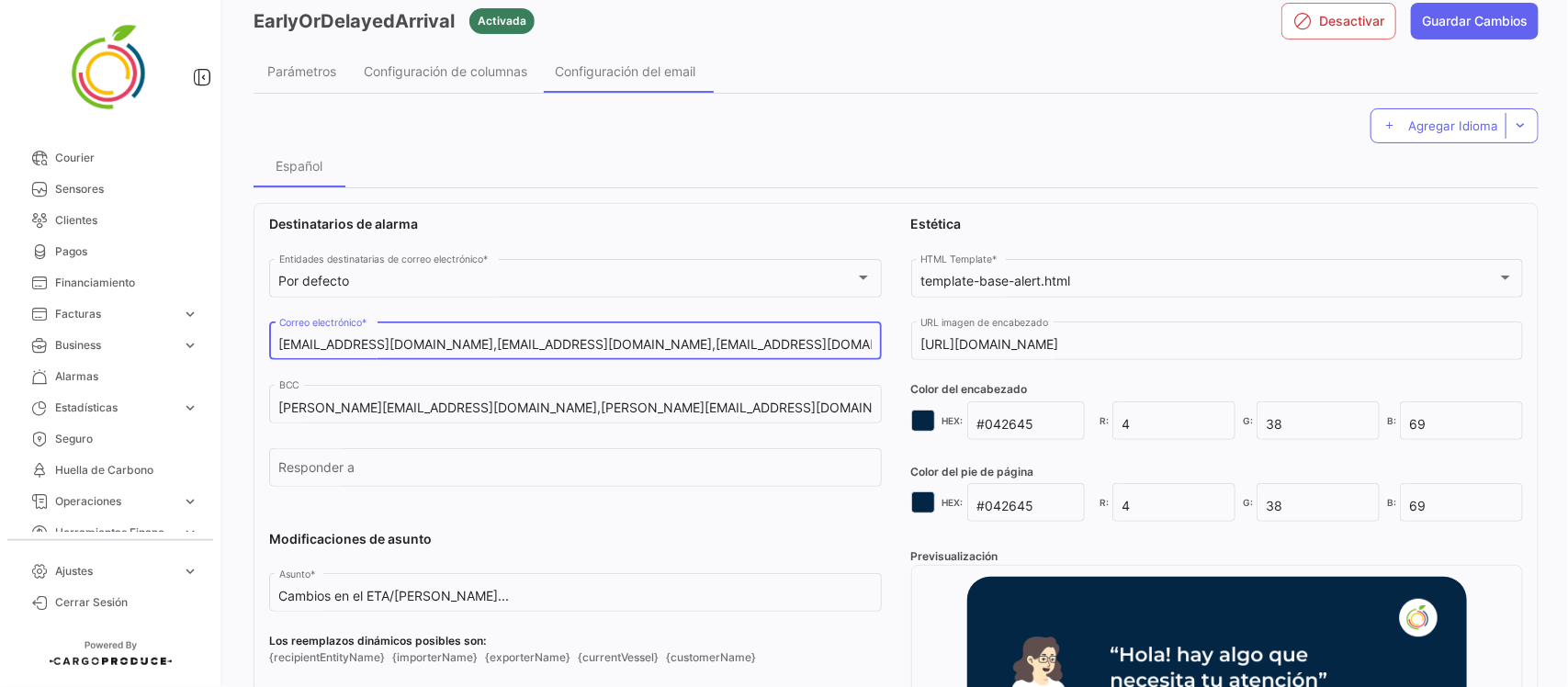
click at [760, 340] on input "[EMAIL_ADDRESS][DOMAIN_NAME],[EMAIL_ADDRESS][DOMAIN_NAME],[EMAIL_ADDRESS][DOMAI…" at bounding box center [576, 345] width 594 height 16
click at [547, 344] on input "[EMAIL_ADDRESS][DOMAIN_NAME],[EMAIL_ADDRESS][DOMAIN_NAME],[EMAIL_ADDRESS][DOMAI…" at bounding box center [576, 345] width 594 height 16
paste input "[EMAIL_ADDRESS][DOMAIN_NAME], [EMAIL_ADDRESS][DOMAIN_NAME], [EMAIL_ADDRESS][DOM…"
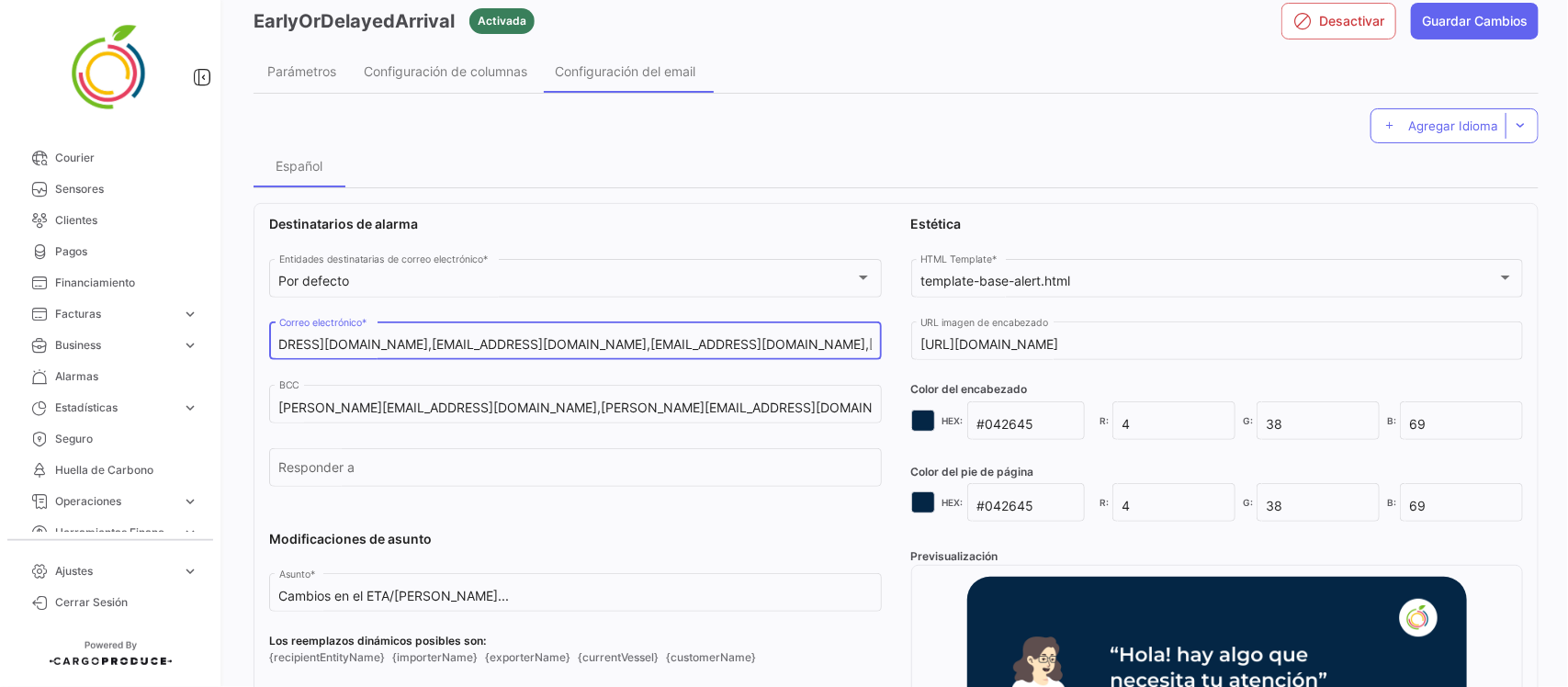
scroll to position [0, 1834]
type input "[EMAIL_ADDRESS][DOMAIN_NAME], [EMAIL_ADDRESS][DOMAIN_NAME], [EMAIL_ADDRESS][DOM…"
click at [1466, 21] on button "Guardar Cambios" at bounding box center [1475, 21] width 128 height 36
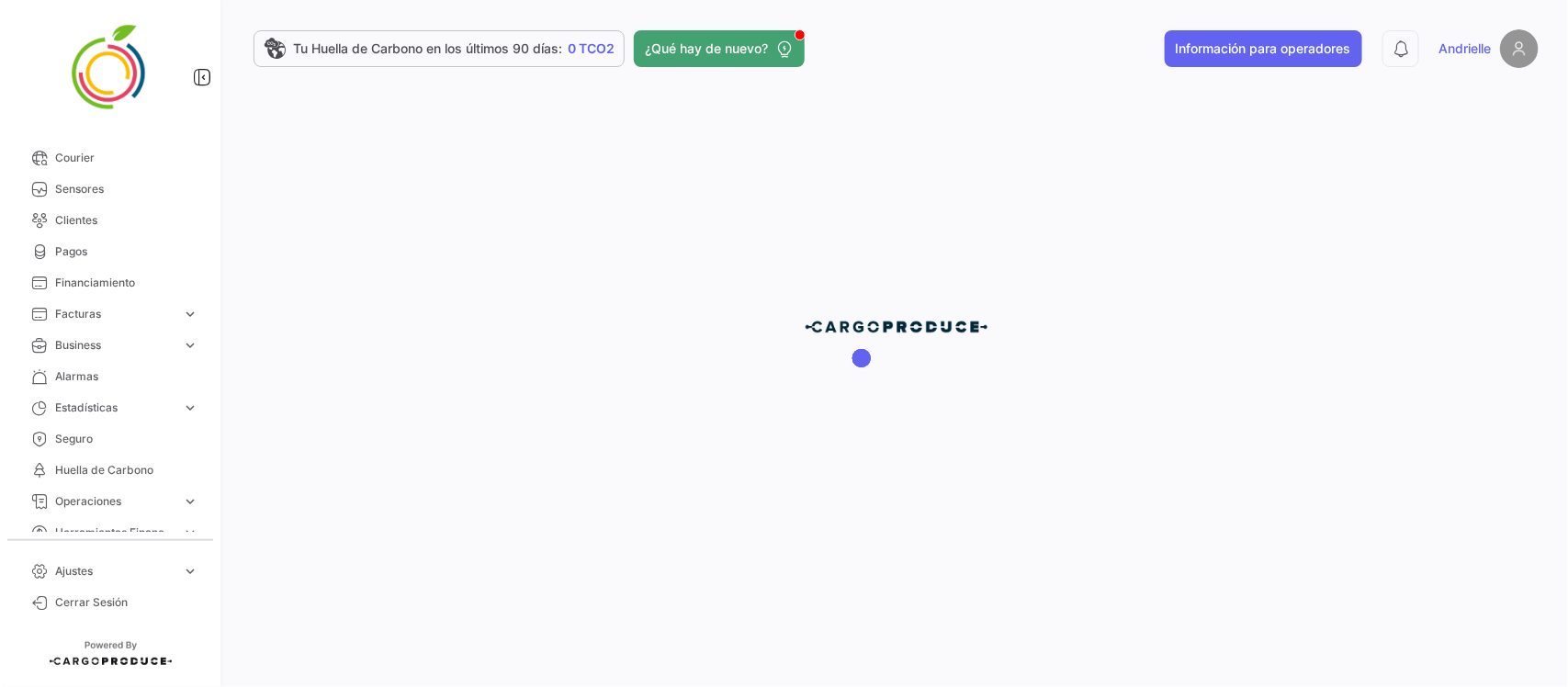
scroll to position [0, 0]
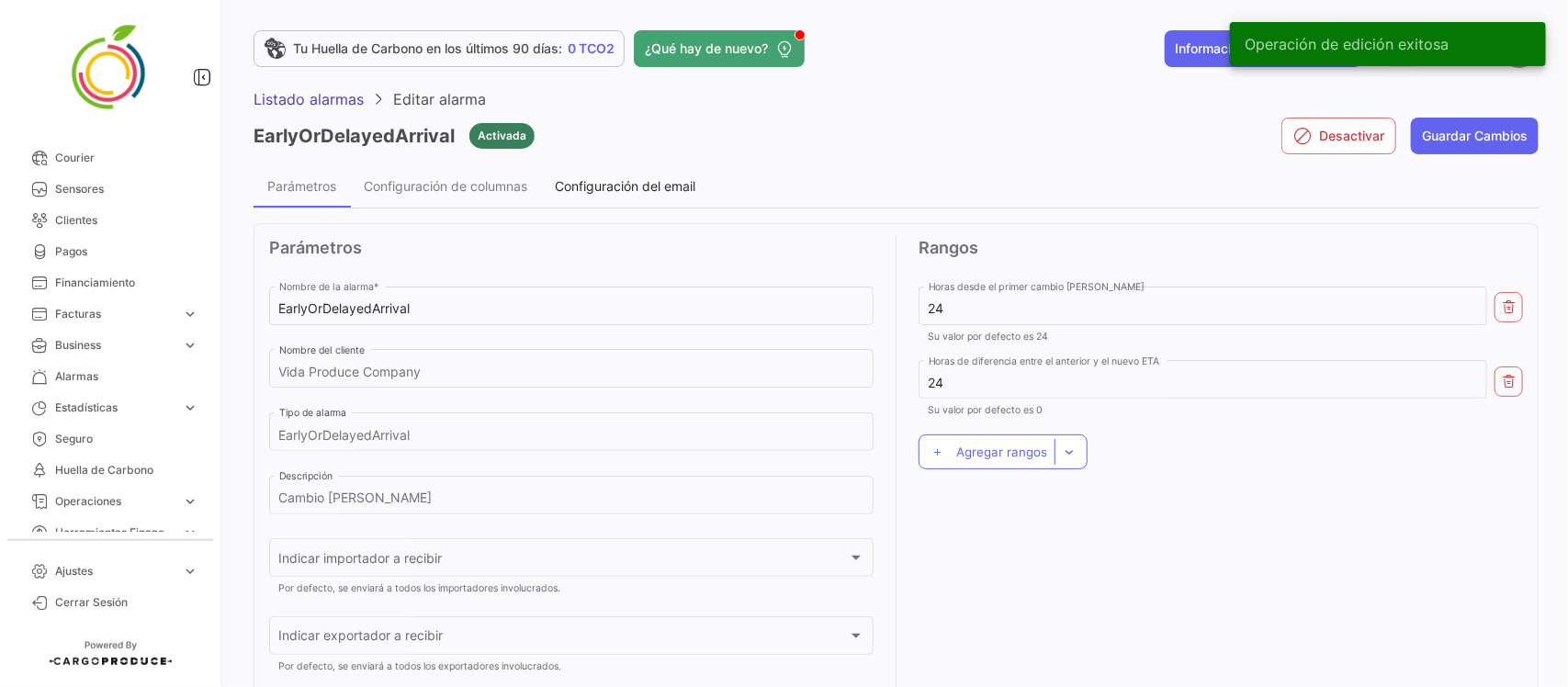
click at [670, 182] on span "Configuración del email" at bounding box center [624, 186] width 140 height 16
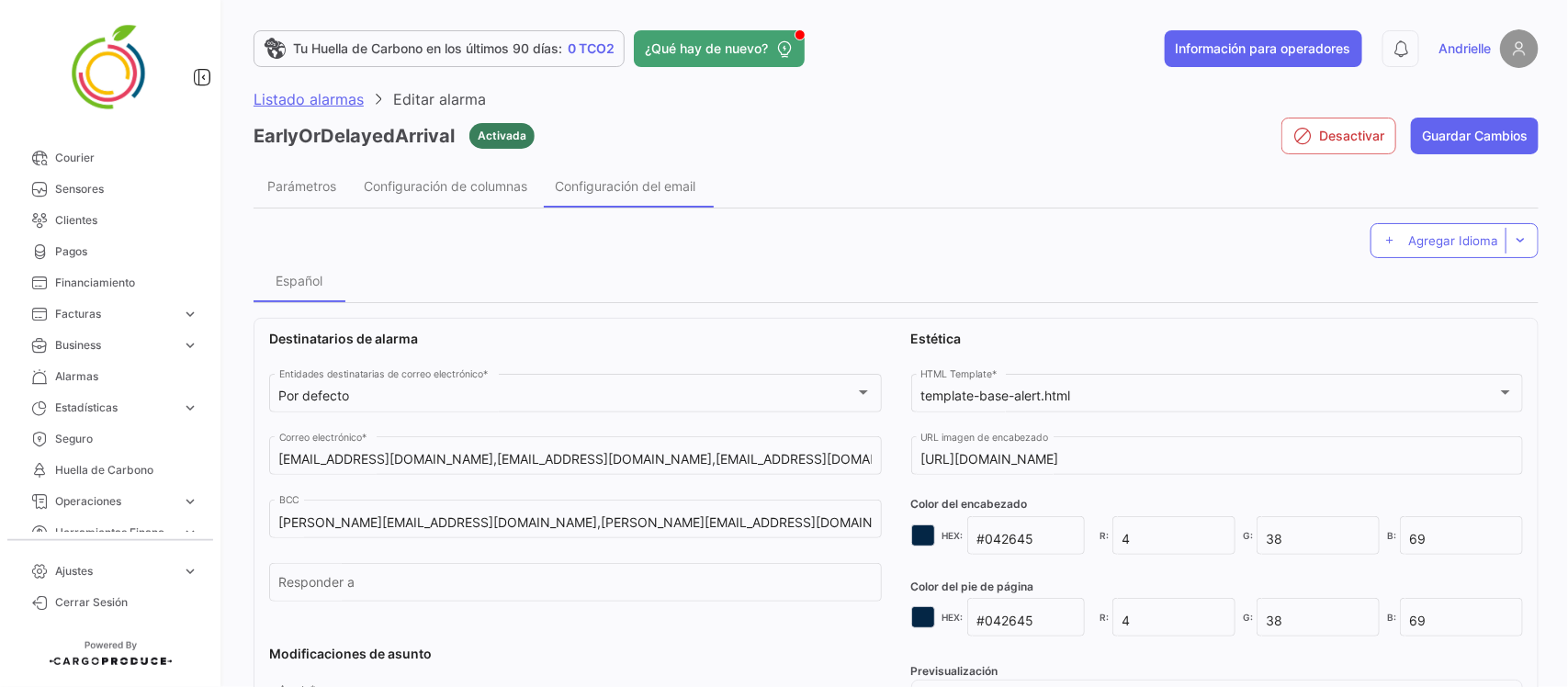
click at [287, 90] on span "Listado alarmas" at bounding box center [308, 99] width 110 height 19
